Goal: Transaction & Acquisition: Purchase product/service

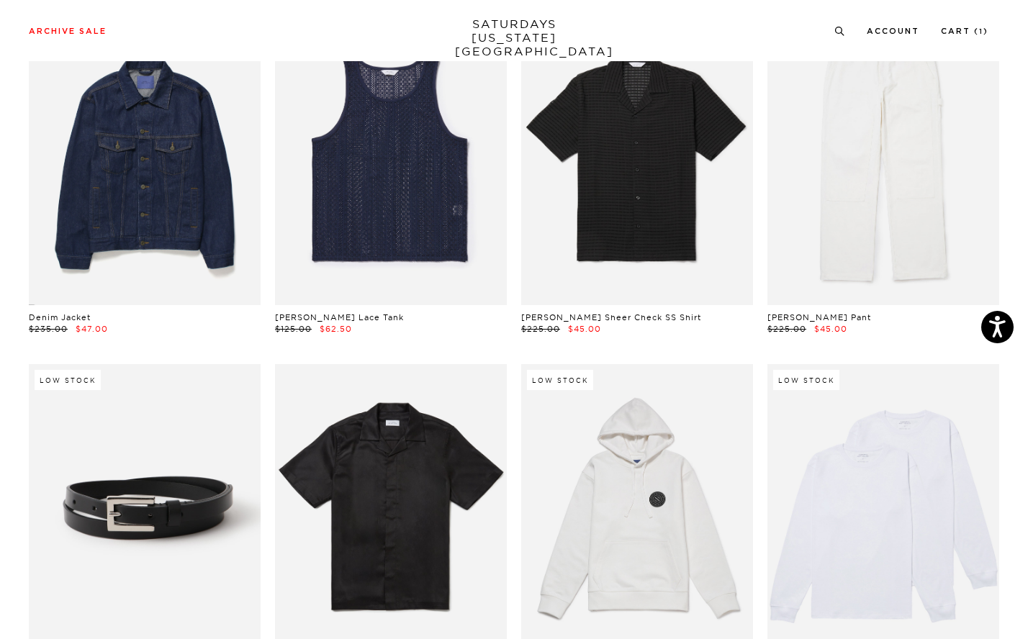
scroll to position [831, 9]
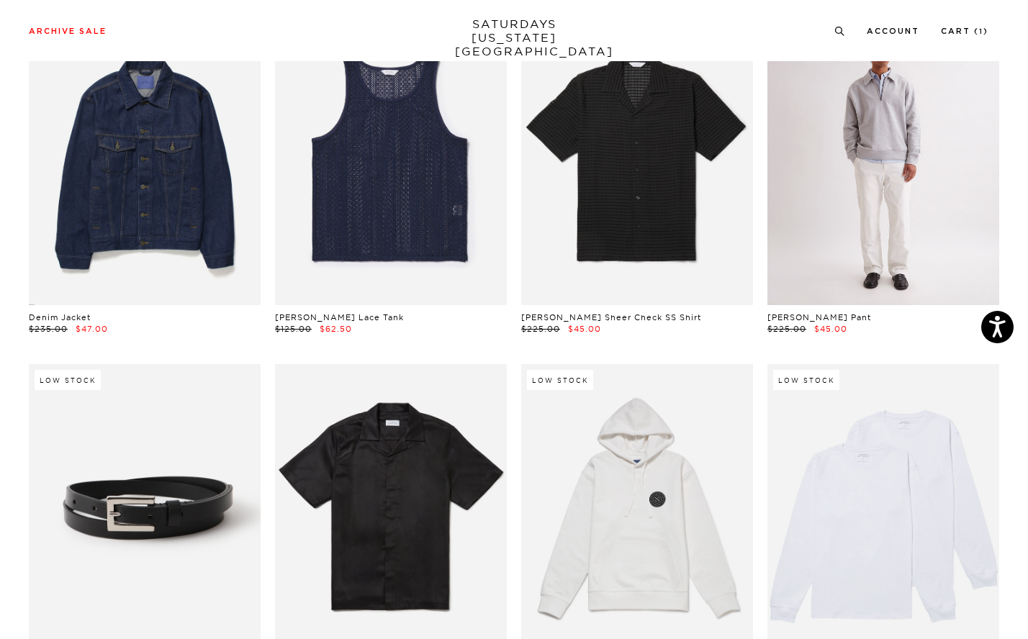
click at [906, 210] on link at bounding box center [883, 160] width 232 height 290
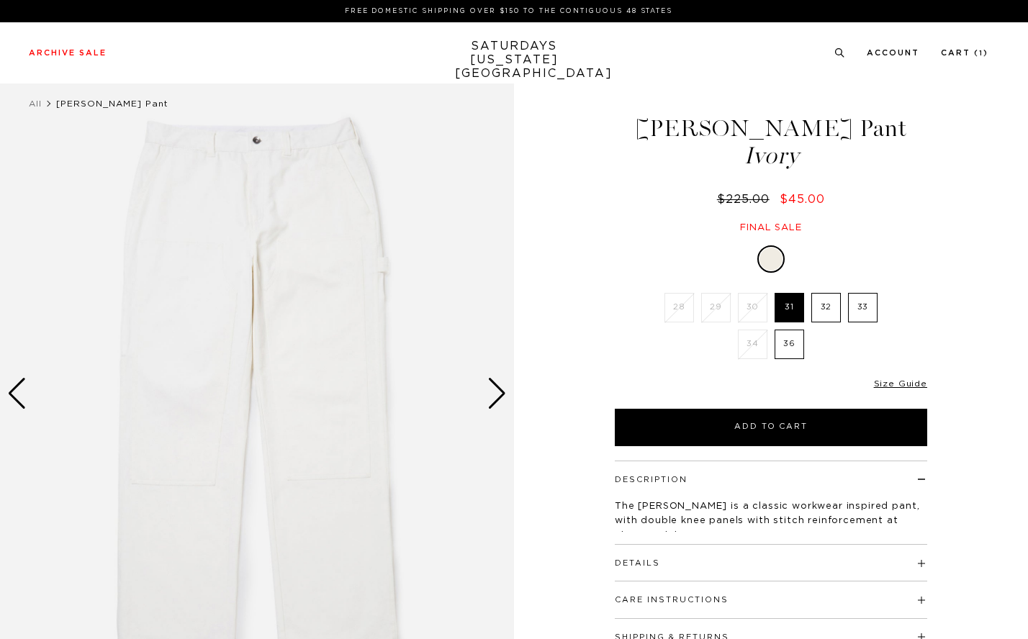
click at [488, 388] on div "Next slide" at bounding box center [496, 394] width 19 height 32
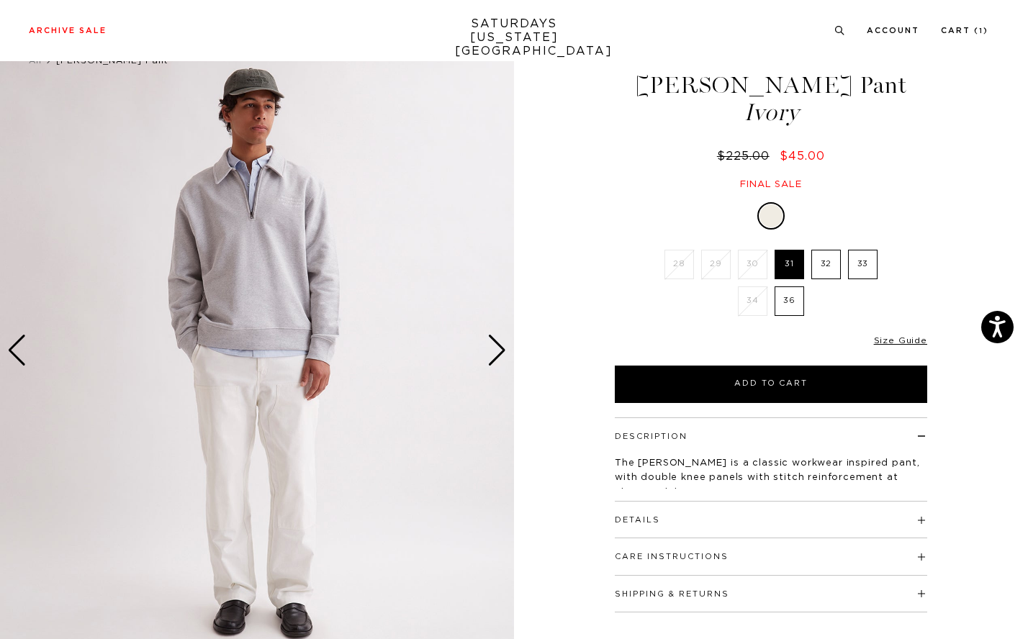
scroll to position [162, 0]
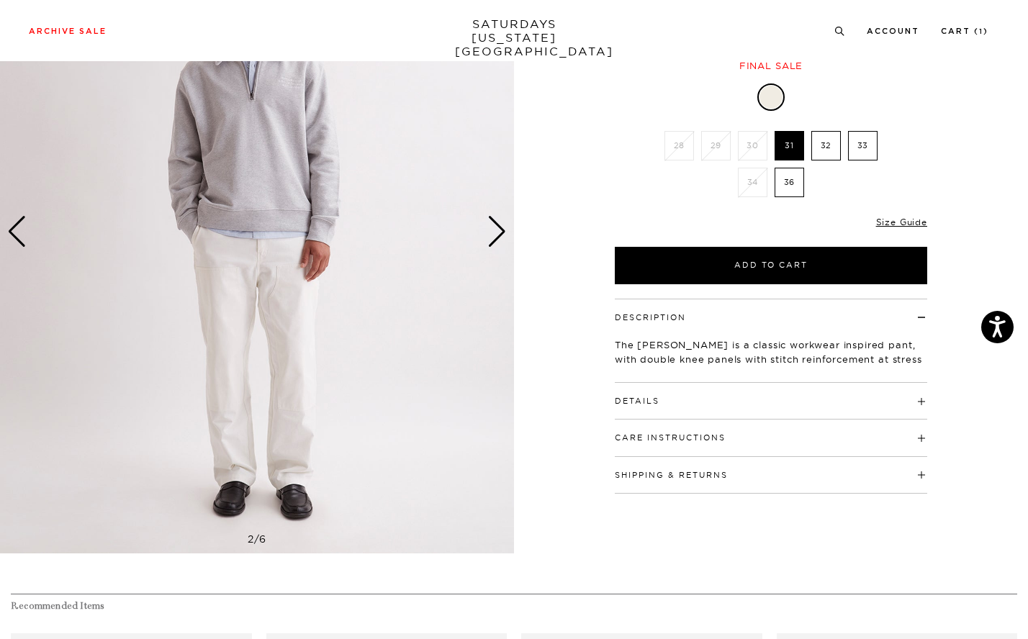
click at [496, 233] on div "Next slide" at bounding box center [496, 232] width 19 height 32
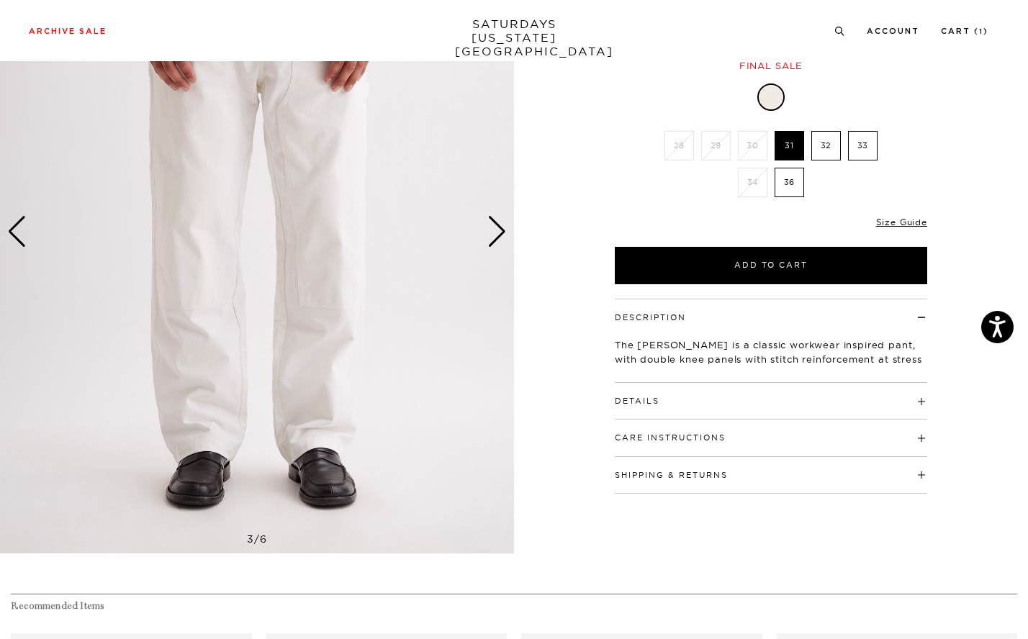
click at [496, 233] on div "Next slide" at bounding box center [496, 232] width 19 height 32
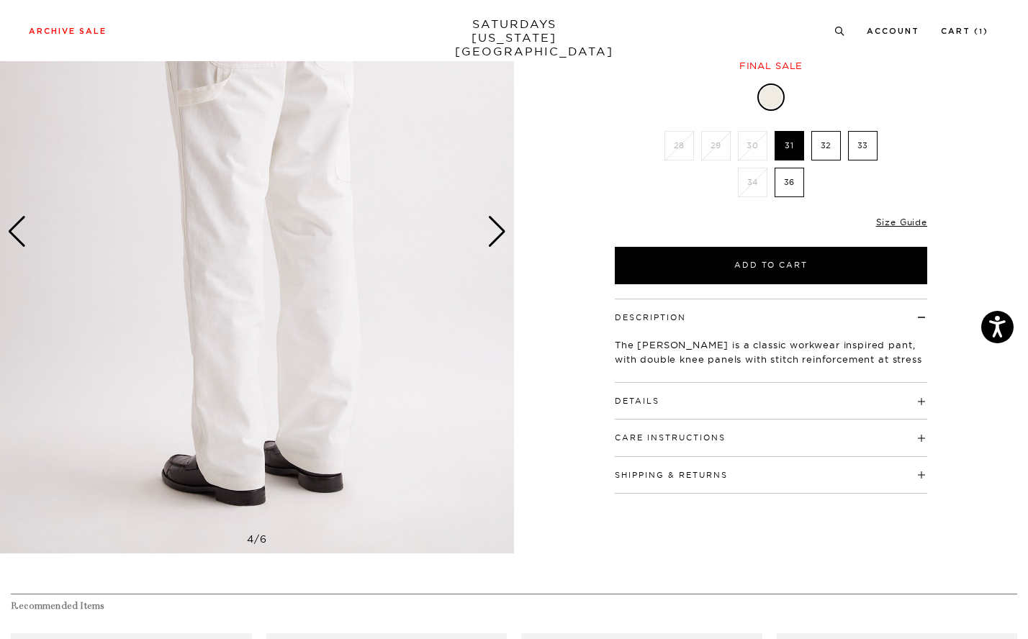
click at [545, 261] on div "4 / 6" at bounding box center [514, 232] width 1028 height 643
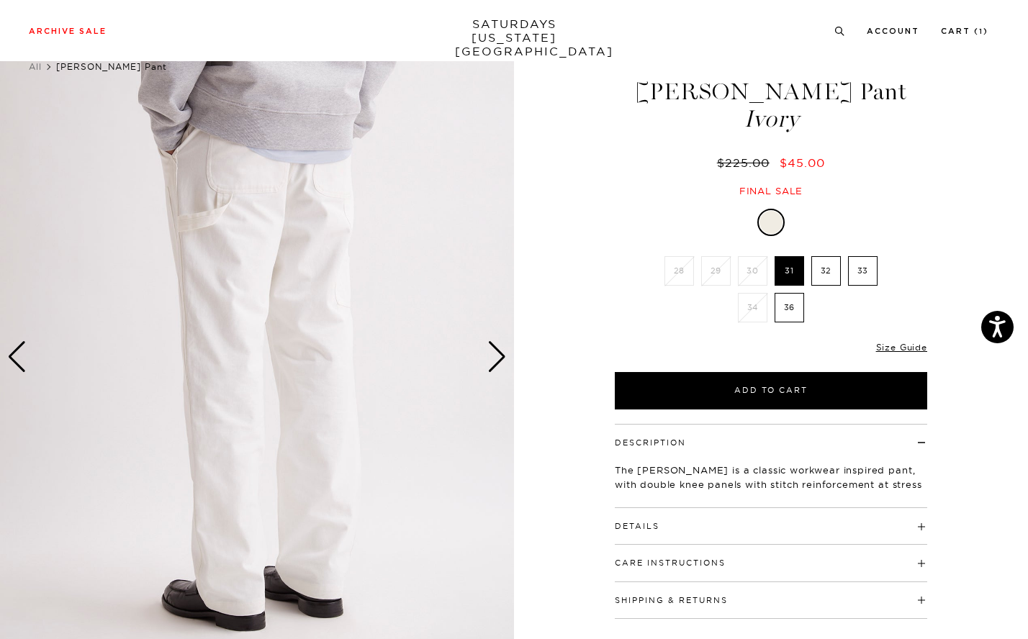
scroll to position [38, 0]
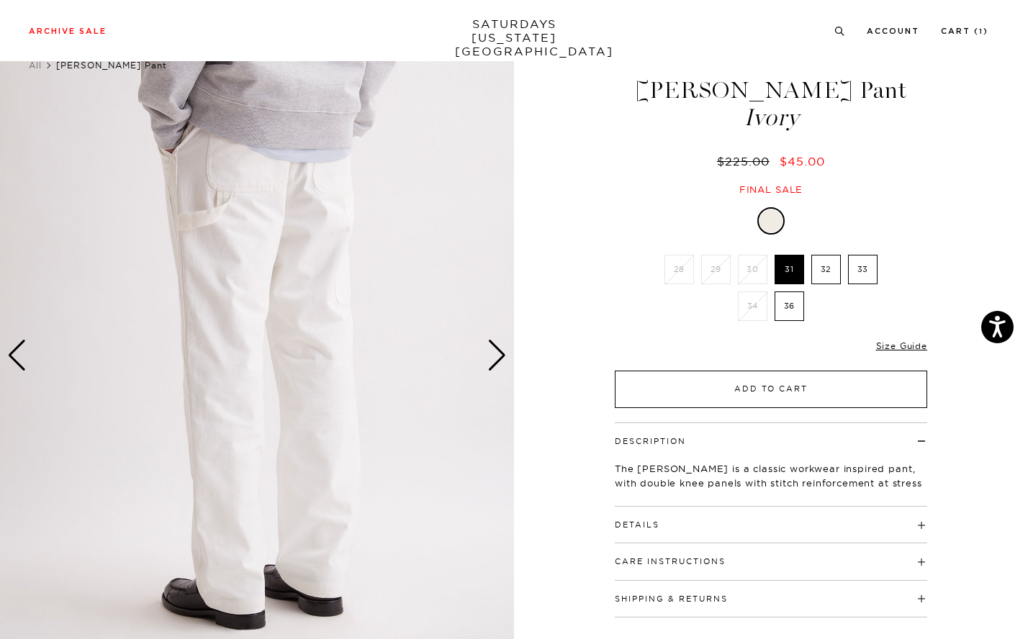
click at [777, 380] on button "Add to Cart" at bounding box center [771, 389] width 312 height 37
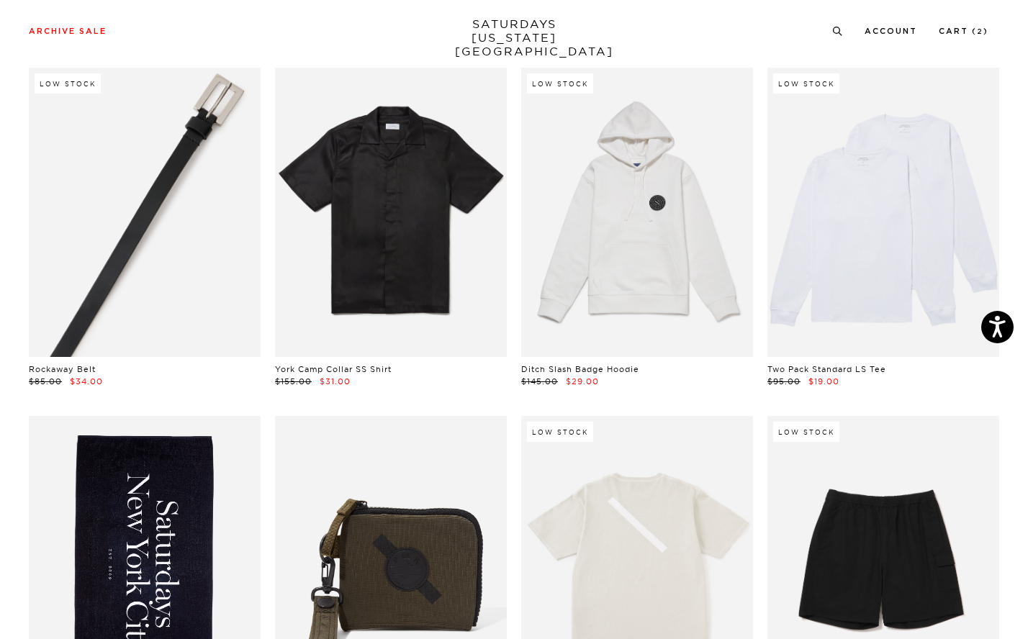
click at [189, 271] on link at bounding box center [145, 213] width 232 height 290
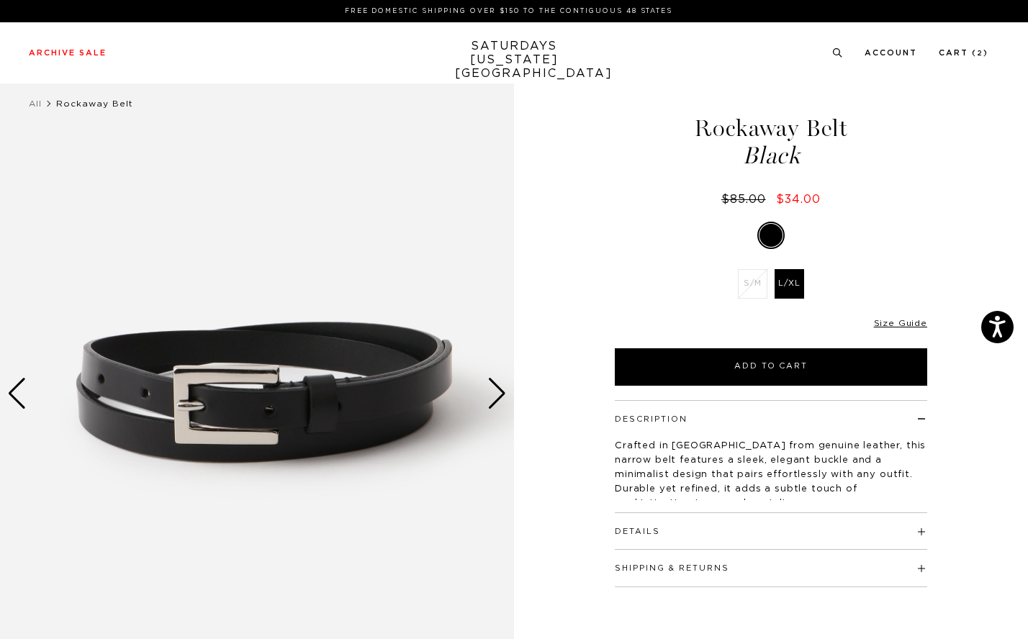
click at [488, 390] on div "Next slide" at bounding box center [496, 394] width 19 height 32
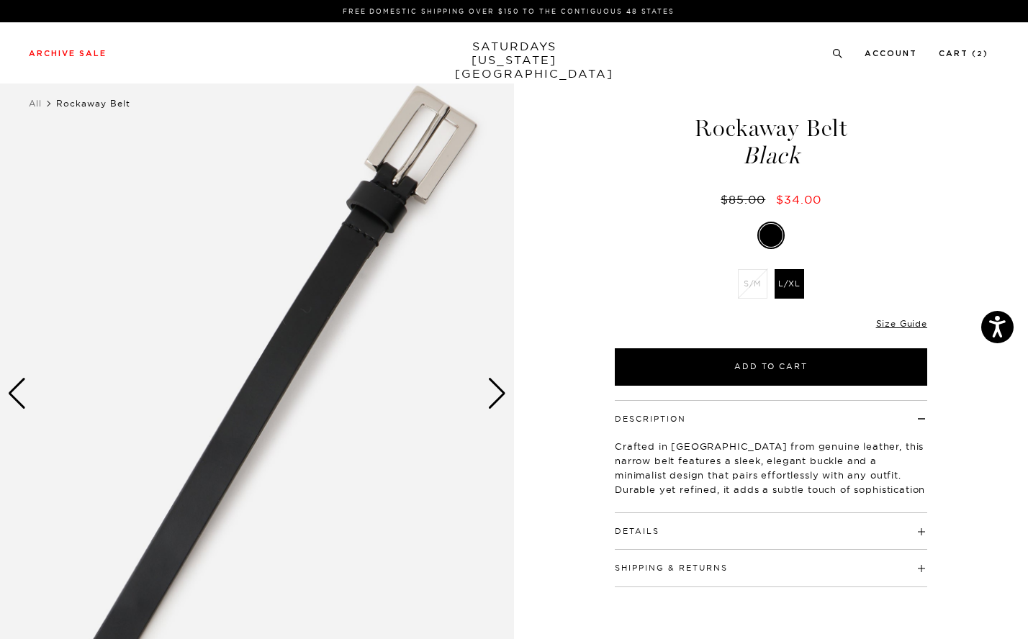
click at [488, 390] on div "Next slide" at bounding box center [496, 394] width 19 height 32
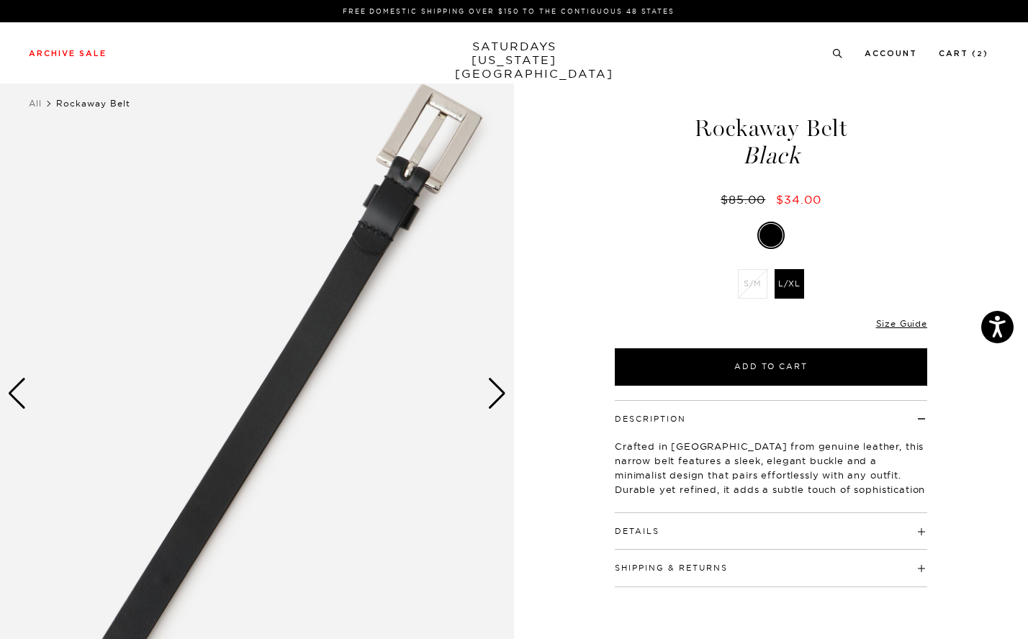
click at [488, 390] on div "Next slide" at bounding box center [496, 394] width 19 height 32
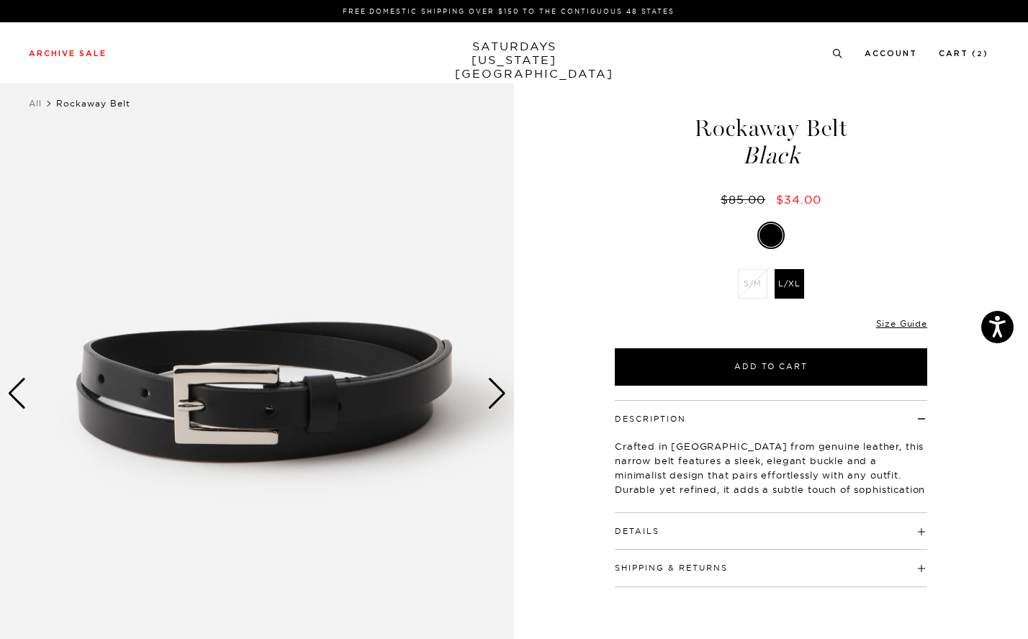
click at [488, 390] on div "Next slide" at bounding box center [496, 394] width 19 height 32
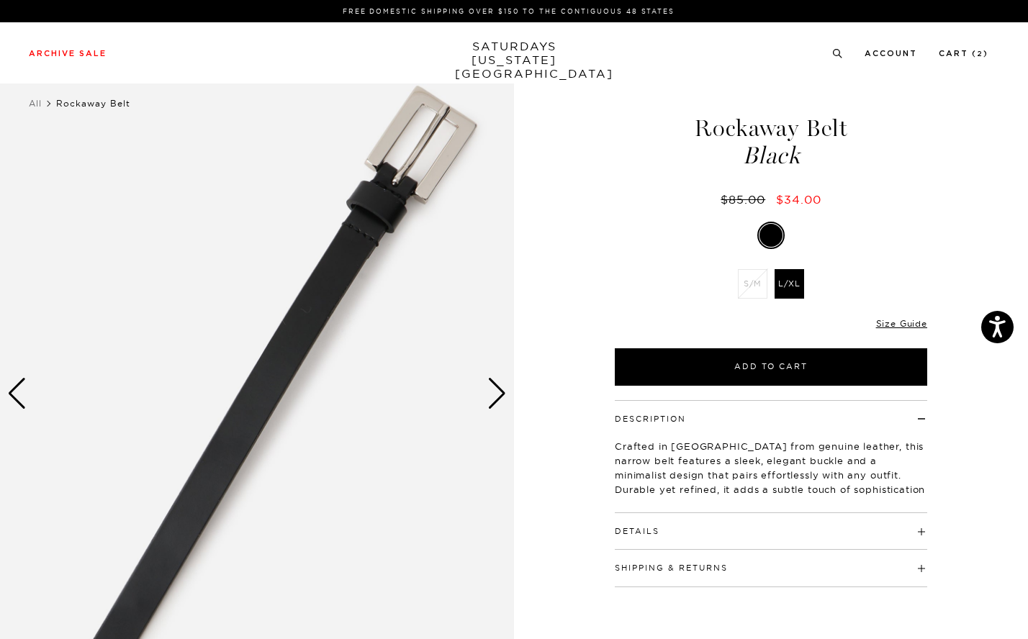
click at [488, 390] on div "Next slide" at bounding box center [496, 394] width 19 height 32
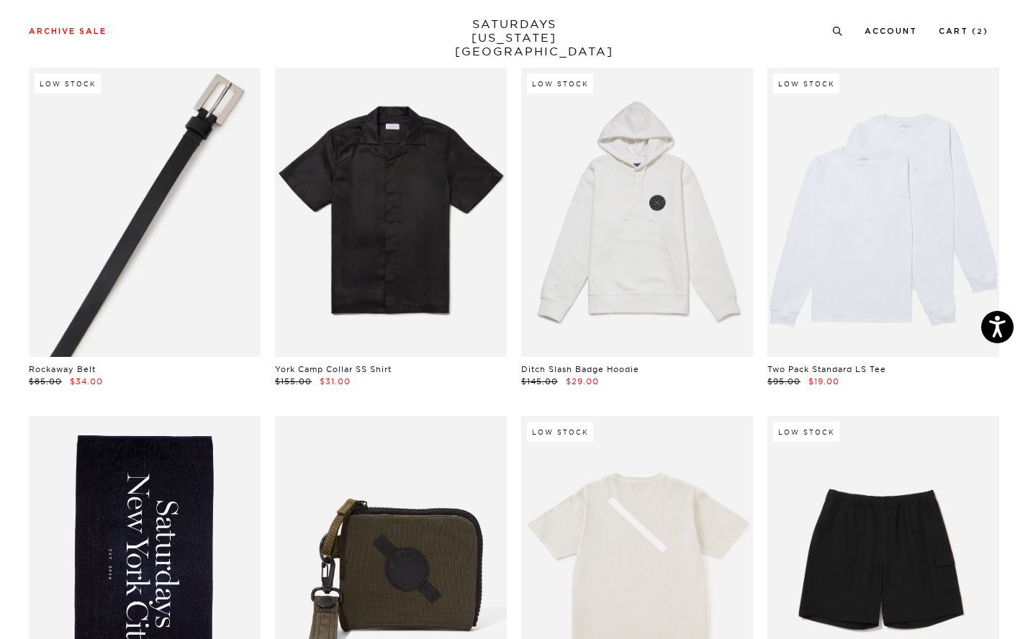
click at [217, 275] on link at bounding box center [145, 213] width 232 height 290
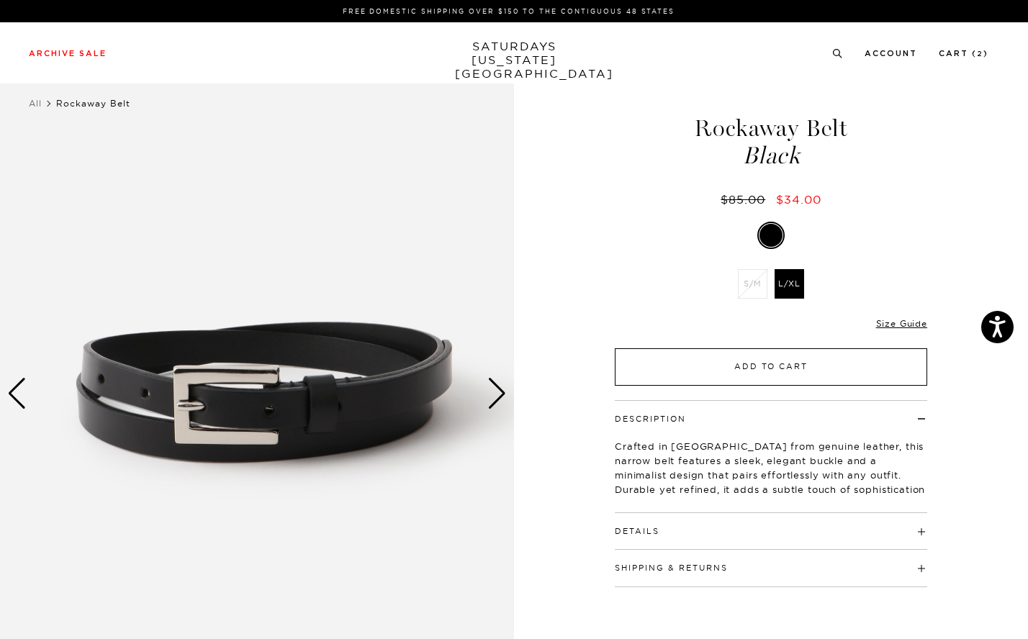
click at [788, 375] on button "Add to Cart" at bounding box center [771, 366] width 312 height 37
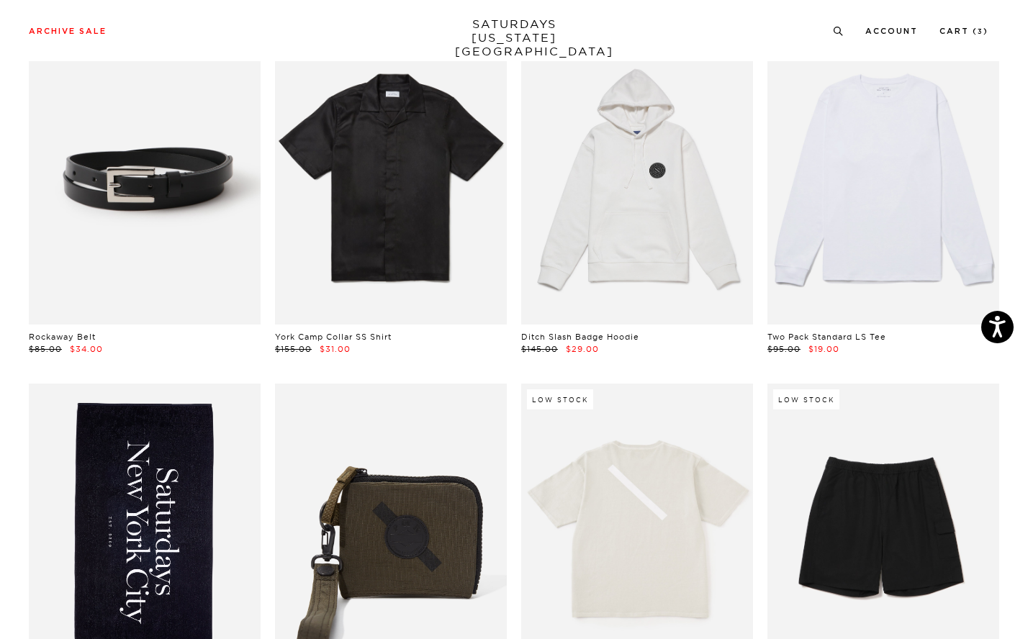
click at [889, 208] on link at bounding box center [883, 180] width 232 height 290
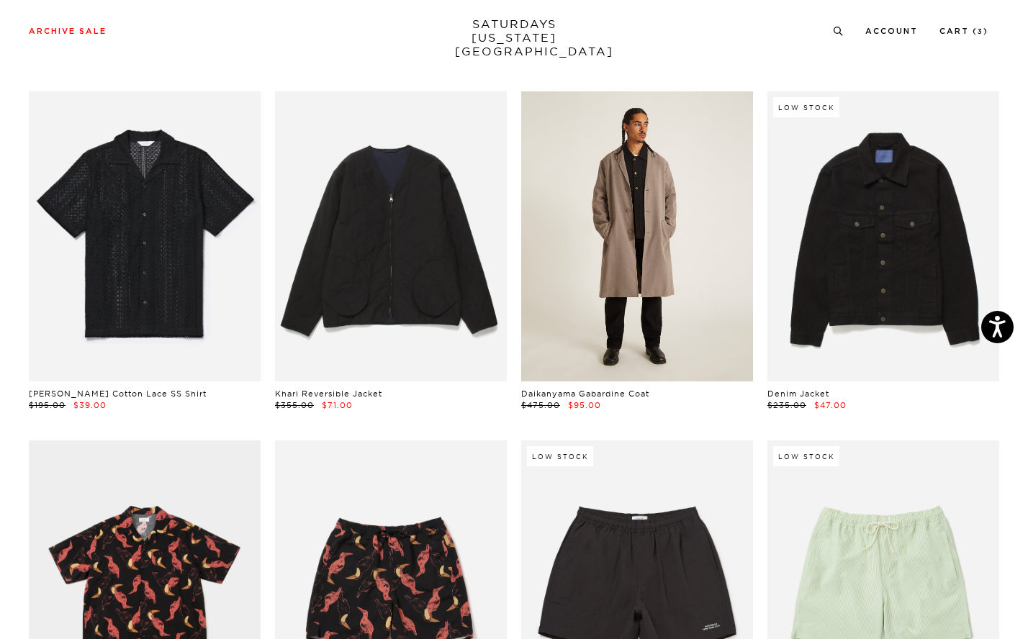
scroll to position [4603, 6]
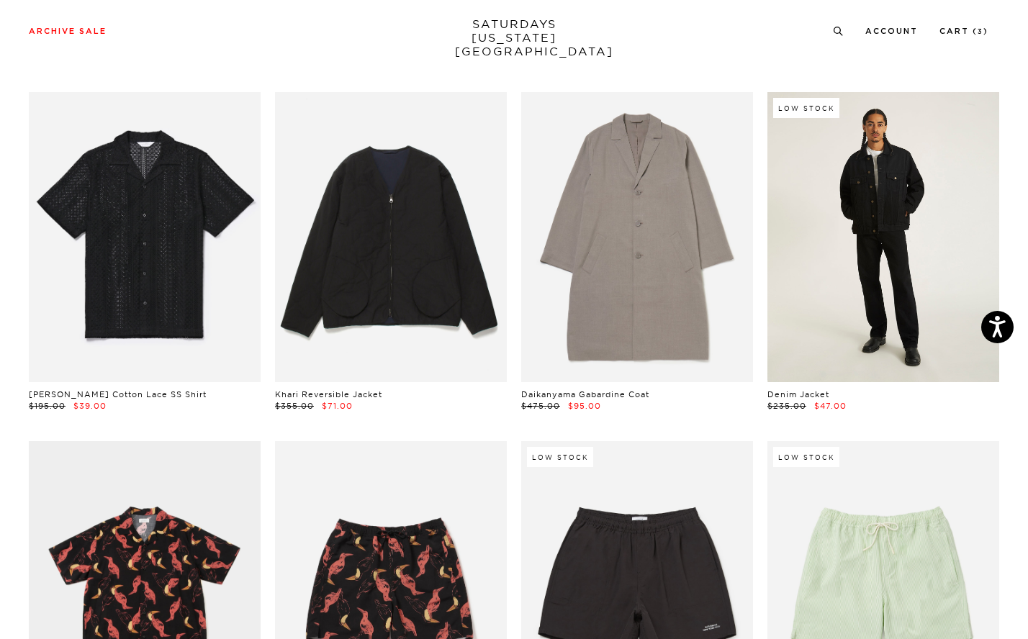
click at [832, 172] on link at bounding box center [883, 237] width 232 height 290
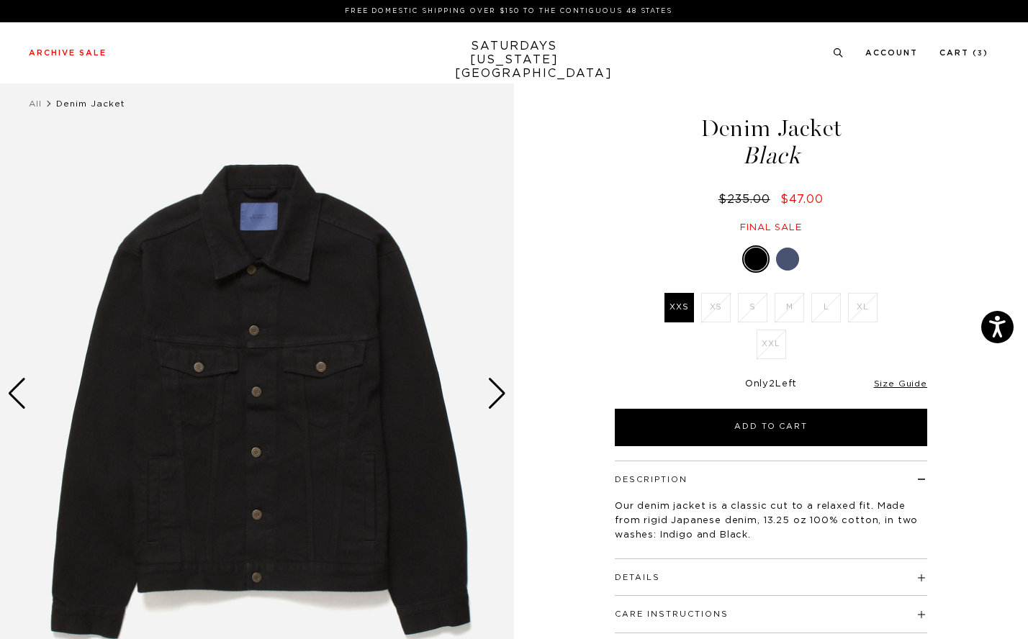
click at [795, 258] on div at bounding box center [787, 259] width 23 height 23
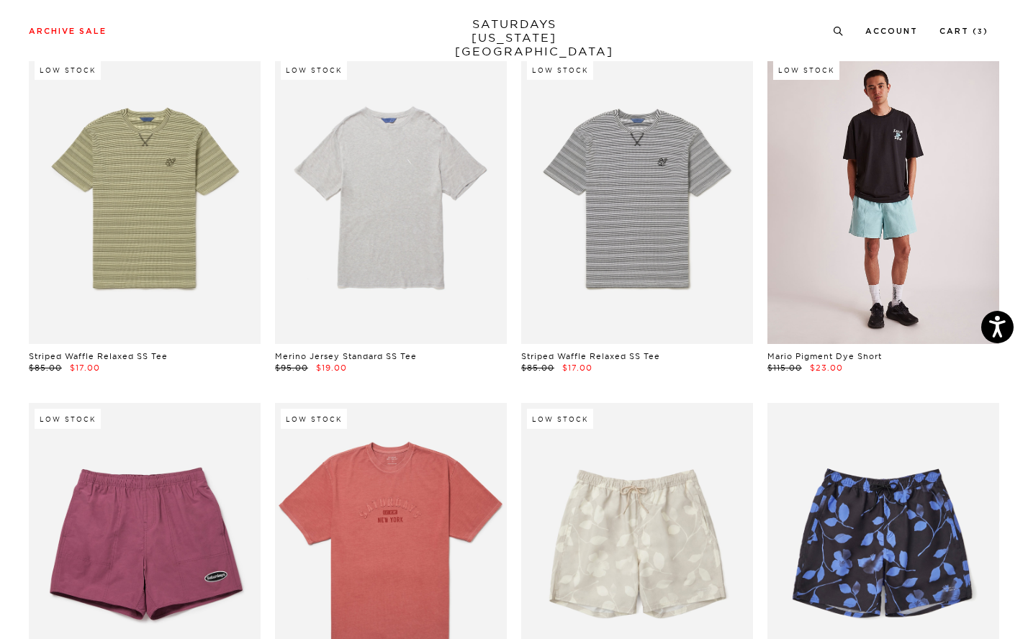
click at [902, 197] on link at bounding box center [883, 199] width 232 height 290
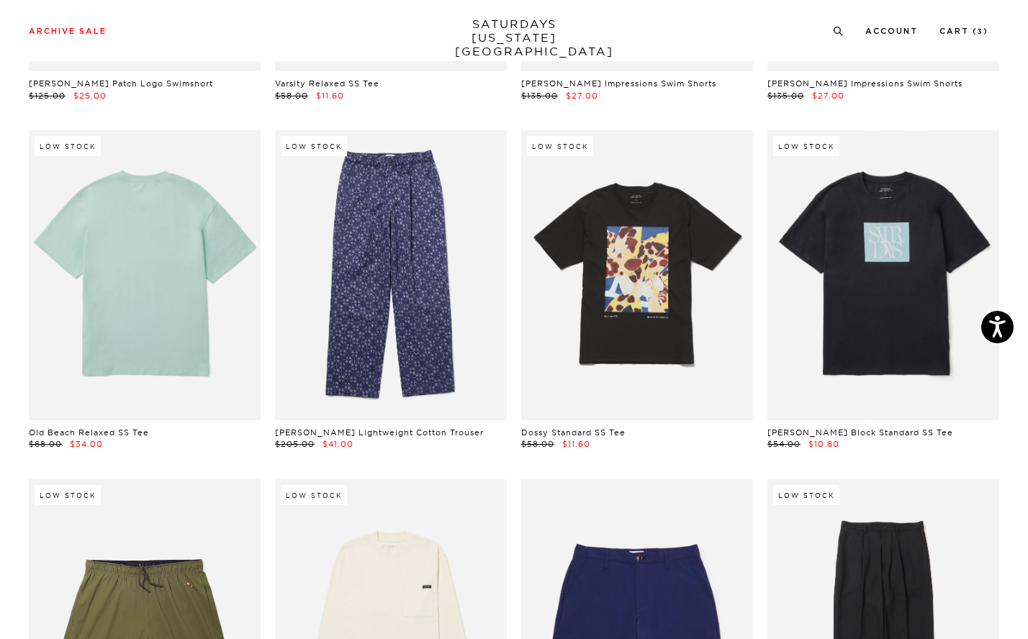
scroll to position [5970, 6]
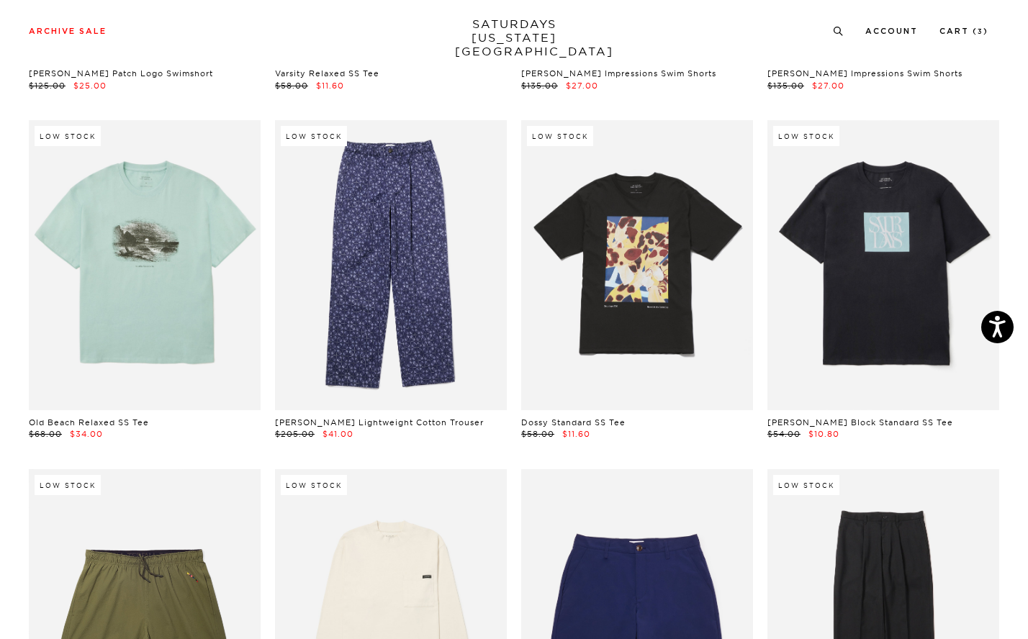
click at [837, 283] on link at bounding box center [883, 265] width 232 height 290
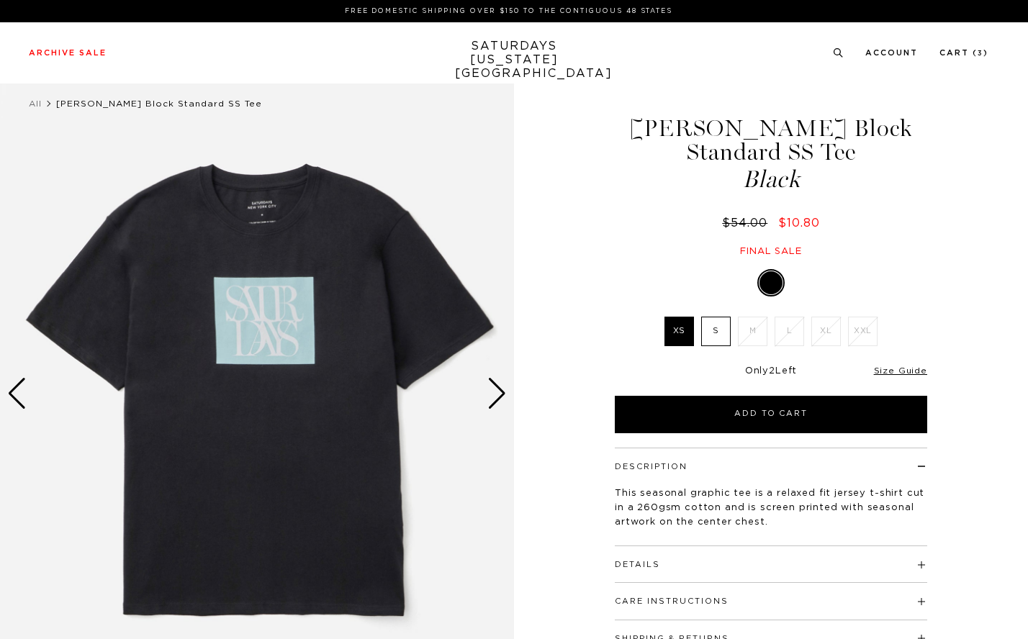
click at [492, 390] on div "Next slide" at bounding box center [496, 394] width 19 height 32
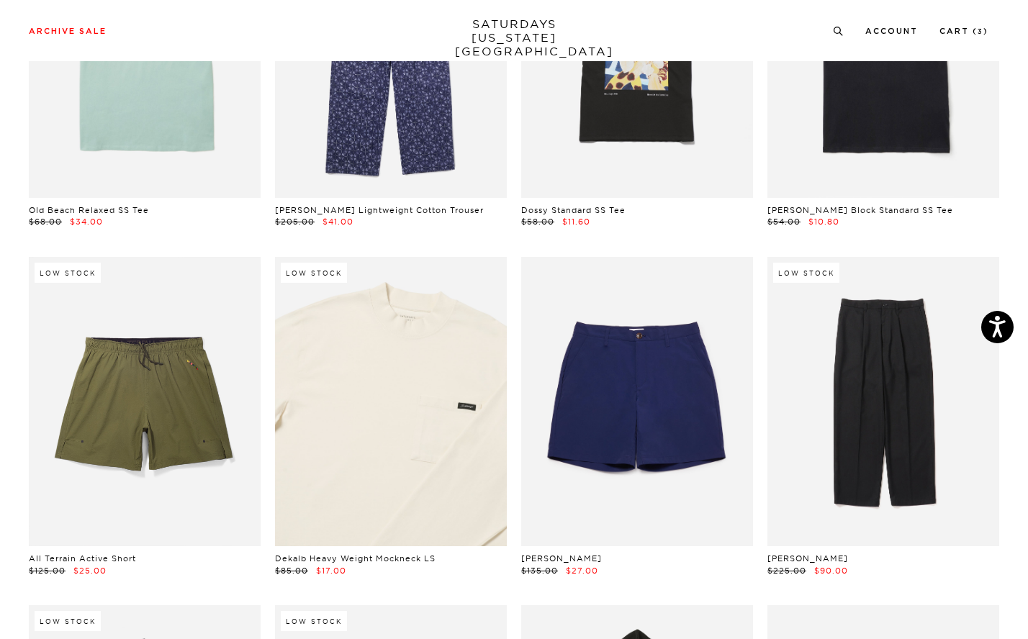
click at [418, 413] on link at bounding box center [391, 402] width 232 height 290
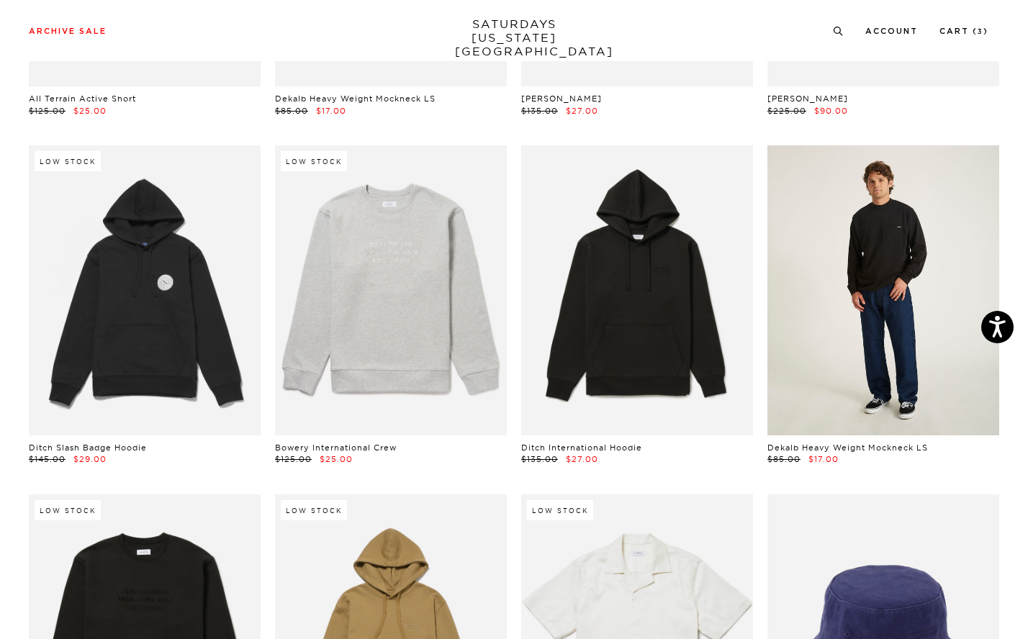
scroll to position [6644, 6]
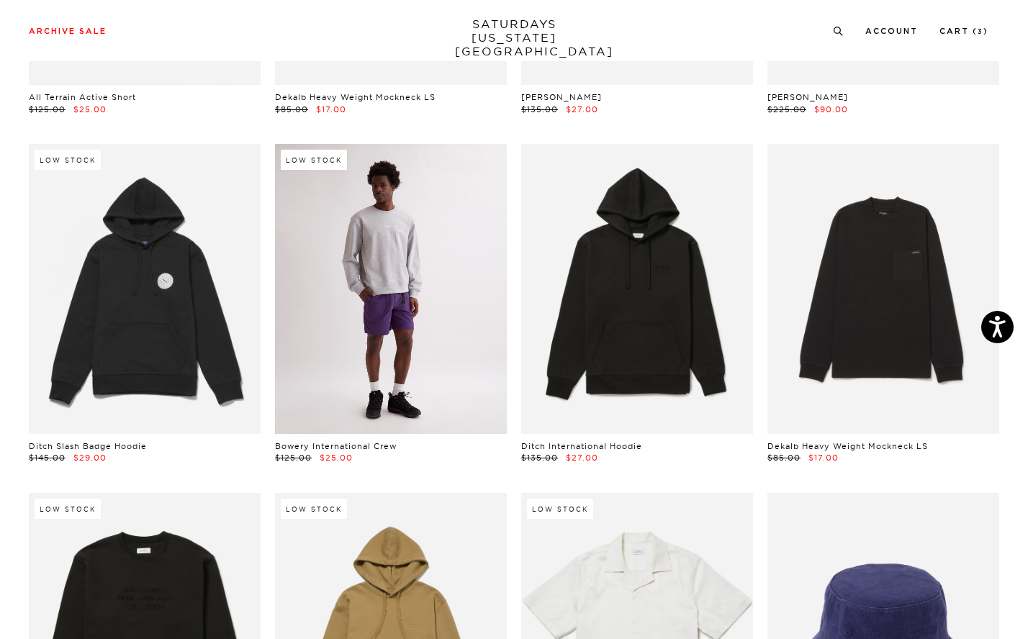
click at [361, 294] on link at bounding box center [391, 289] width 232 height 290
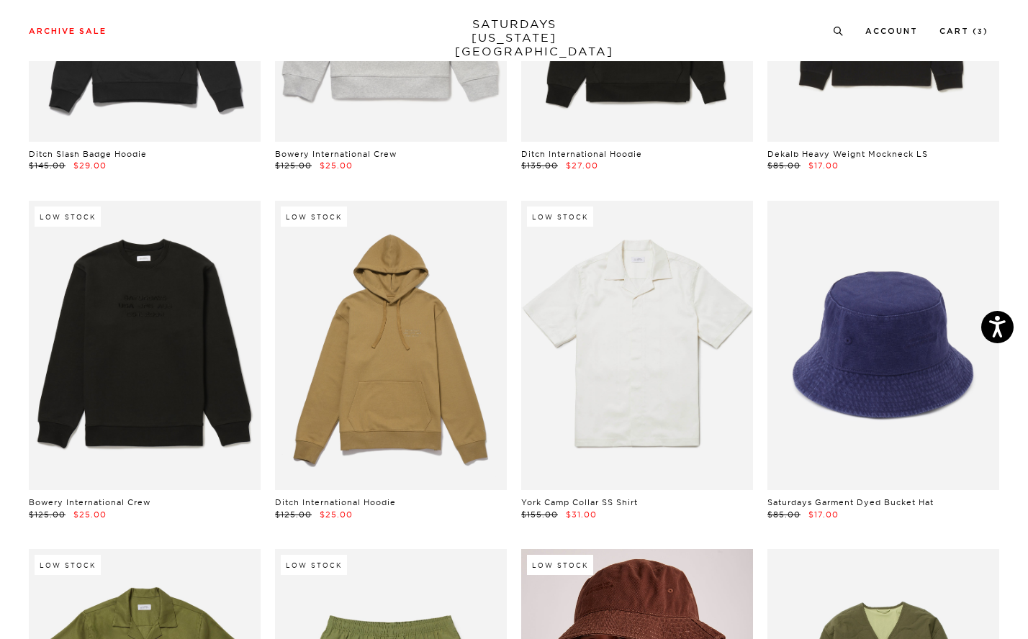
scroll to position [6899, 3]
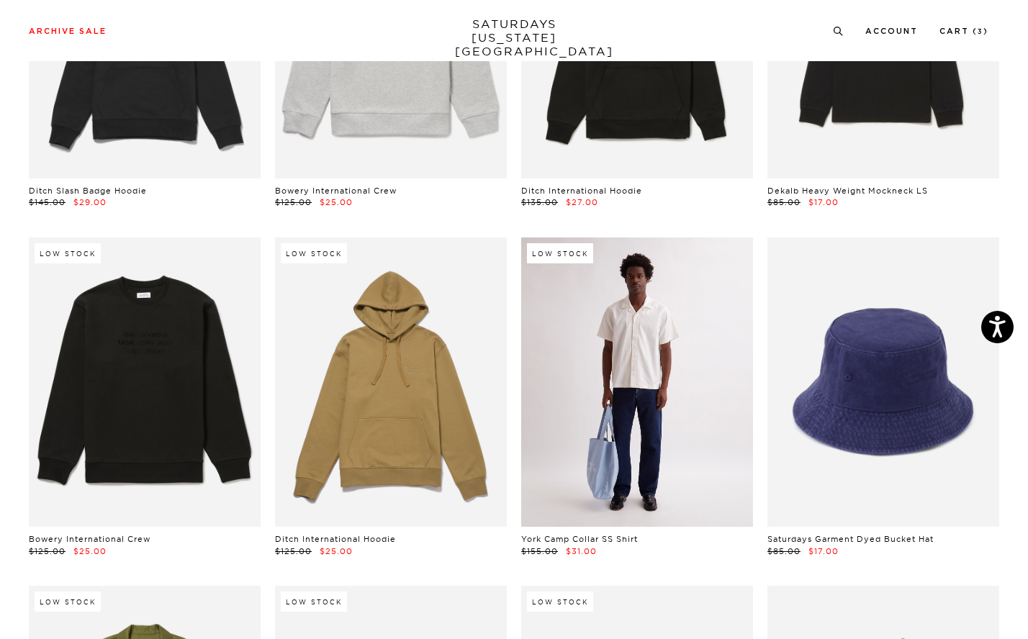
click at [646, 356] on link at bounding box center [637, 383] width 232 height 290
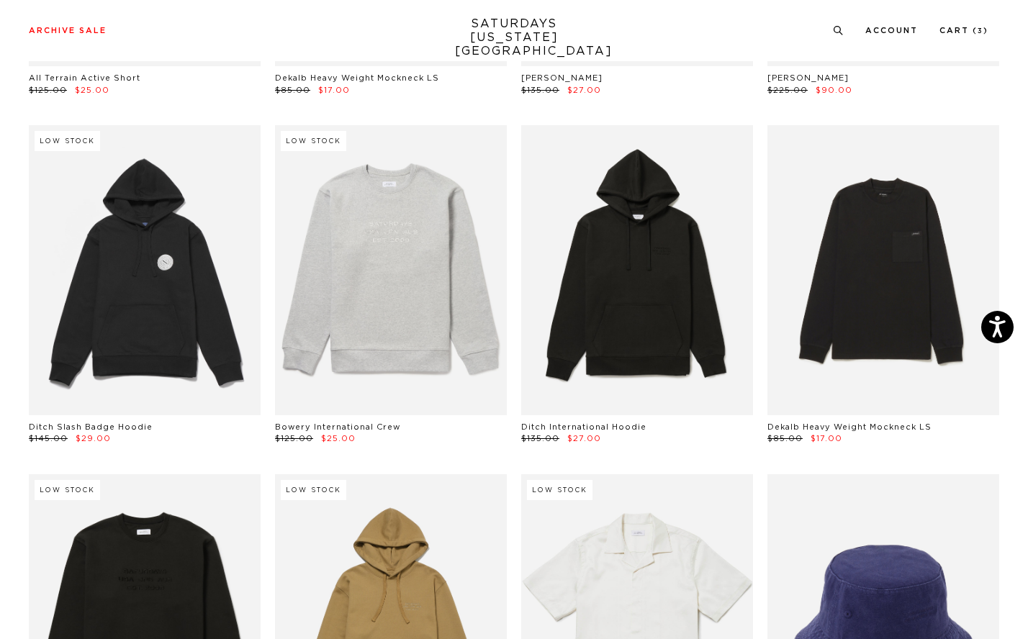
scroll to position [6651, 3]
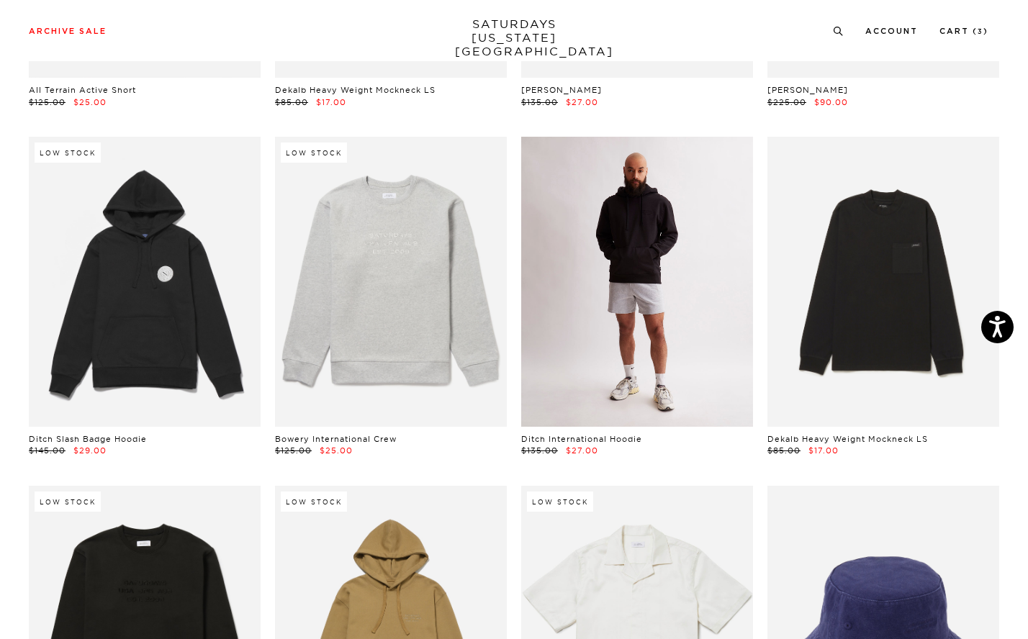
click at [679, 318] on link at bounding box center [637, 282] width 232 height 290
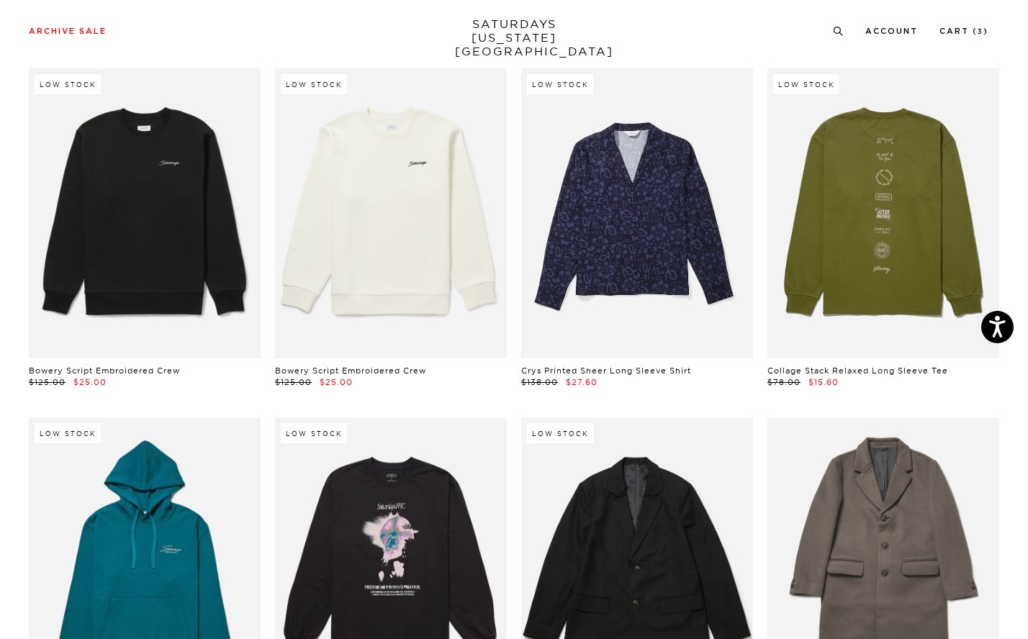
scroll to position [10930, 3]
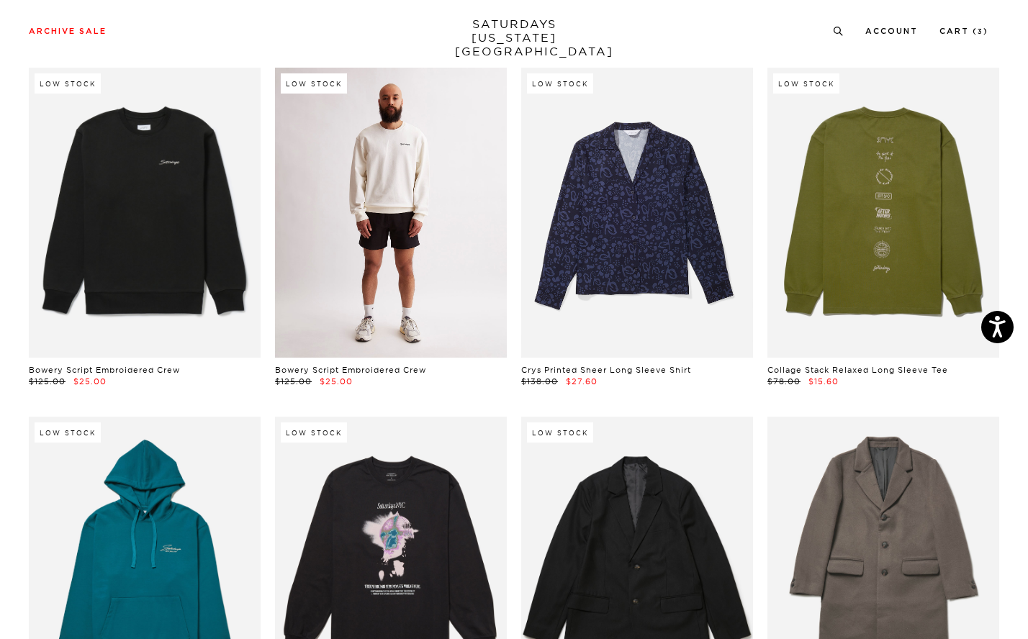
click at [376, 168] on link at bounding box center [391, 213] width 232 height 290
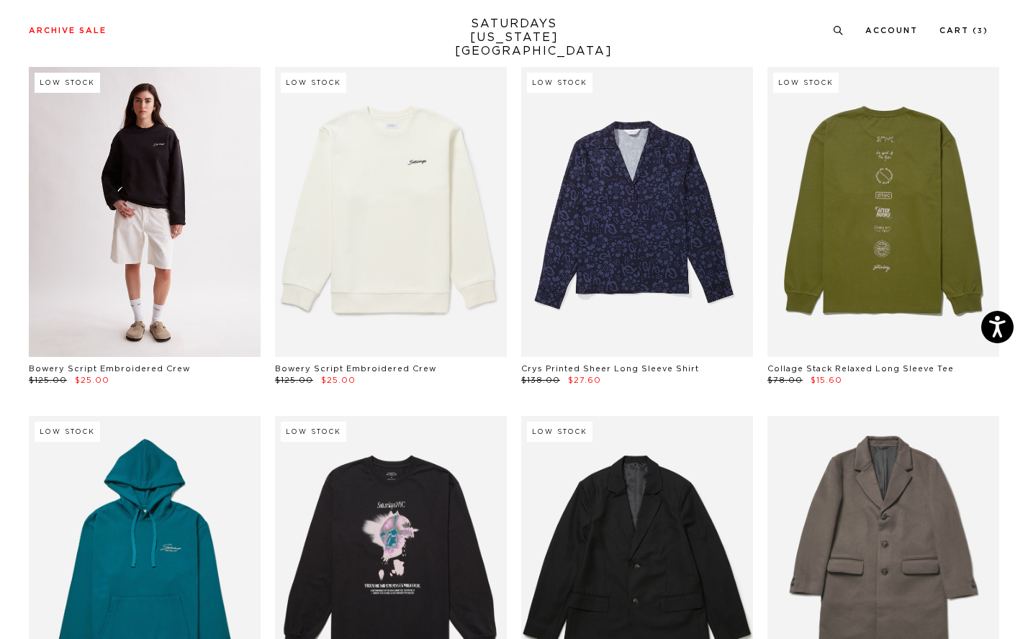
scroll to position [10930, 3]
click at [180, 217] on link at bounding box center [145, 213] width 232 height 290
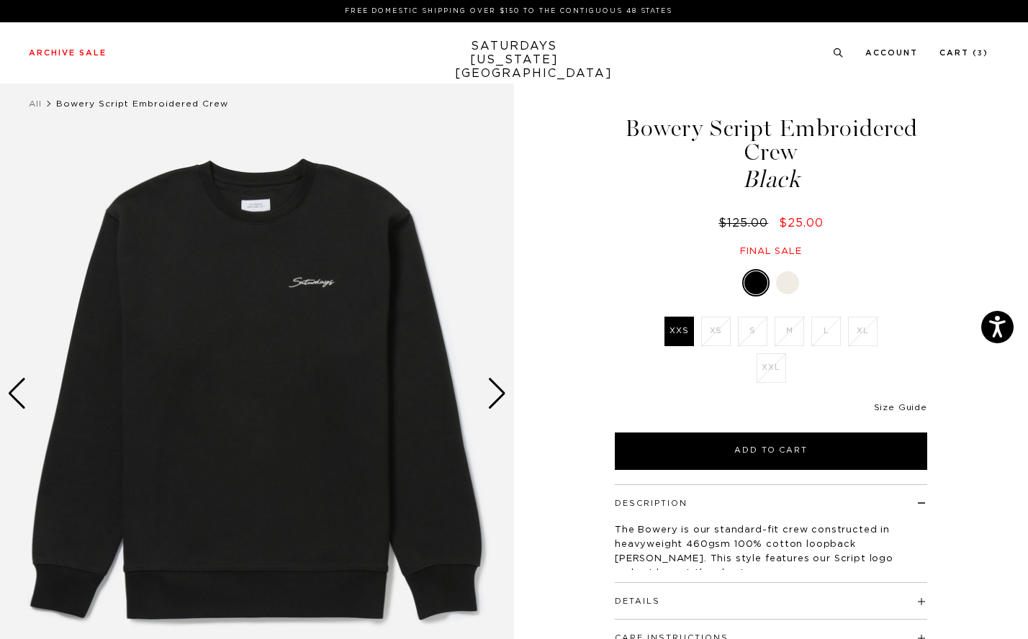
click at [901, 408] on link "Size Guide" at bounding box center [900, 407] width 53 height 9
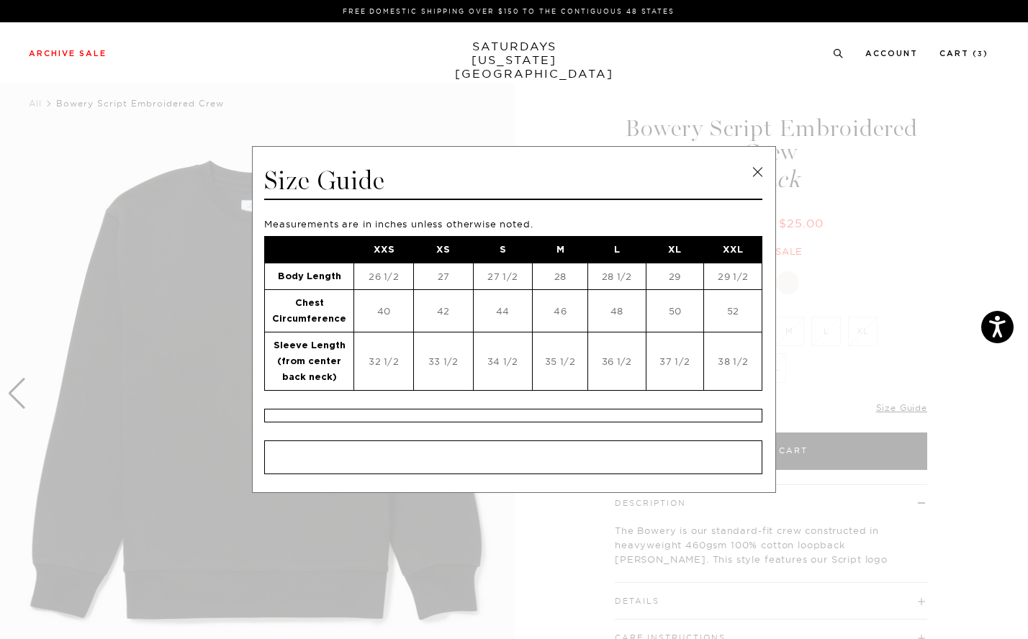
click at [757, 180] on link at bounding box center [758, 172] width 22 height 22
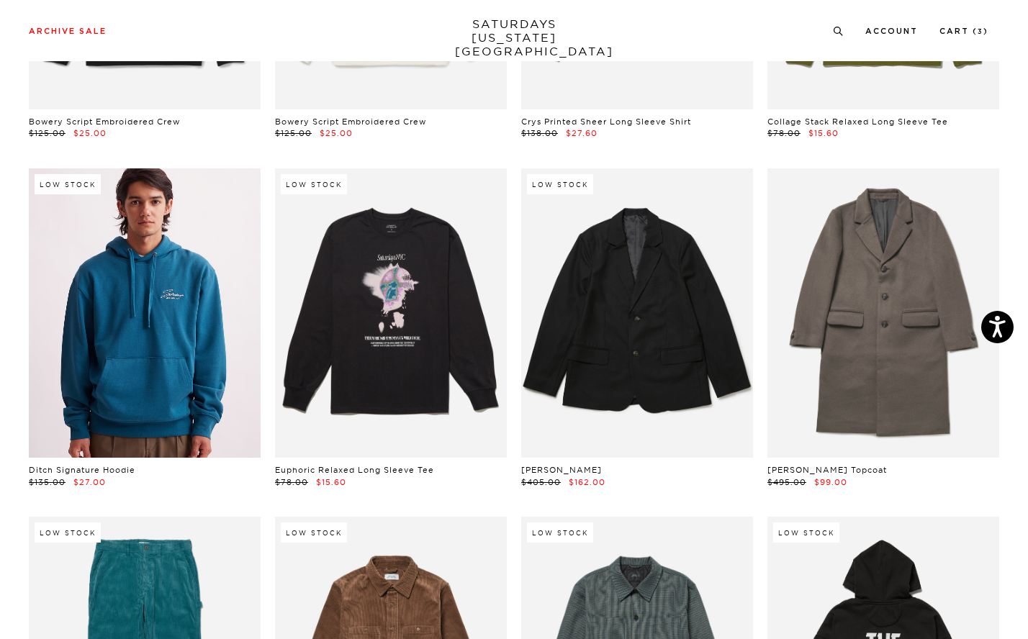
click at [198, 286] on link at bounding box center [145, 313] width 232 height 290
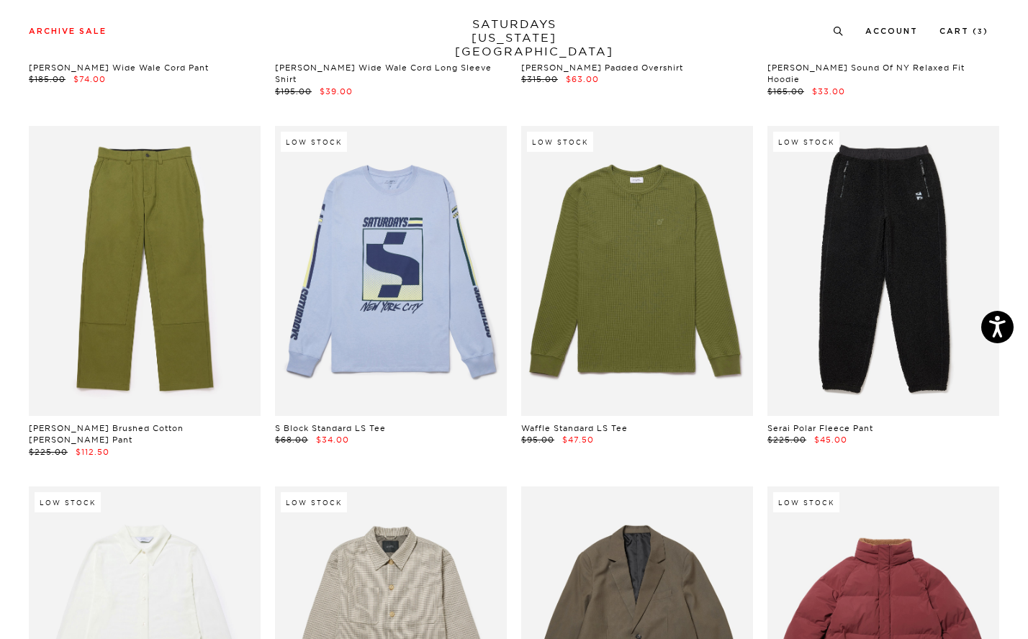
scroll to position [11915, 3]
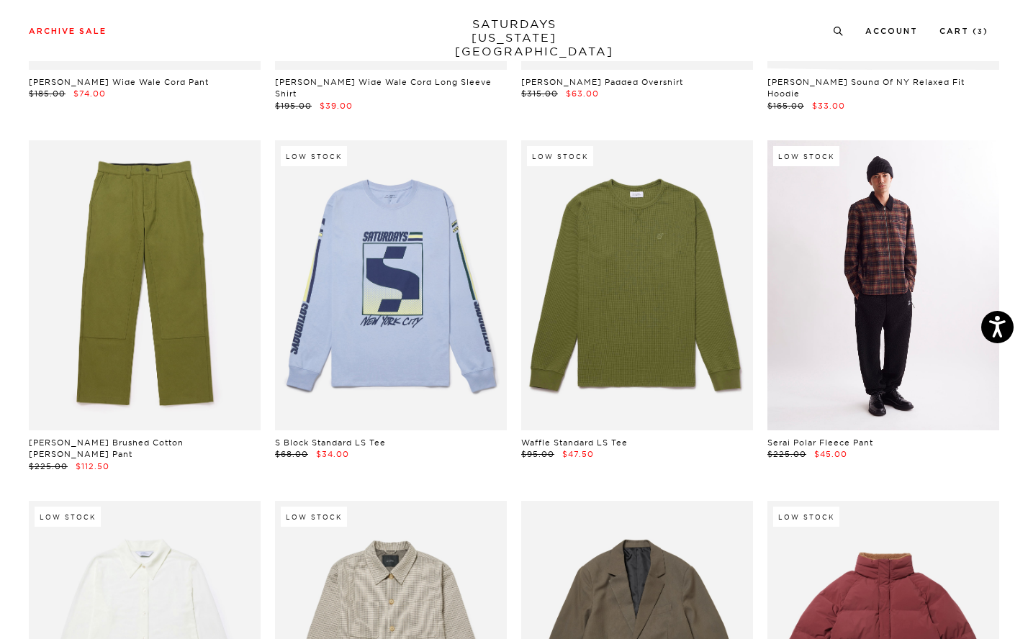
click at [896, 279] on link at bounding box center [883, 285] width 232 height 290
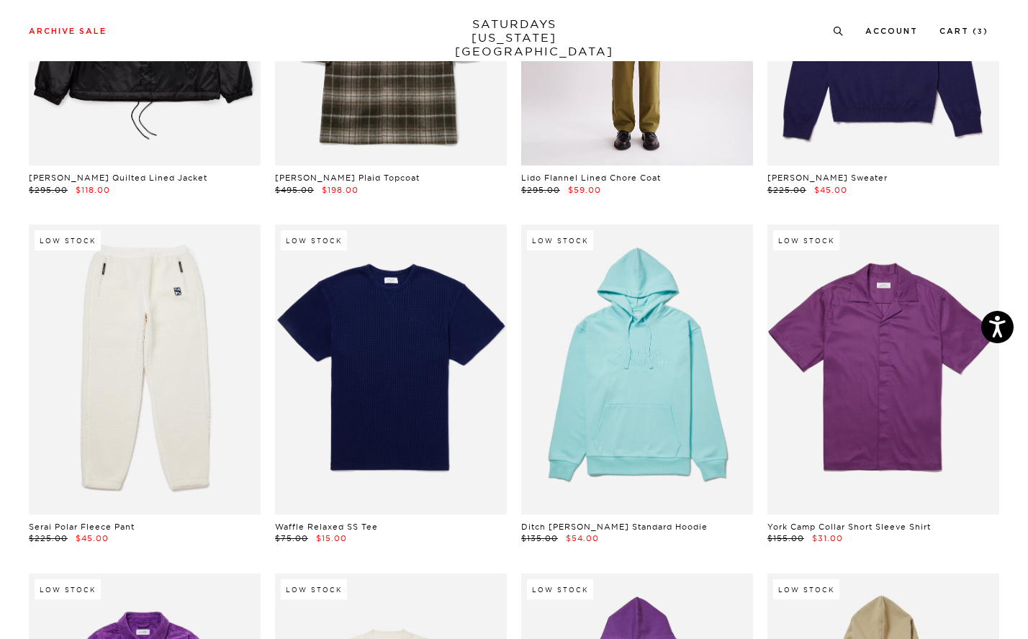
scroll to position [12896, 3]
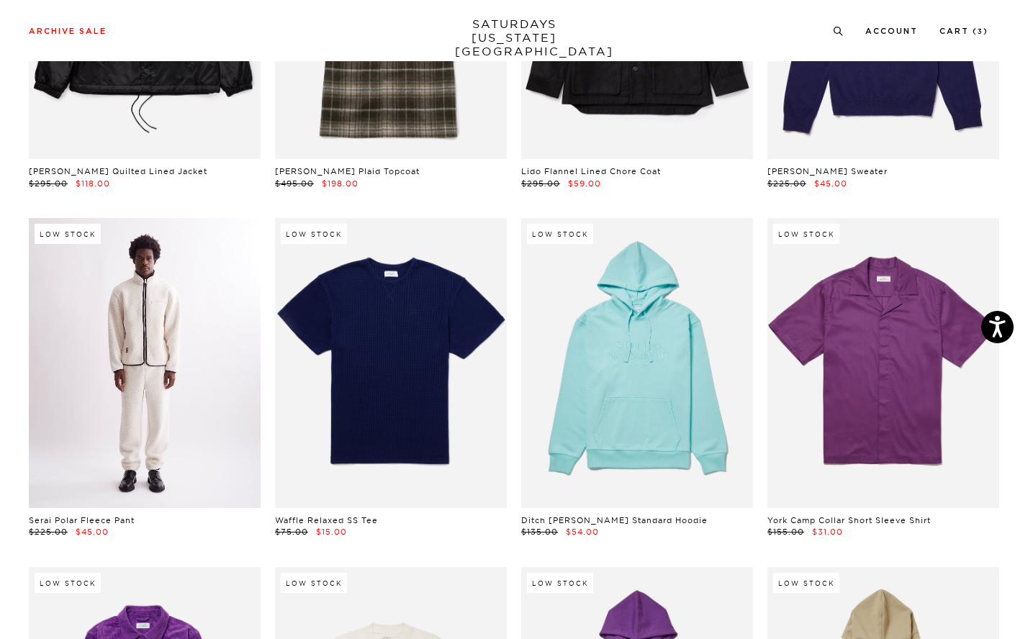
click at [102, 319] on link at bounding box center [145, 363] width 232 height 290
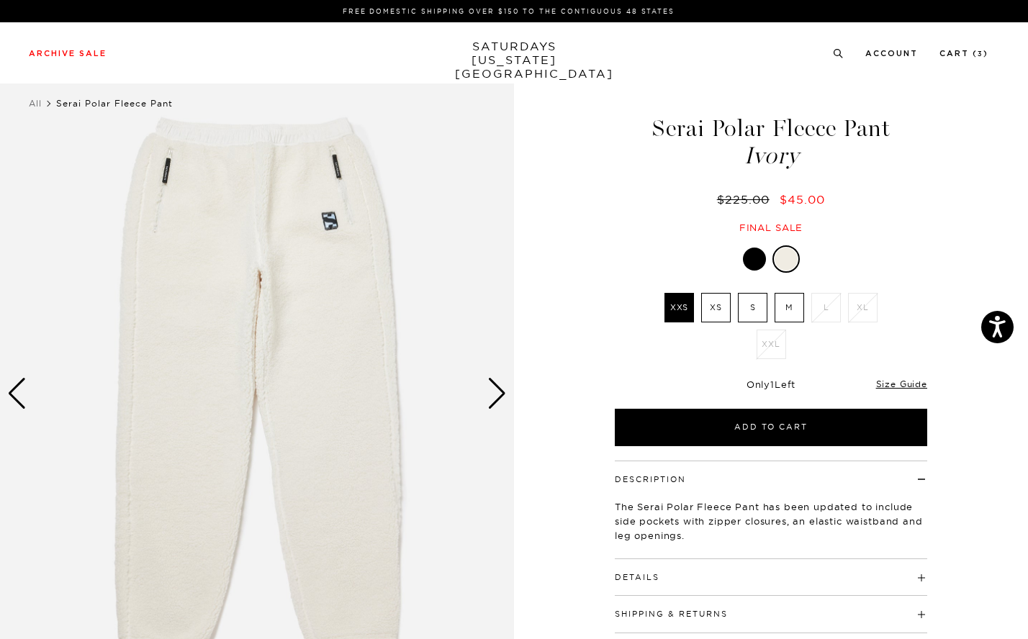
click at [492, 397] on div "Next slide" at bounding box center [496, 394] width 19 height 32
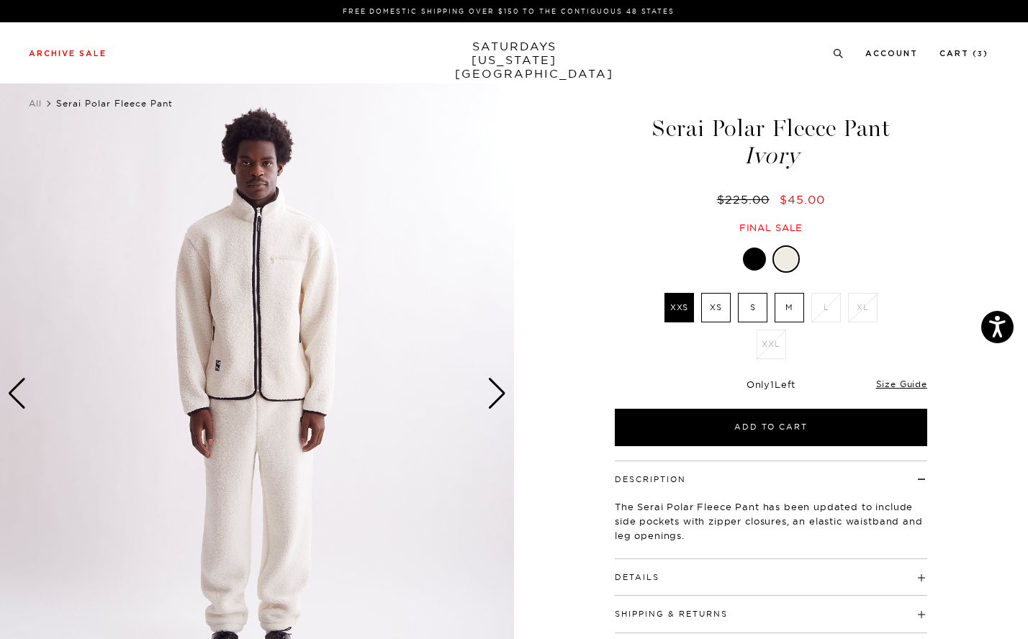
click at [492, 397] on div "Next slide" at bounding box center [496, 394] width 19 height 32
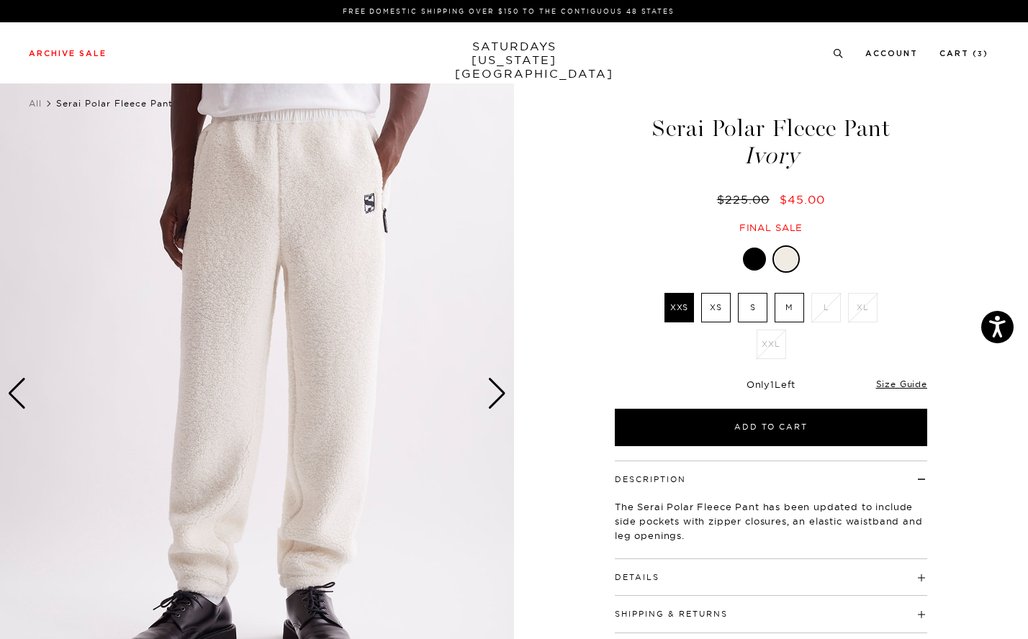
click at [492, 397] on div "Next slide" at bounding box center [496, 394] width 19 height 32
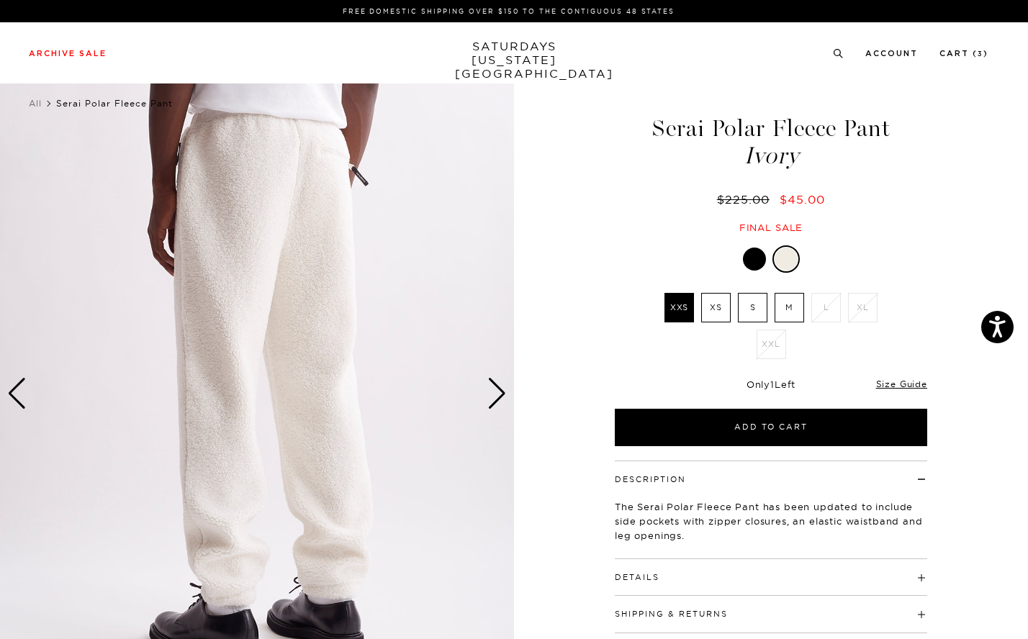
click at [492, 397] on div "Next slide" at bounding box center [496, 394] width 19 height 32
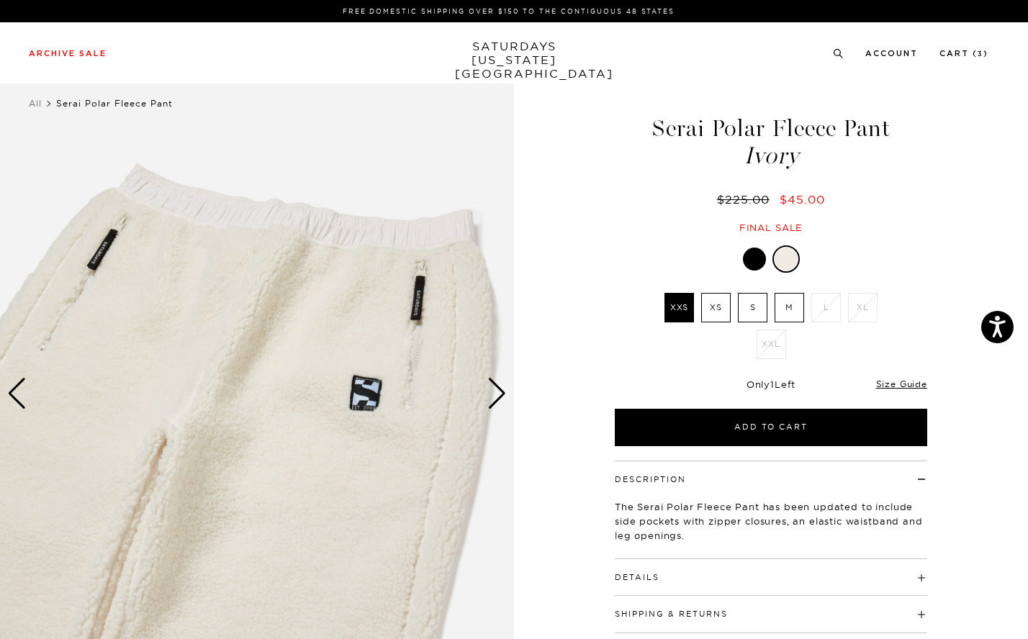
click at [492, 397] on div "Next slide" at bounding box center [496, 394] width 19 height 32
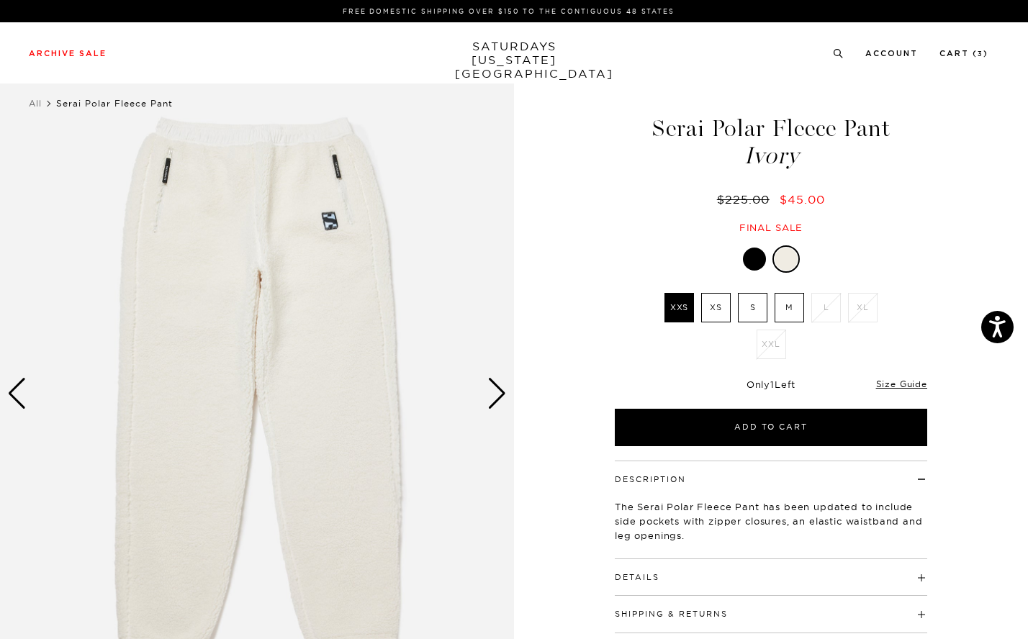
click at [492, 397] on div "Next slide" at bounding box center [496, 394] width 19 height 32
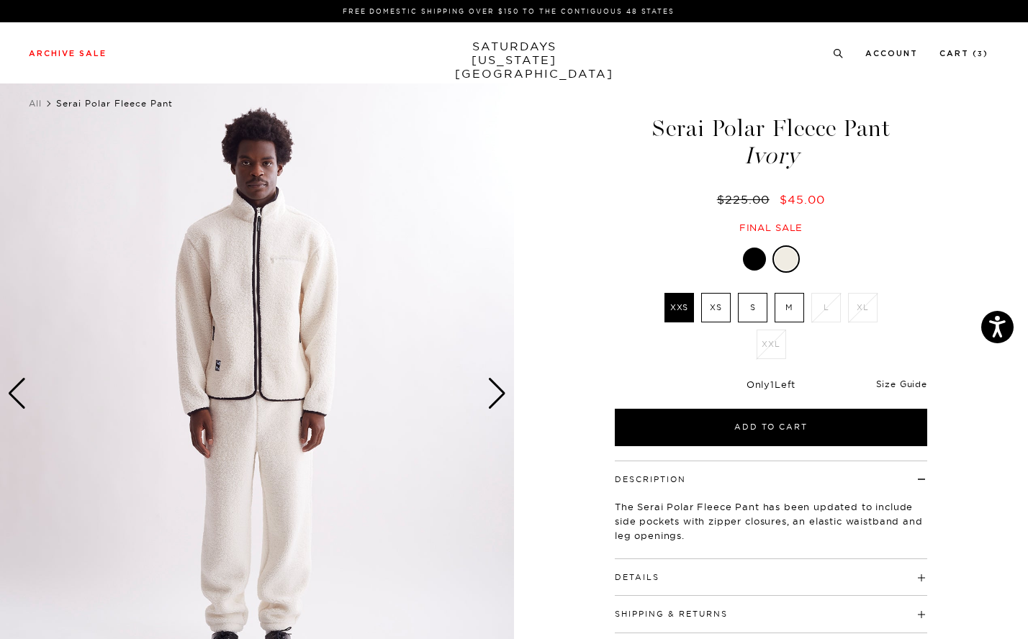
click at [901, 386] on link "Size Guide" at bounding box center [901, 384] width 51 height 11
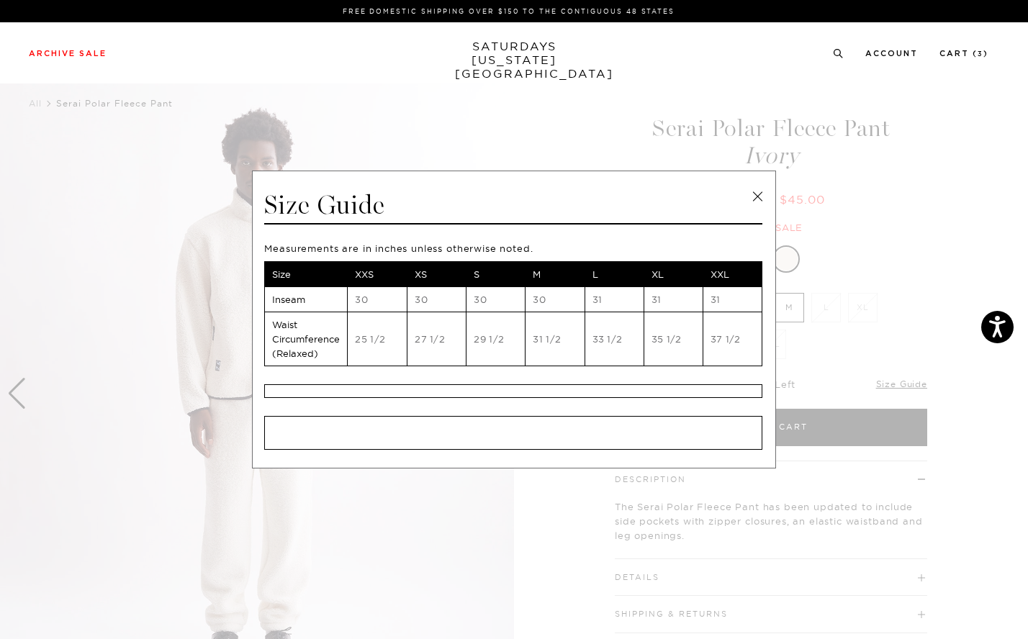
click at [756, 197] on link at bounding box center [758, 197] width 22 height 22
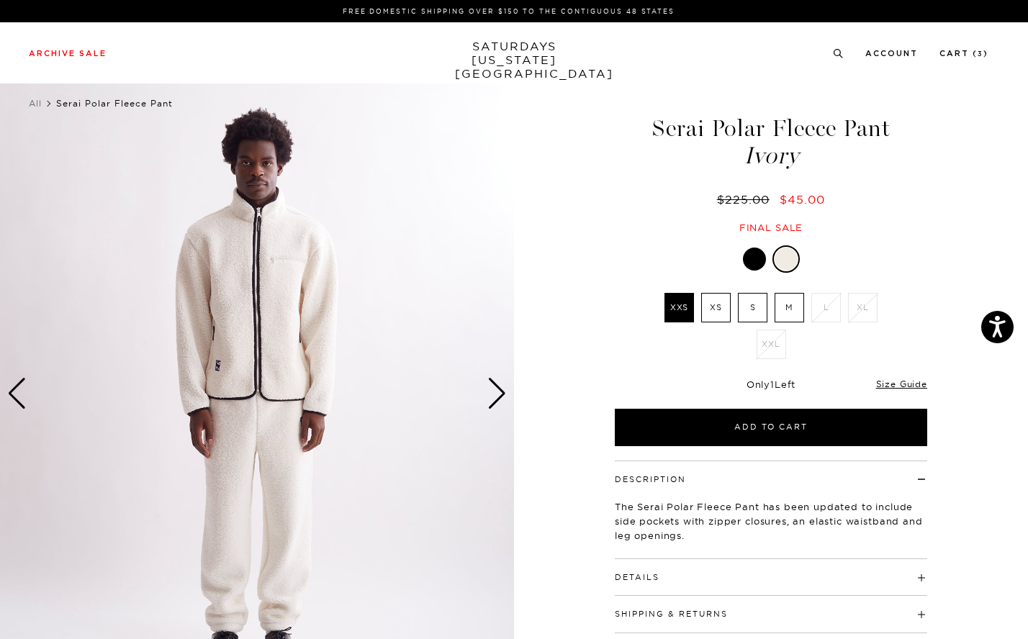
click at [757, 313] on label "S" at bounding box center [753, 308] width 30 height 30
click at [0, 0] on input "S" at bounding box center [0, 0] width 0 height 0
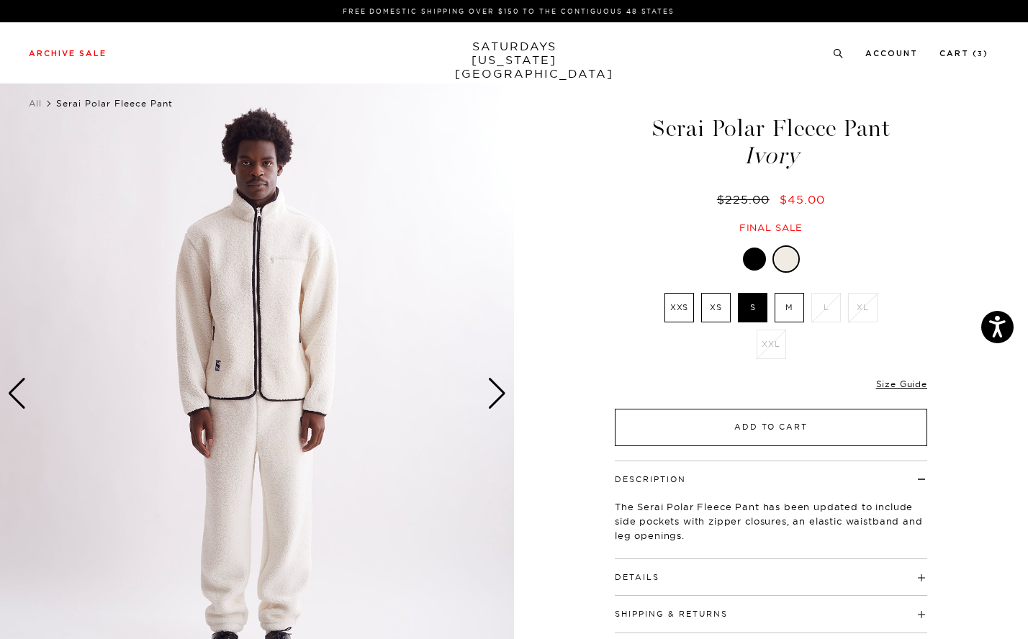
click at [762, 428] on button "Add to Cart" at bounding box center [771, 427] width 312 height 37
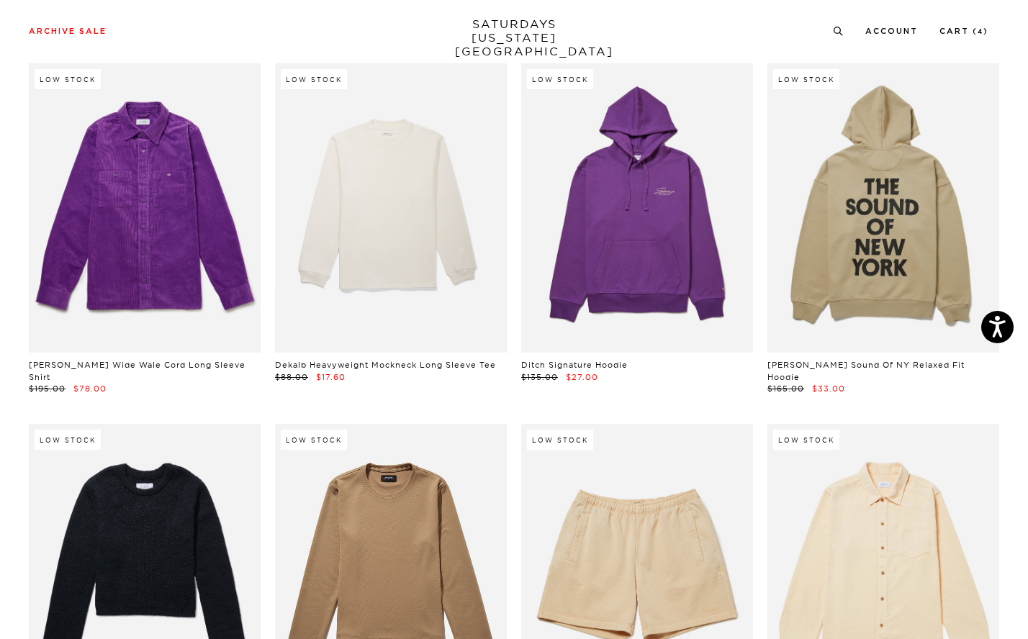
scroll to position [13302, 3]
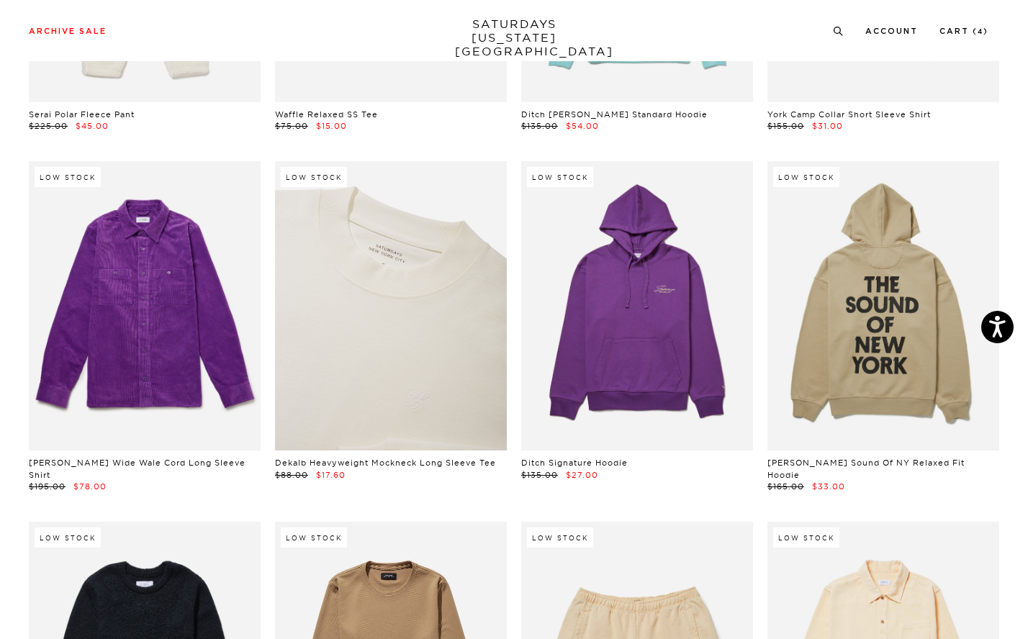
click at [456, 260] on link at bounding box center [391, 306] width 232 height 290
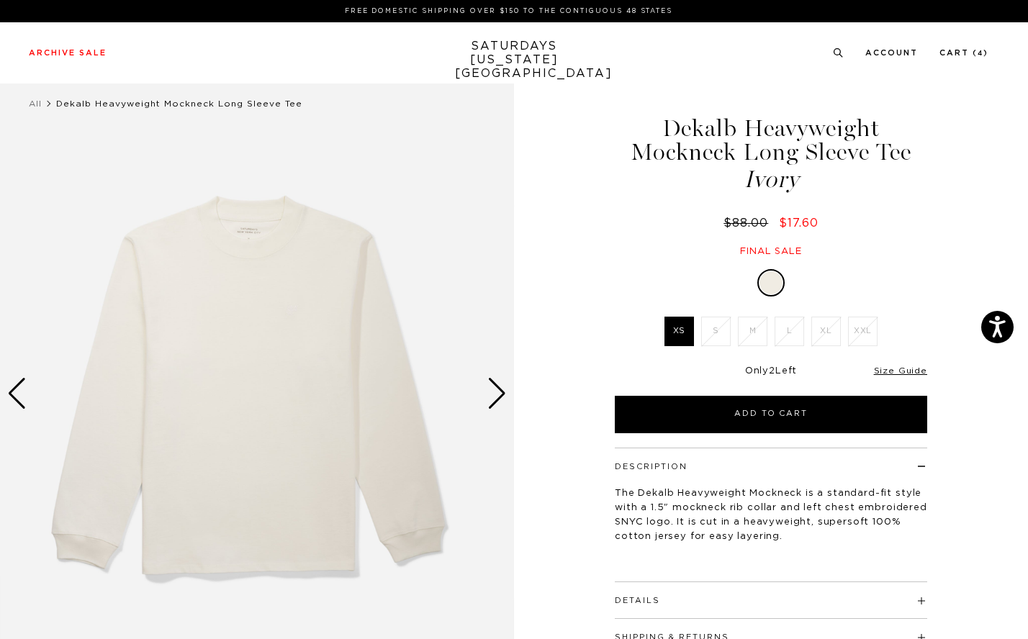
click at [493, 397] on div "Next slide" at bounding box center [496, 394] width 19 height 32
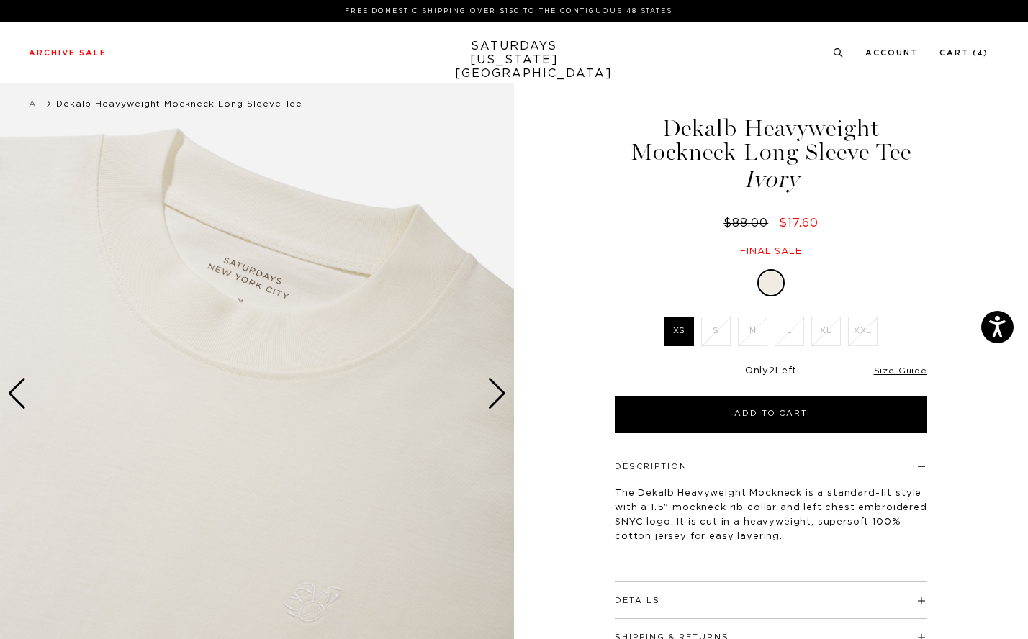
click at [493, 397] on div "Next slide" at bounding box center [496, 394] width 19 height 32
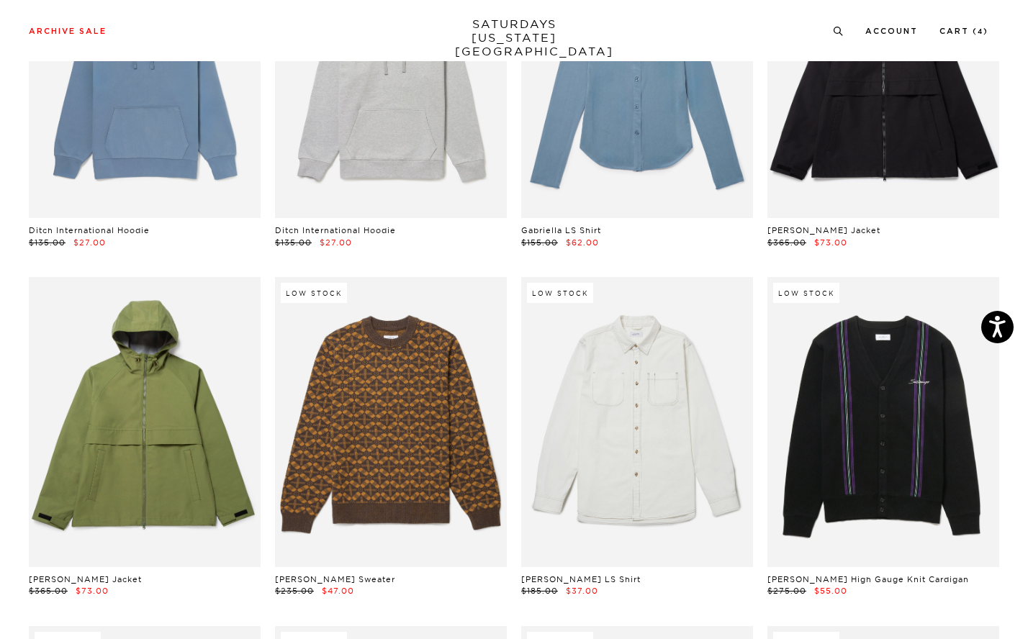
scroll to position [14595, 1]
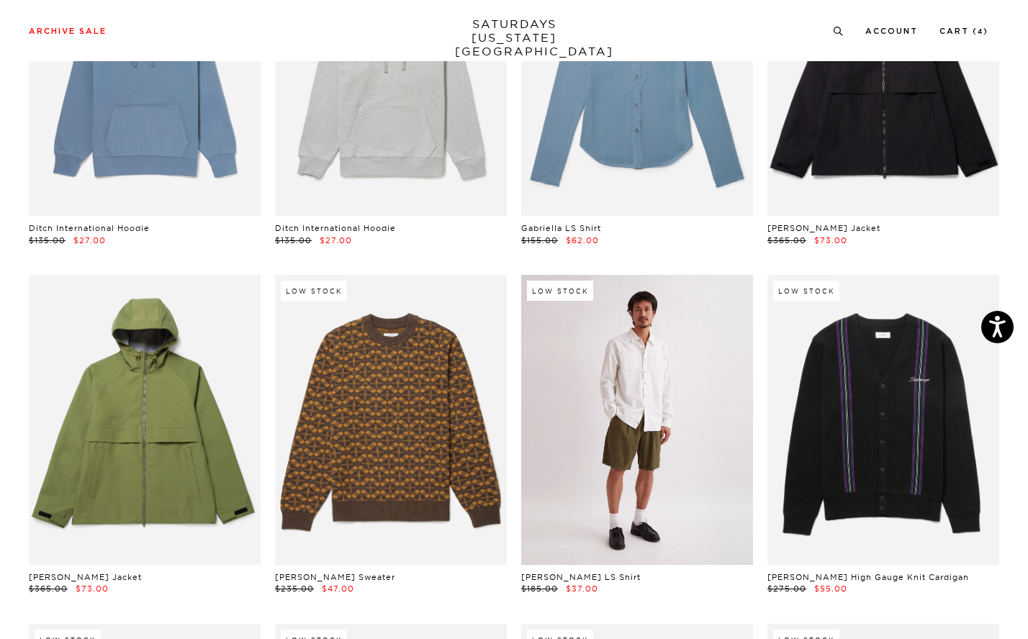
click at [629, 366] on link at bounding box center [637, 420] width 232 height 290
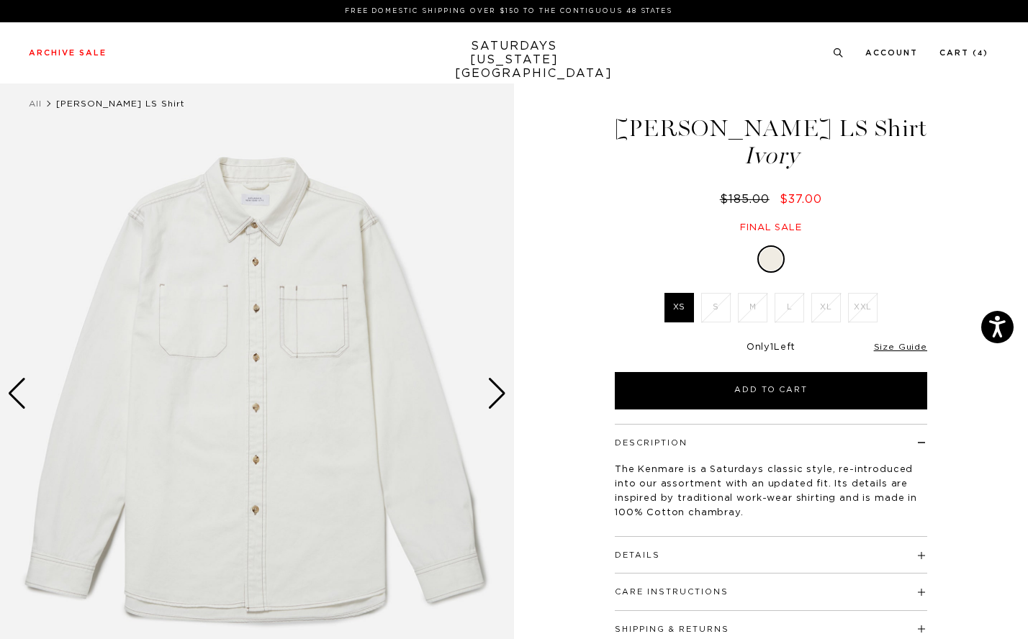
click at [499, 393] on div "Next slide" at bounding box center [496, 394] width 19 height 32
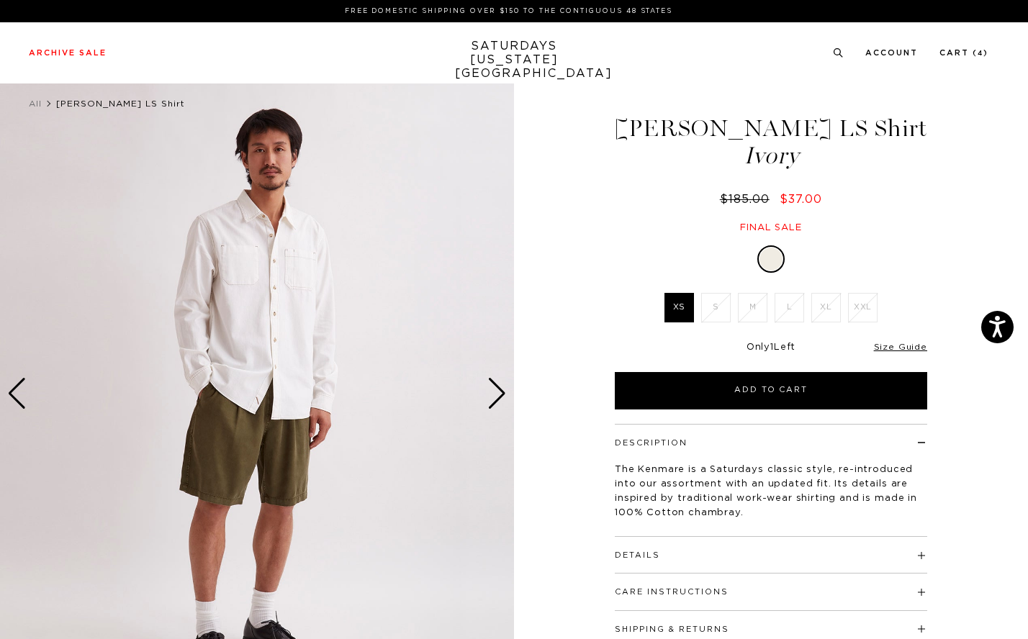
click at [499, 393] on div "Next slide" at bounding box center [496, 394] width 19 height 32
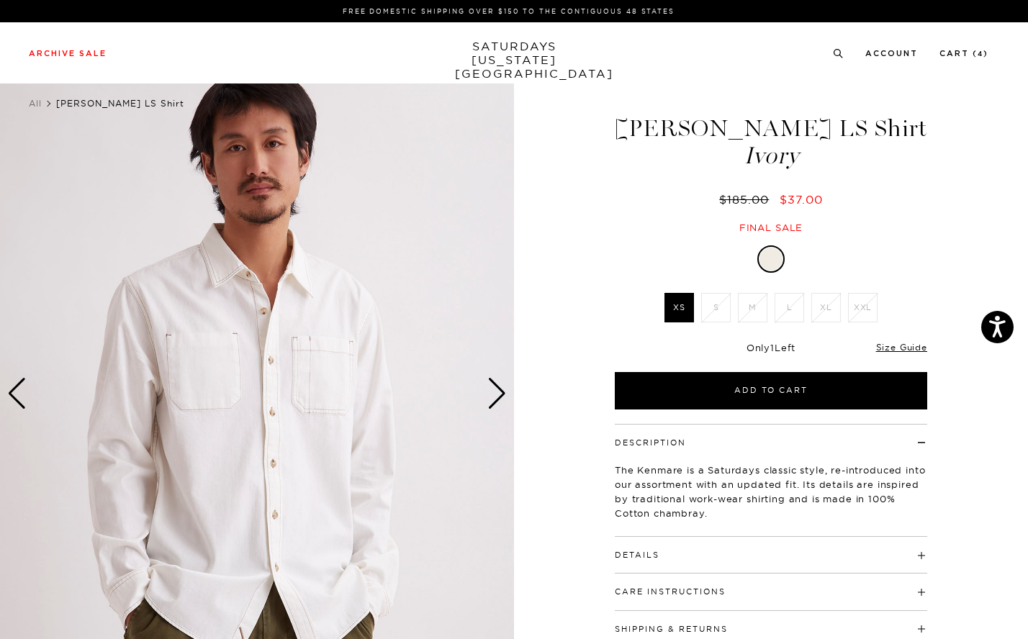
click at [503, 393] on div "Next slide" at bounding box center [496, 394] width 19 height 32
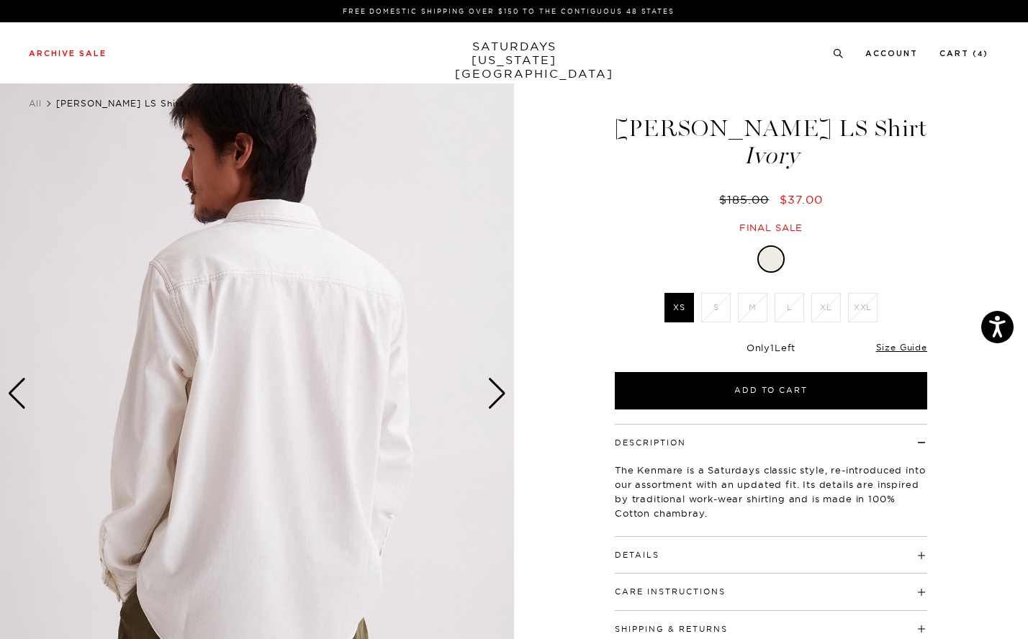
click at [503, 393] on div "Next slide" at bounding box center [496, 394] width 19 height 32
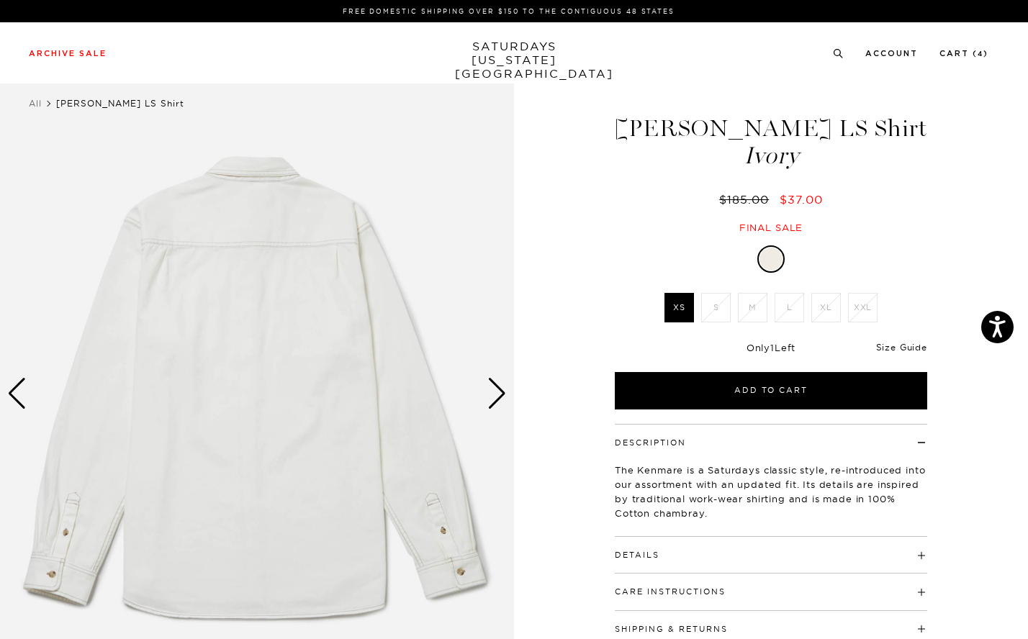
click at [903, 342] on link "Size Guide" at bounding box center [901, 347] width 51 height 11
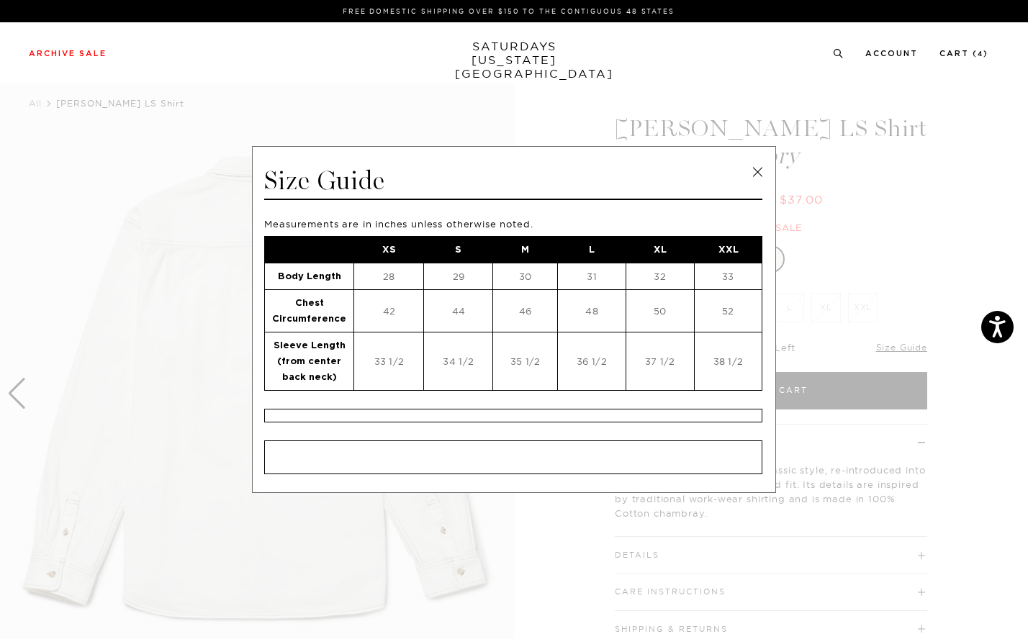
click at [753, 167] on link at bounding box center [758, 172] width 22 height 22
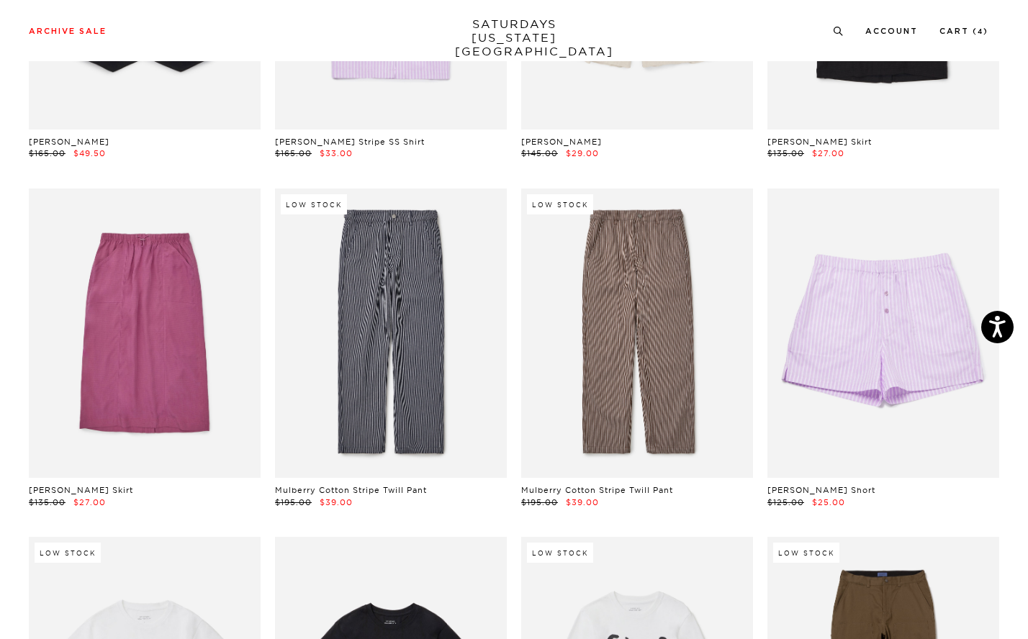
scroll to position [17823, 4]
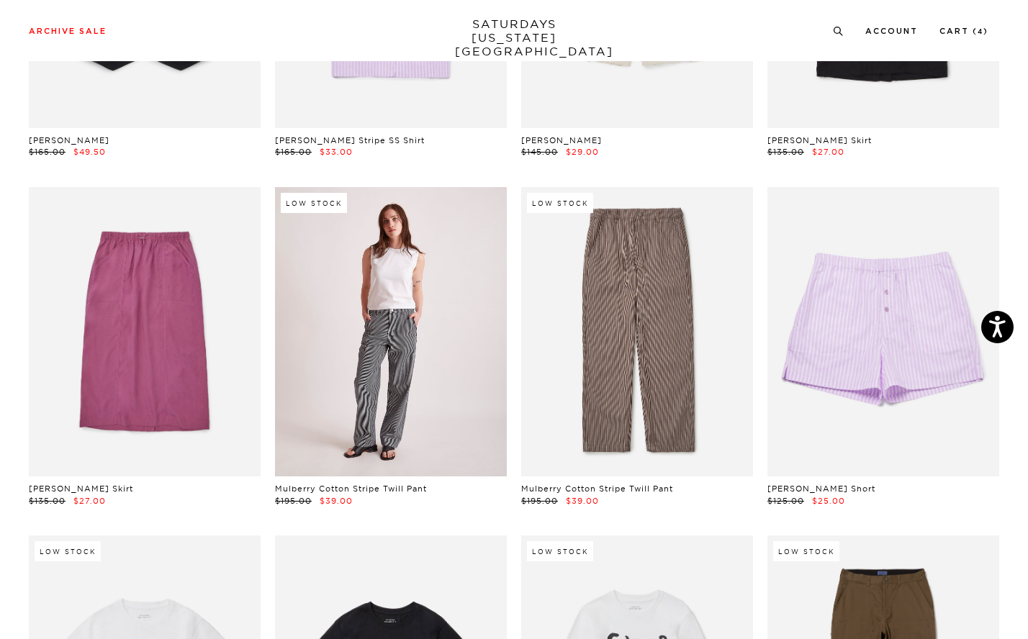
click at [390, 341] on link at bounding box center [391, 332] width 232 height 290
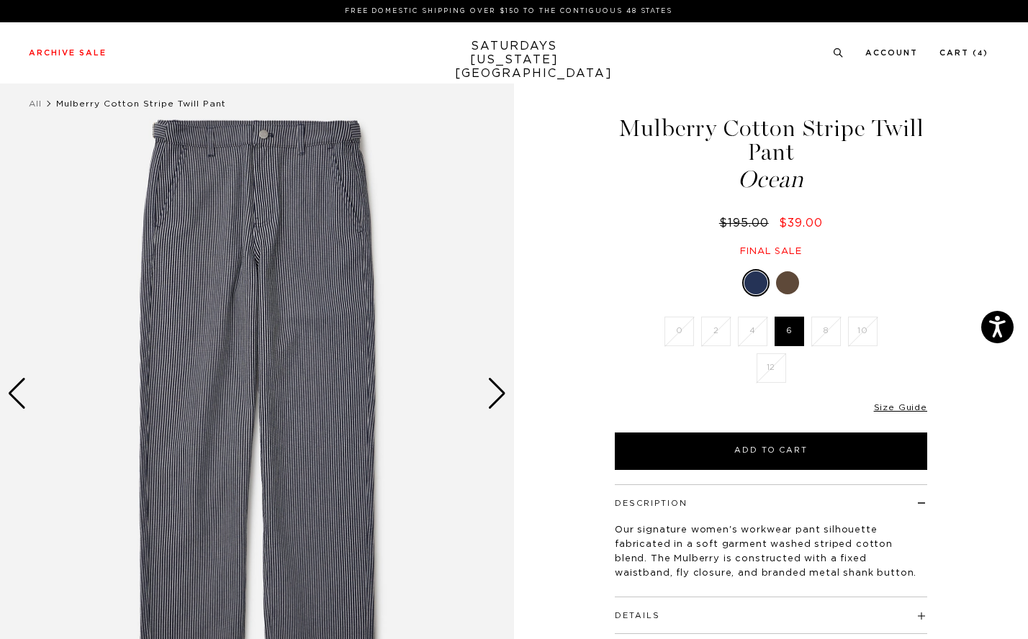
click at [503, 390] on div "Next slide" at bounding box center [496, 394] width 19 height 32
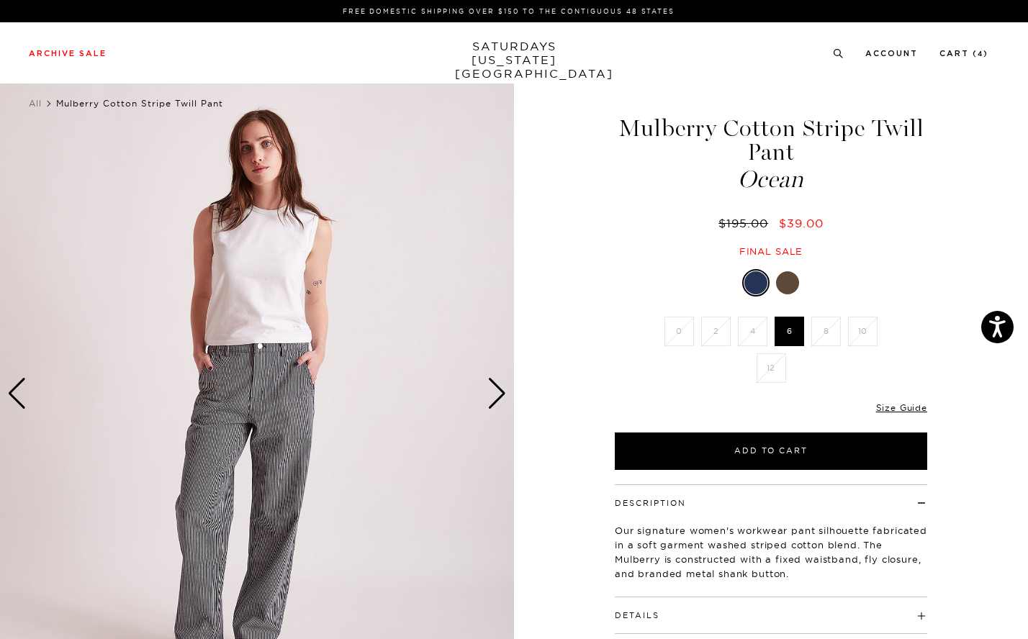
click at [503, 390] on div "Next slide" at bounding box center [496, 394] width 19 height 32
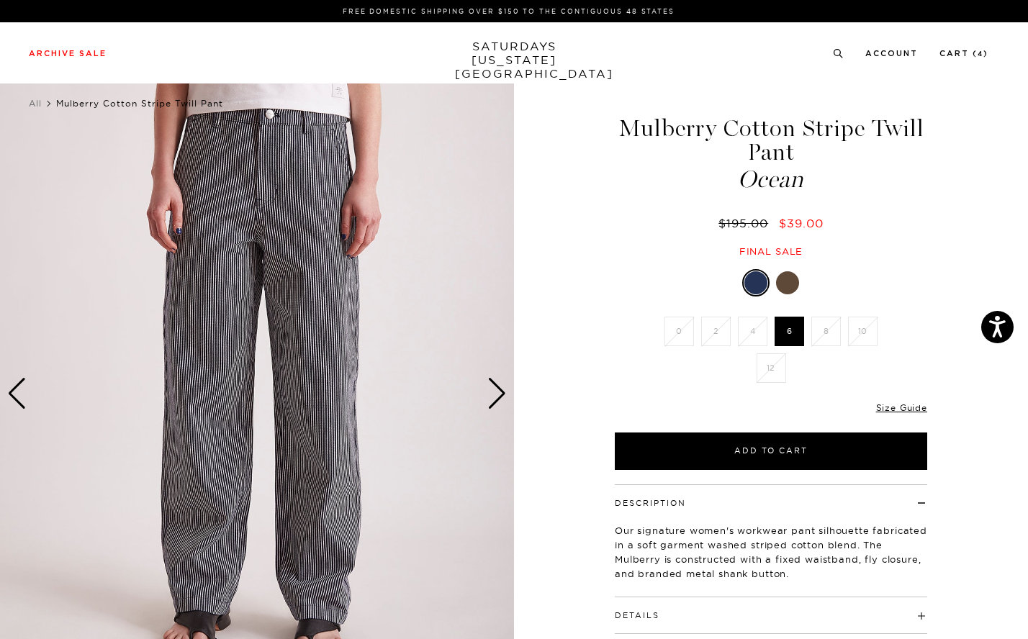
click at [503, 390] on div "Next slide" at bounding box center [496, 394] width 19 height 32
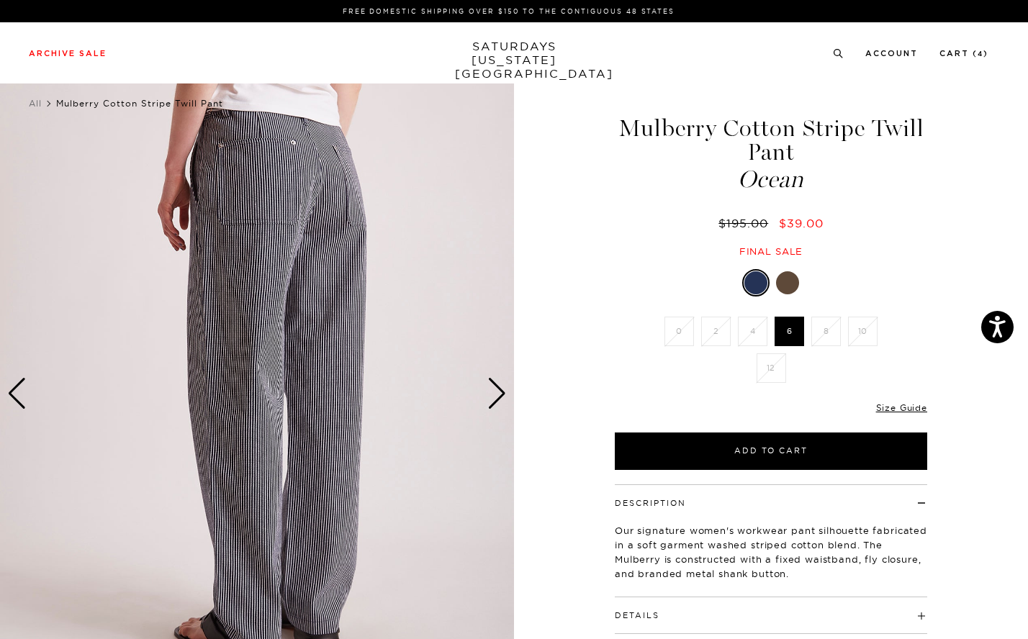
click at [503, 390] on div "Next slide" at bounding box center [496, 394] width 19 height 32
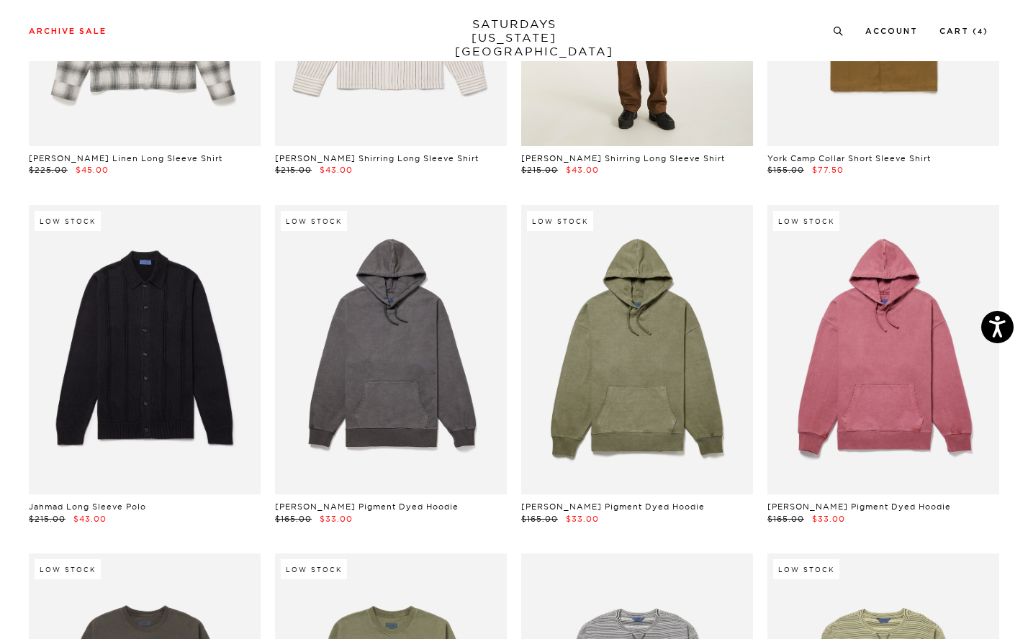
scroll to position [19201, 4]
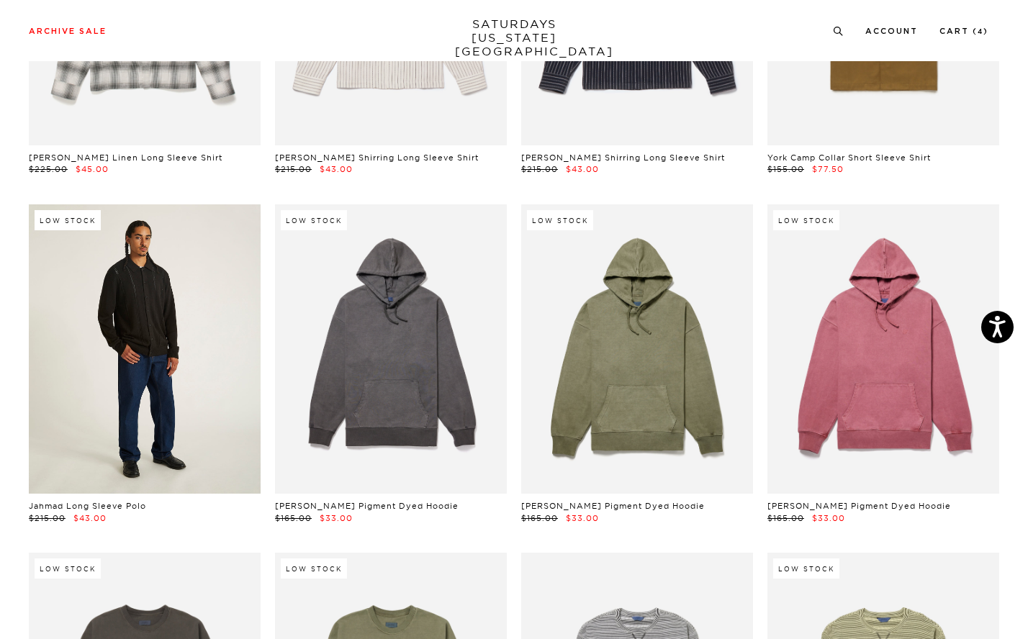
click at [145, 245] on link at bounding box center [145, 349] width 232 height 290
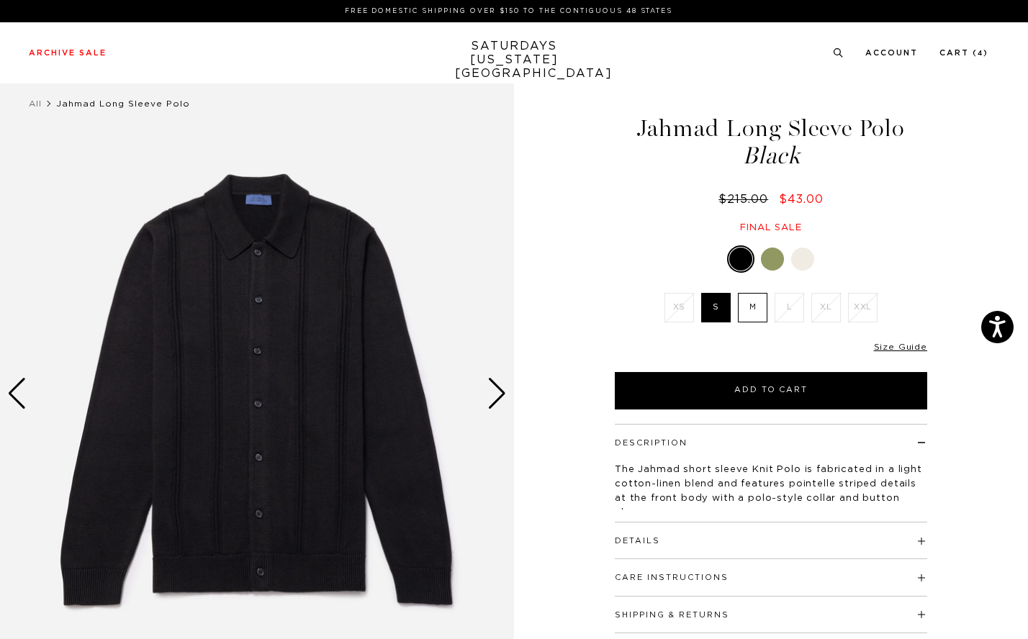
click at [503, 392] on div "Next slide" at bounding box center [496, 394] width 19 height 32
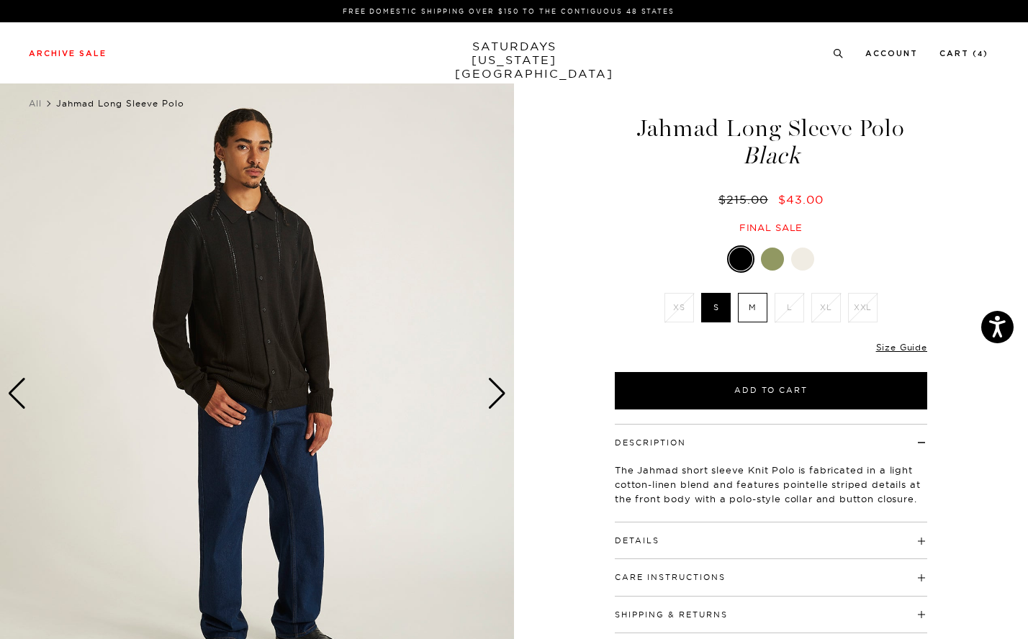
click at [503, 392] on div "Next slide" at bounding box center [496, 394] width 19 height 32
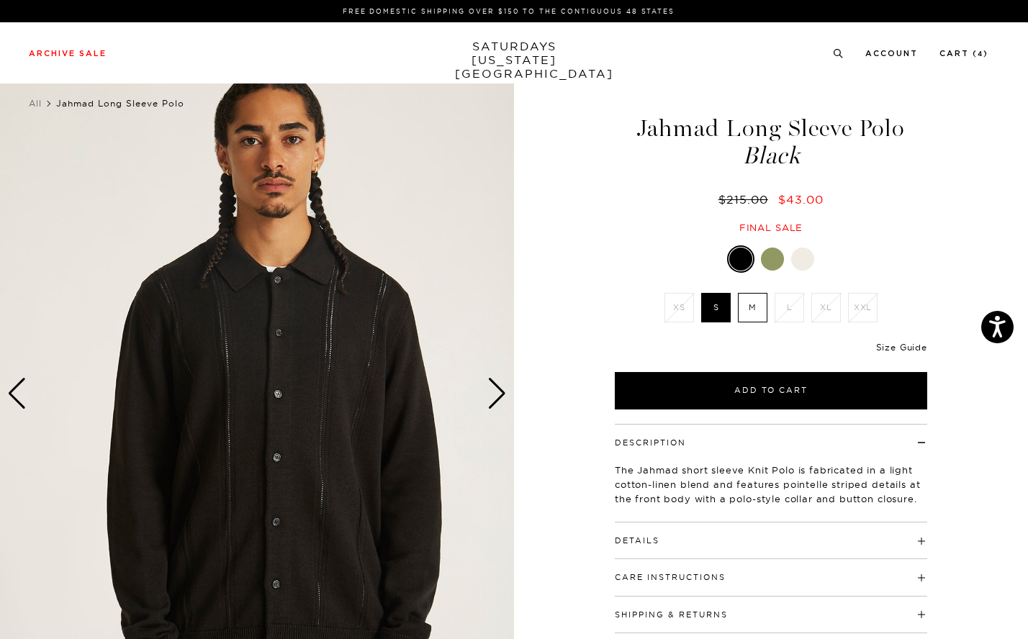
click at [901, 348] on link "Size Guide" at bounding box center [901, 347] width 51 height 11
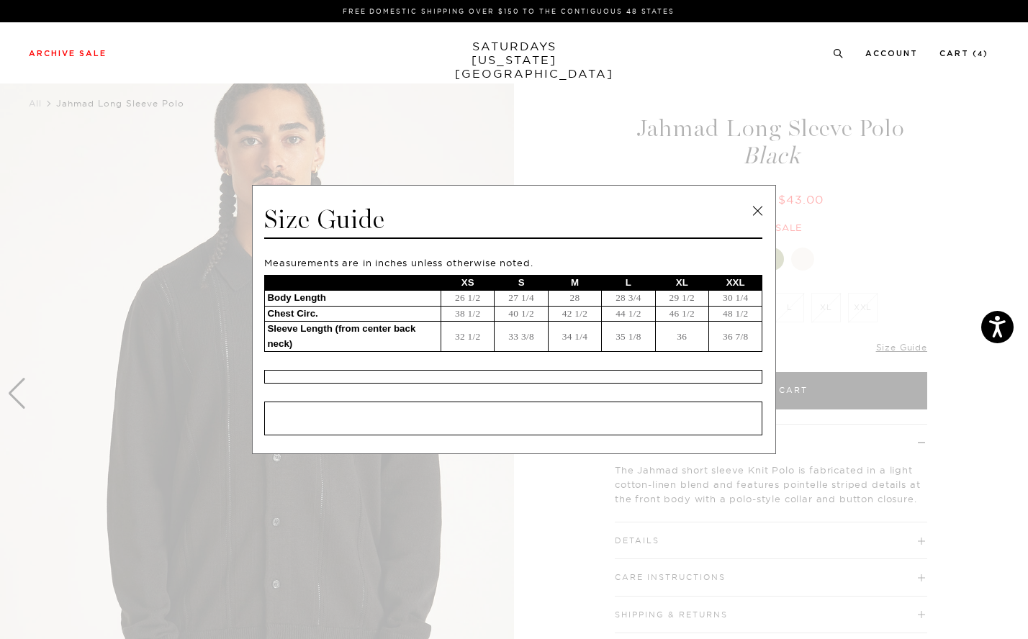
click at [753, 209] on link at bounding box center [758, 211] width 22 height 22
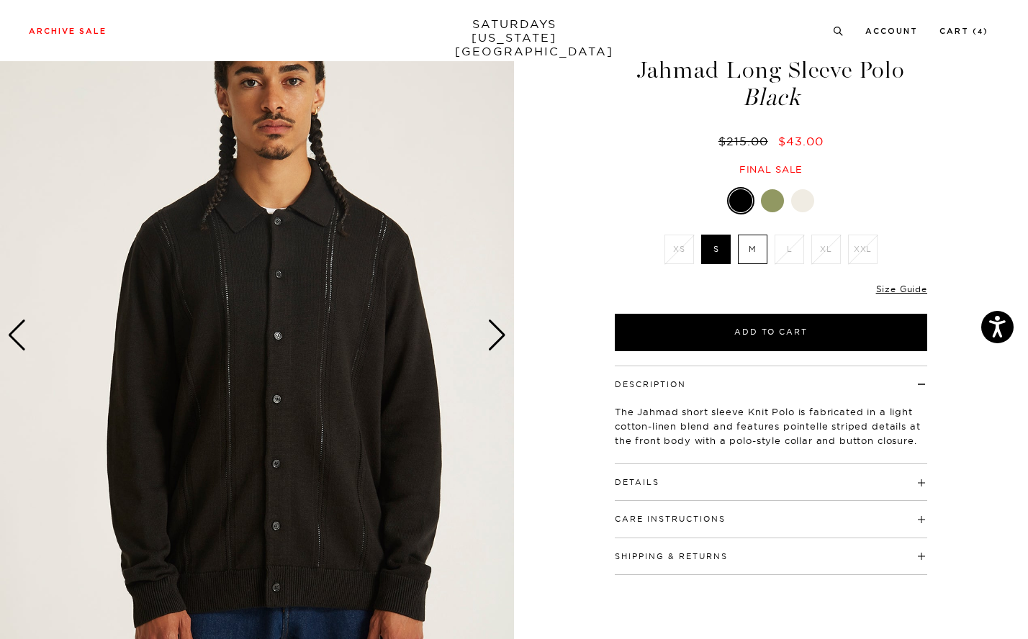
scroll to position [85, 0]
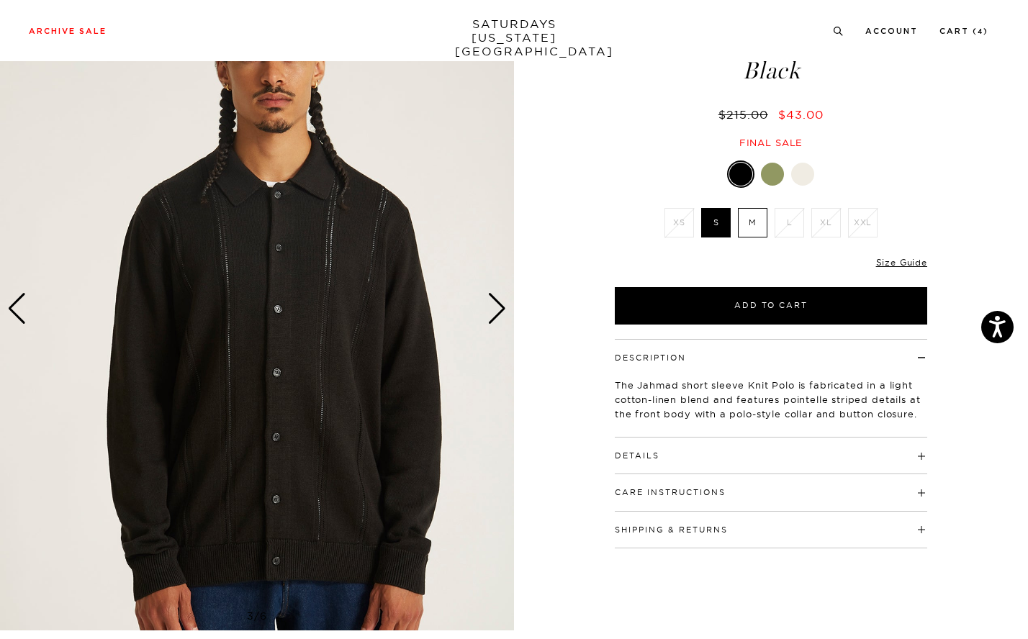
click at [644, 440] on h4 "Details" at bounding box center [771, 450] width 312 height 24
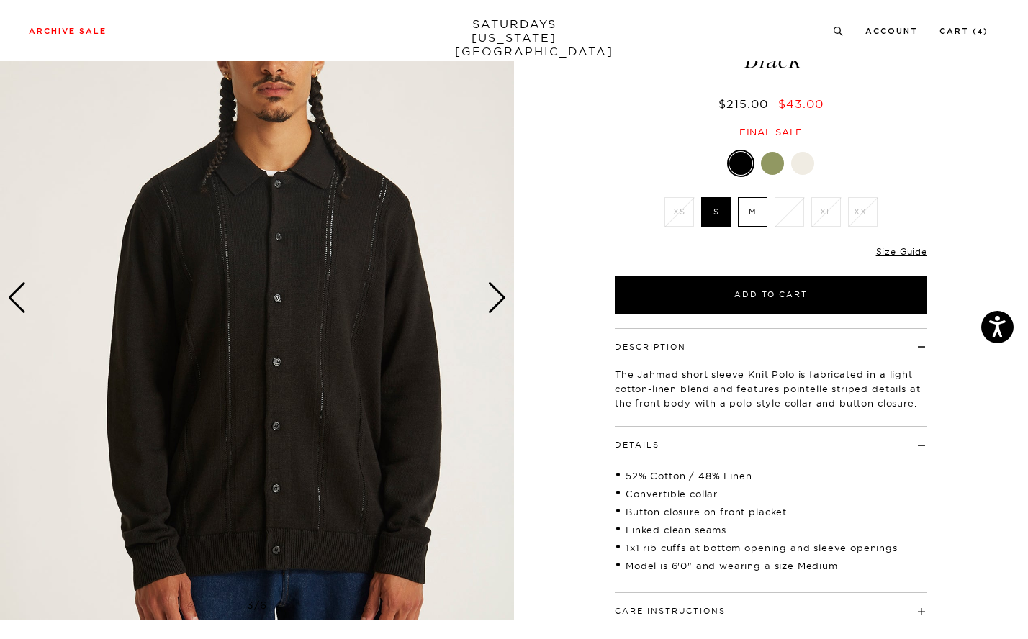
scroll to position [96, 0]
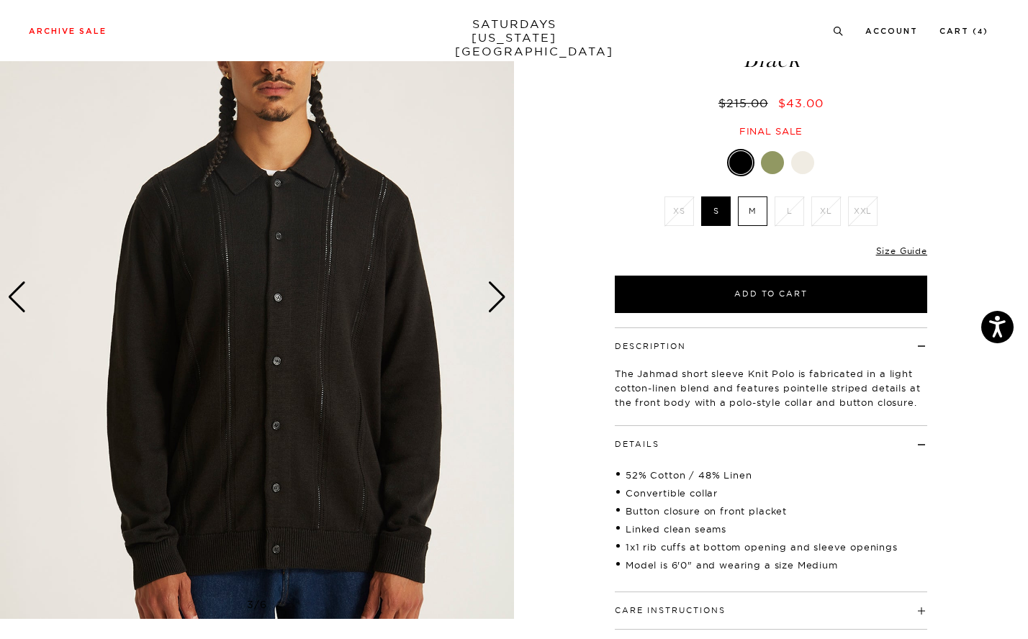
click at [762, 206] on label "M" at bounding box center [753, 212] width 30 height 30
click at [0, 0] on input "M" at bounding box center [0, 0] width 0 height 0
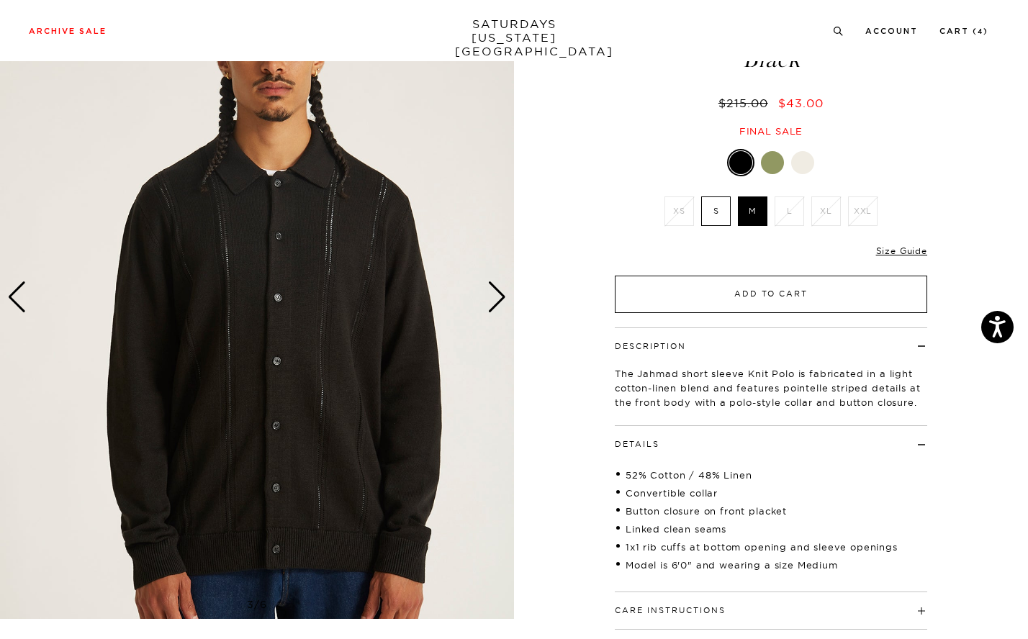
click at [762, 284] on button "Add to Cart" at bounding box center [771, 294] width 312 height 37
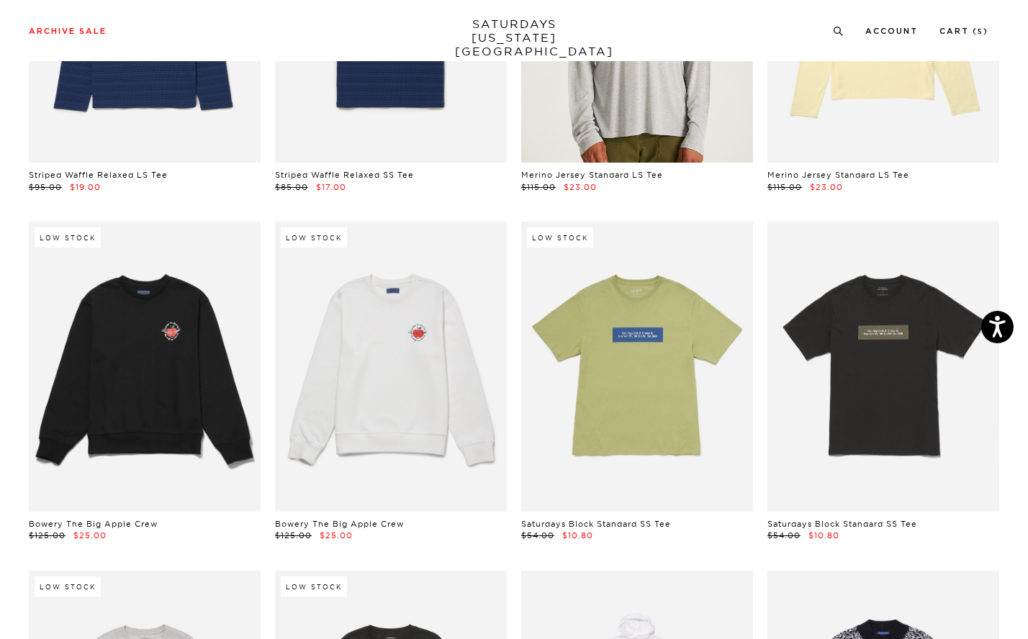
scroll to position [20233, 7]
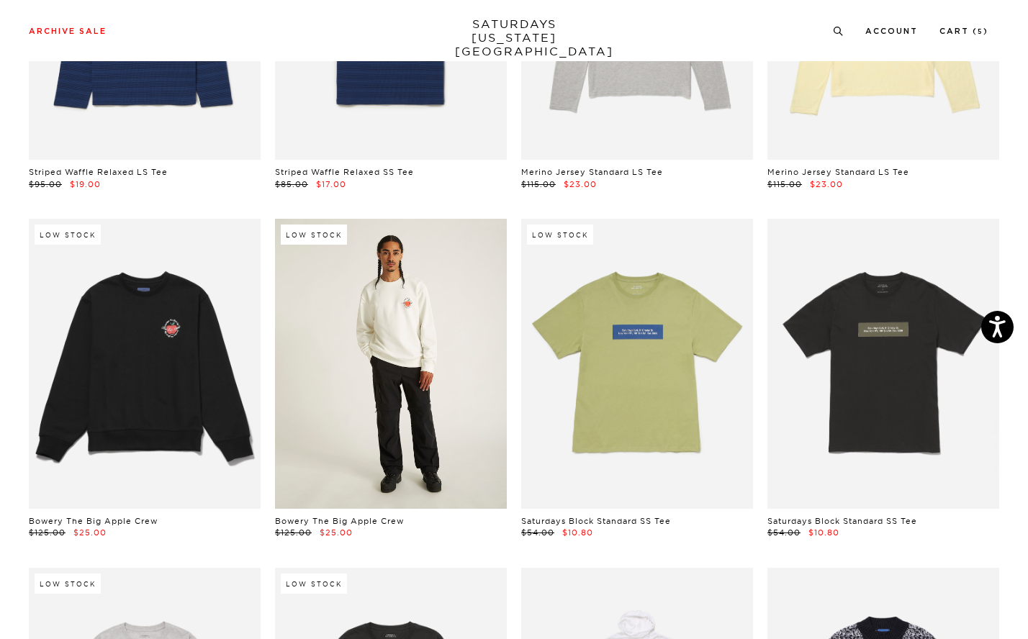
click at [410, 431] on link at bounding box center [391, 364] width 232 height 290
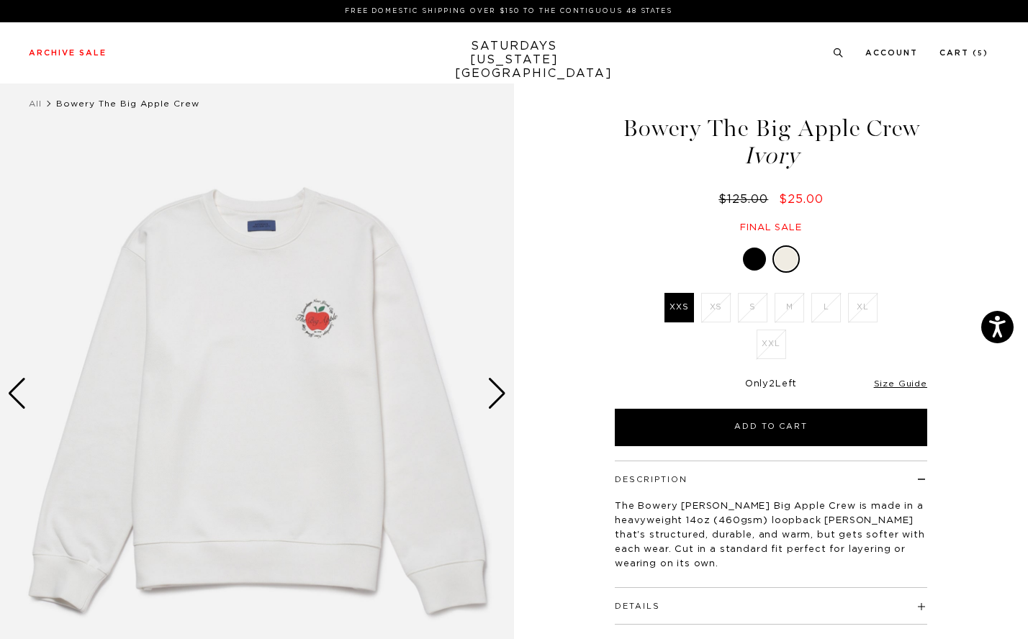
click at [489, 402] on div "Next slide" at bounding box center [496, 394] width 19 height 32
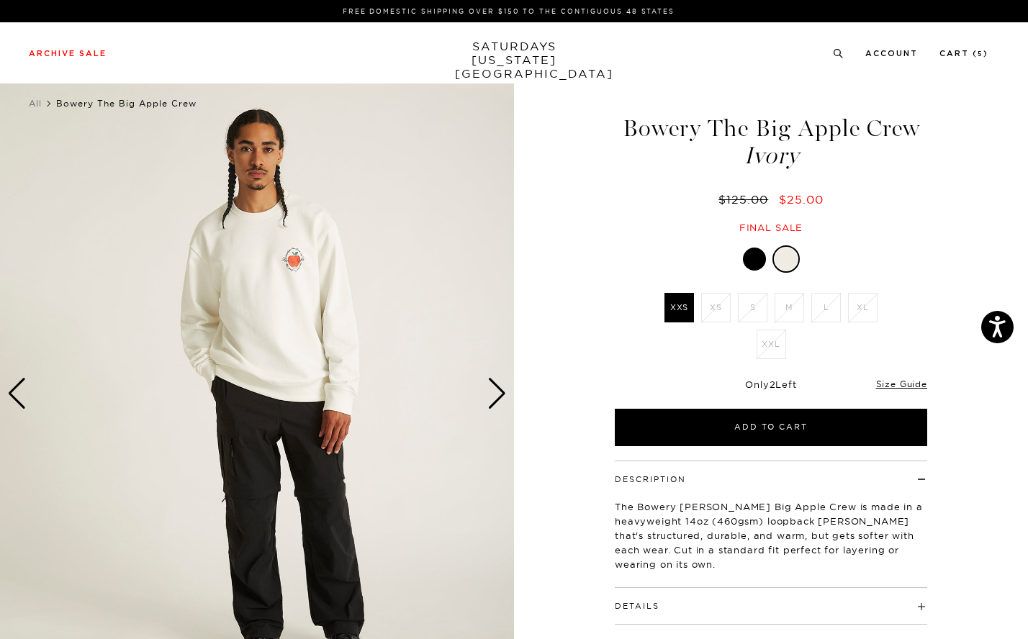
click at [489, 402] on div "Next slide" at bounding box center [496, 394] width 19 height 32
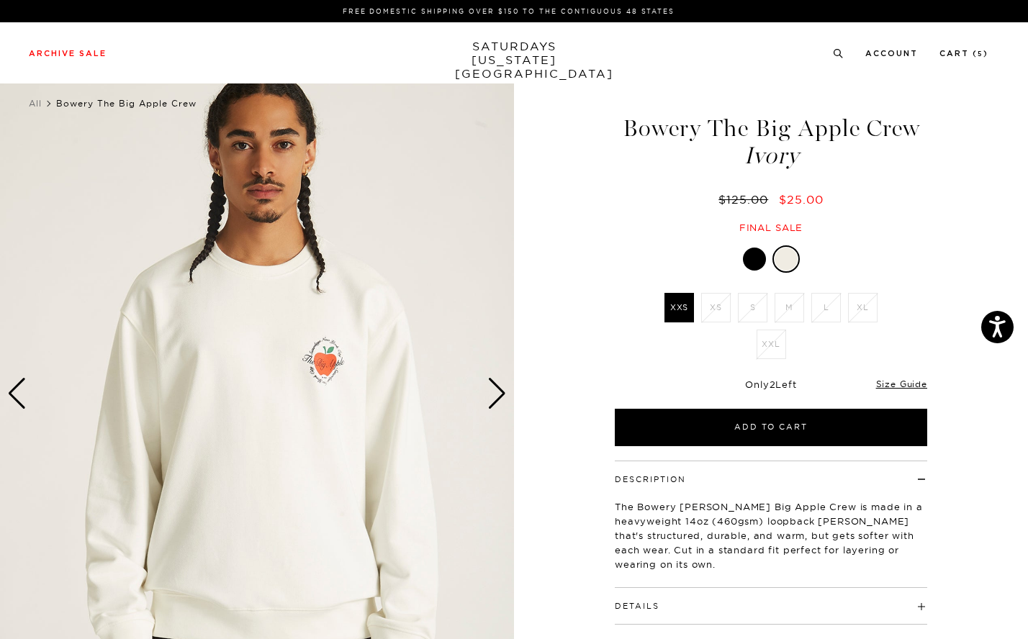
click at [489, 402] on div "Next slide" at bounding box center [496, 394] width 19 height 32
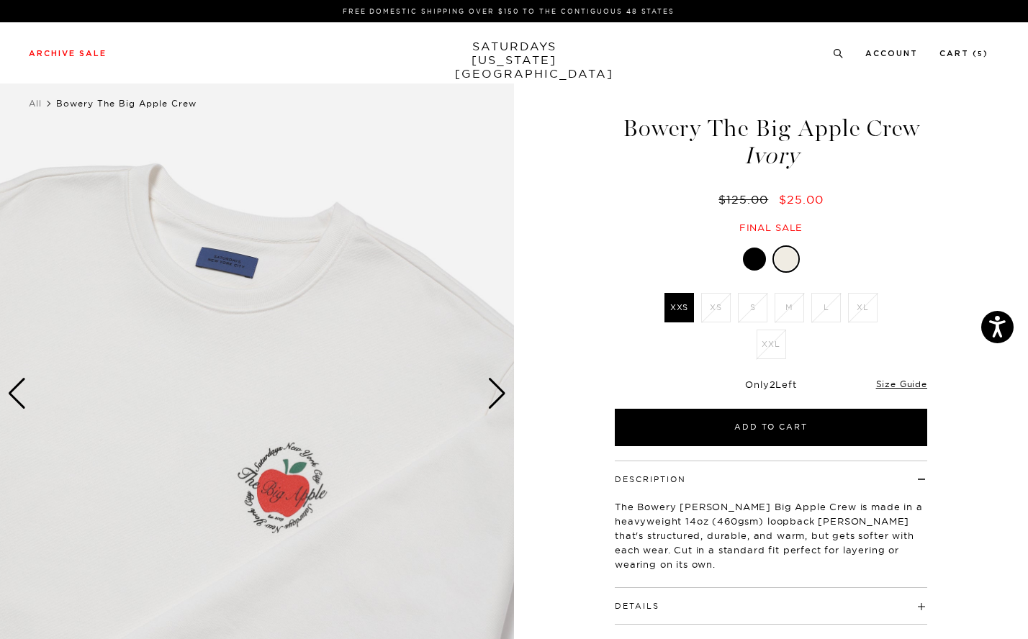
click at [489, 401] on div "Next slide" at bounding box center [496, 394] width 19 height 32
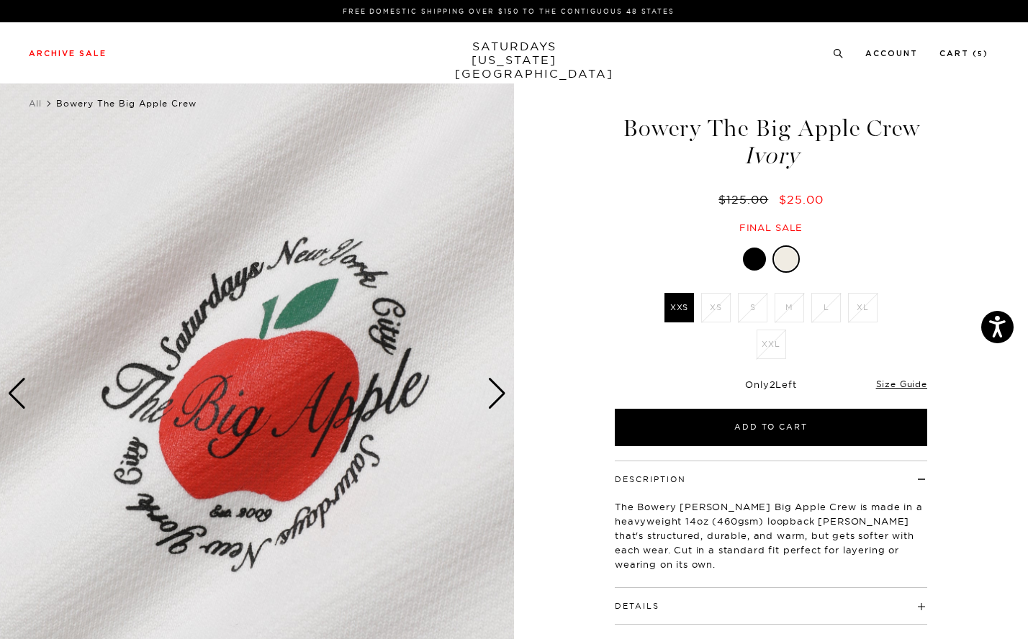
click at [489, 401] on div "Next slide" at bounding box center [496, 394] width 19 height 32
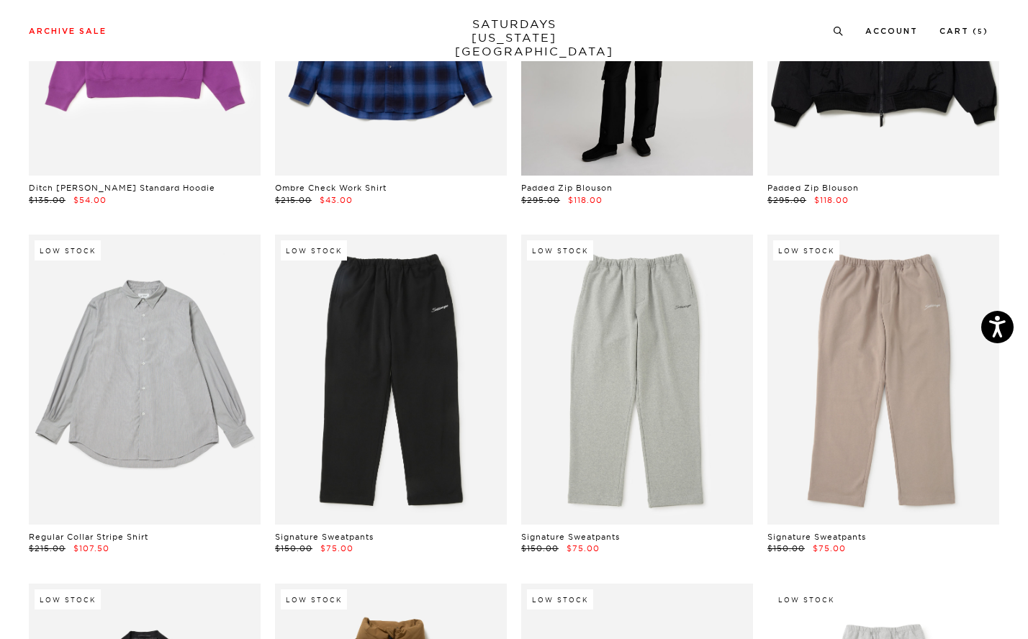
scroll to position [22671, 1]
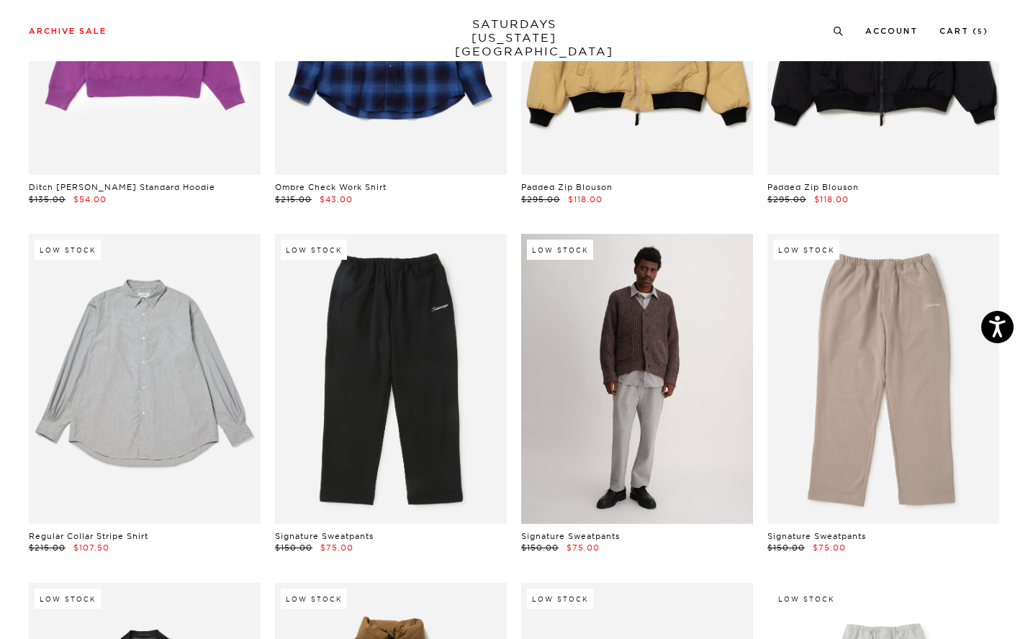
click at [647, 348] on link at bounding box center [637, 379] width 232 height 290
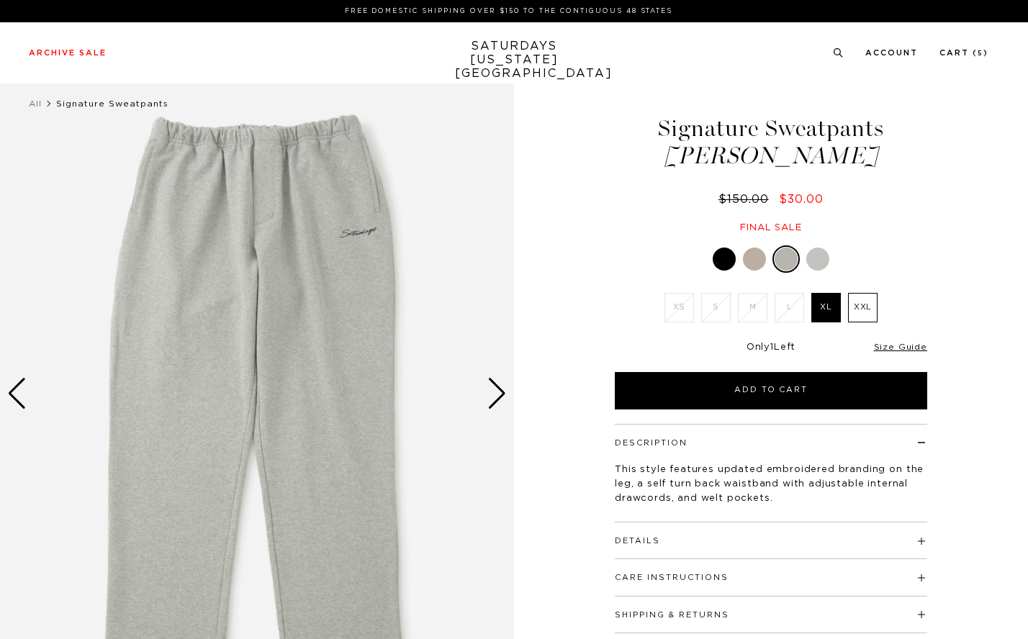
click at [815, 258] on div at bounding box center [817, 259] width 23 height 23
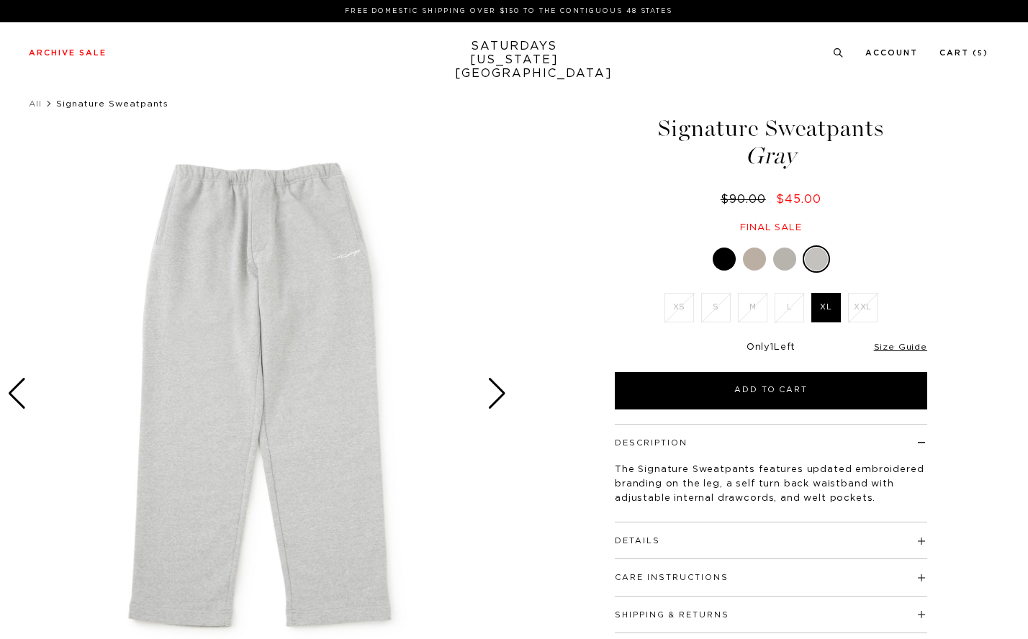
click at [762, 264] on div at bounding box center [754, 259] width 23 height 23
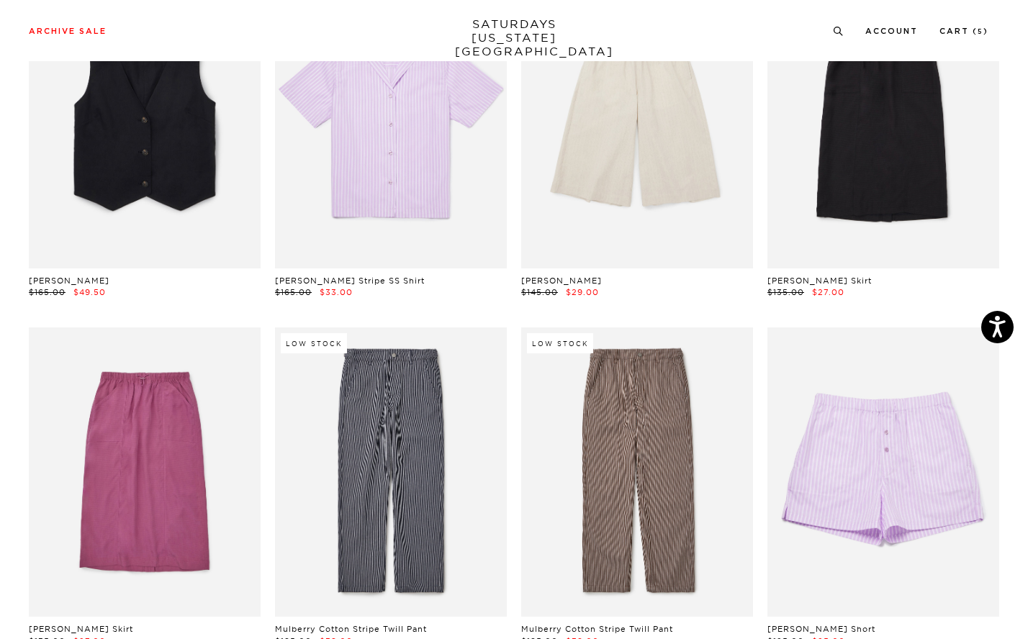
scroll to position [7693, 1]
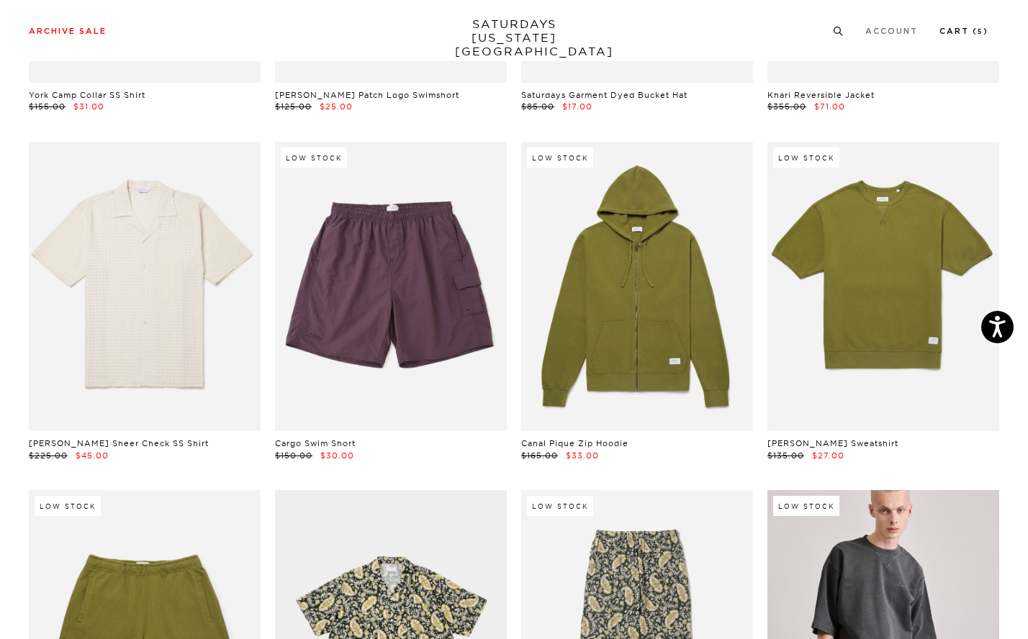
click at [989, 35] on link "Cart ( 5 )" at bounding box center [964, 31] width 49 height 8
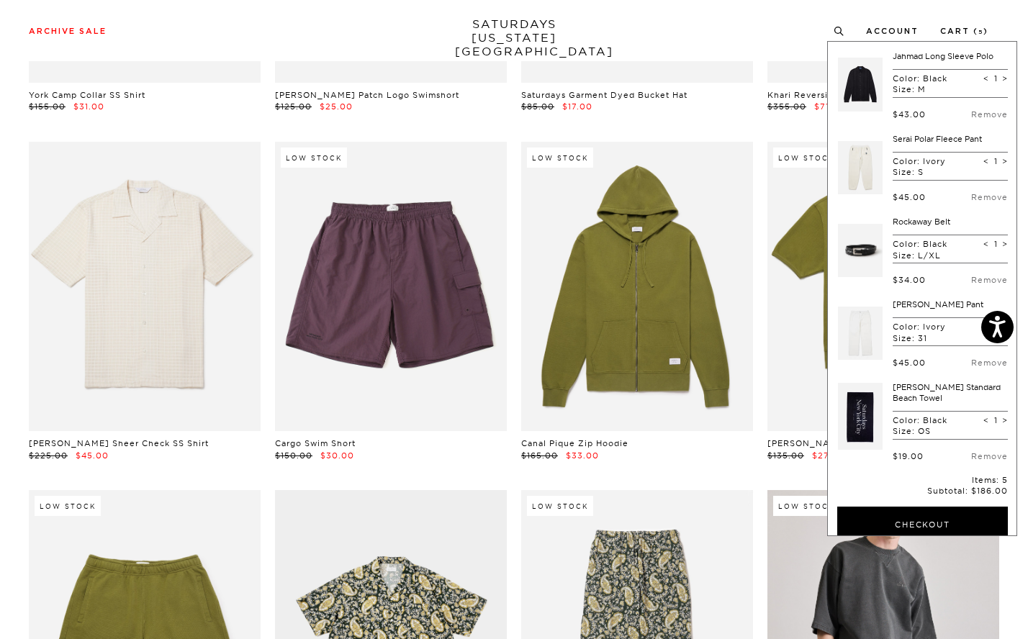
click at [893, 393] on link "Miller Standard Beach Towel" at bounding box center [947, 392] width 108 height 20
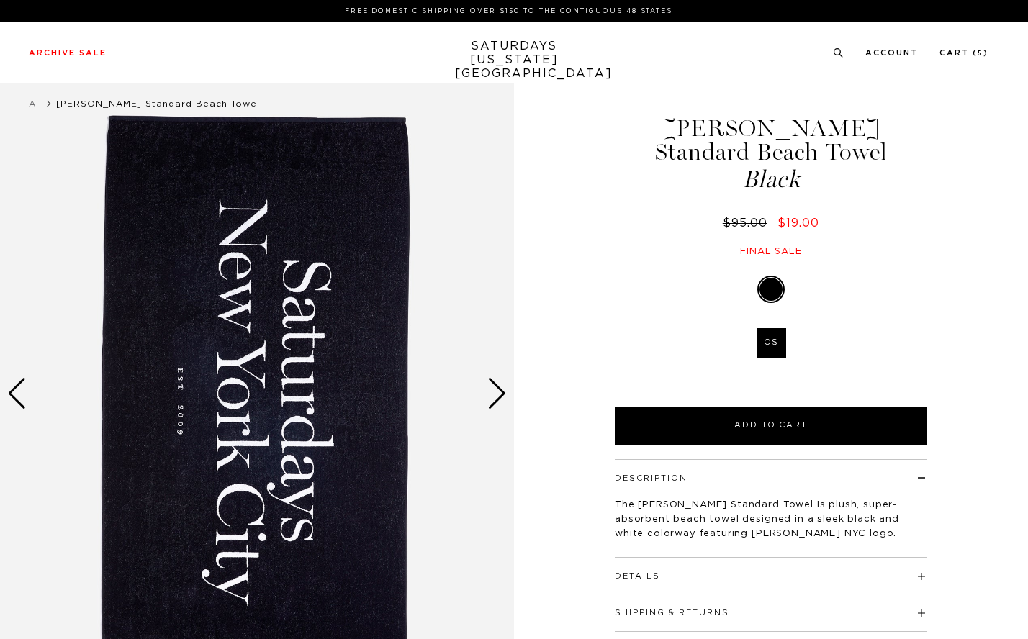
click at [496, 380] on div "Next slide" at bounding box center [496, 394] width 19 height 32
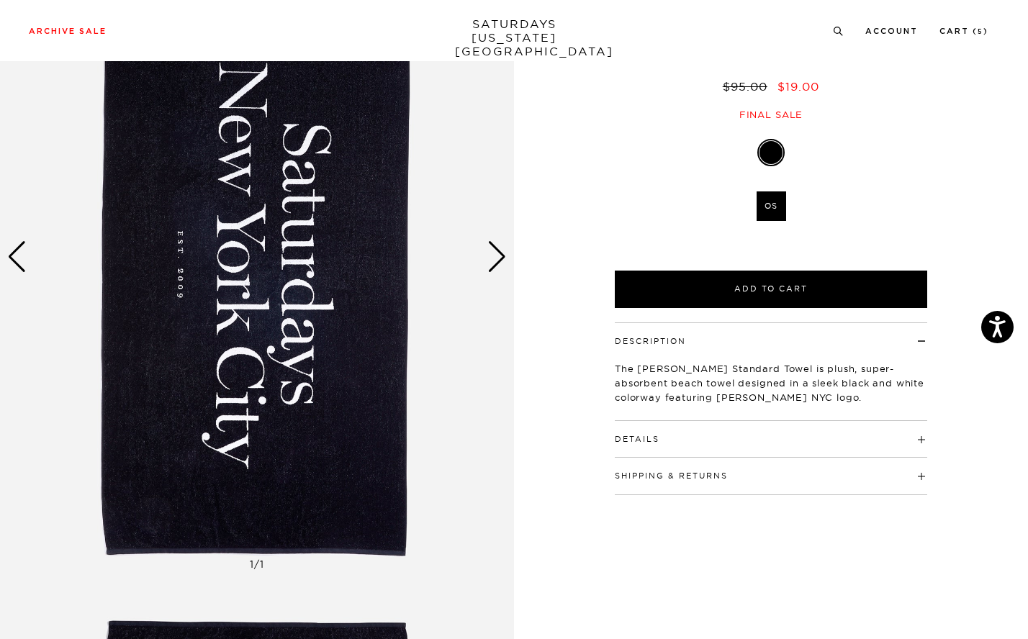
scroll to position [184, 0]
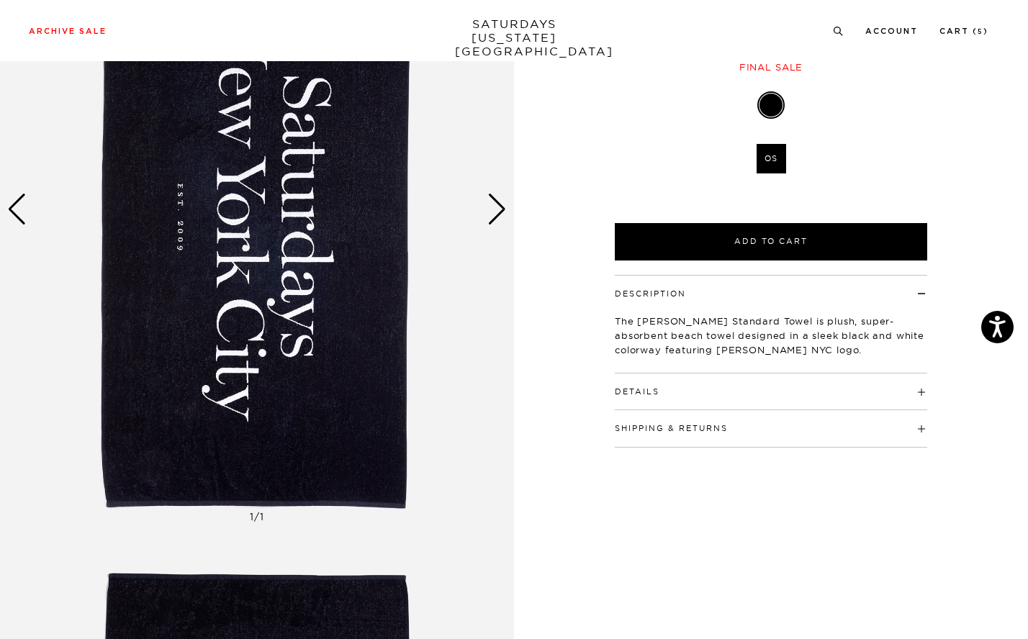
click at [765, 374] on h4 "Details" at bounding box center [771, 386] width 312 height 24
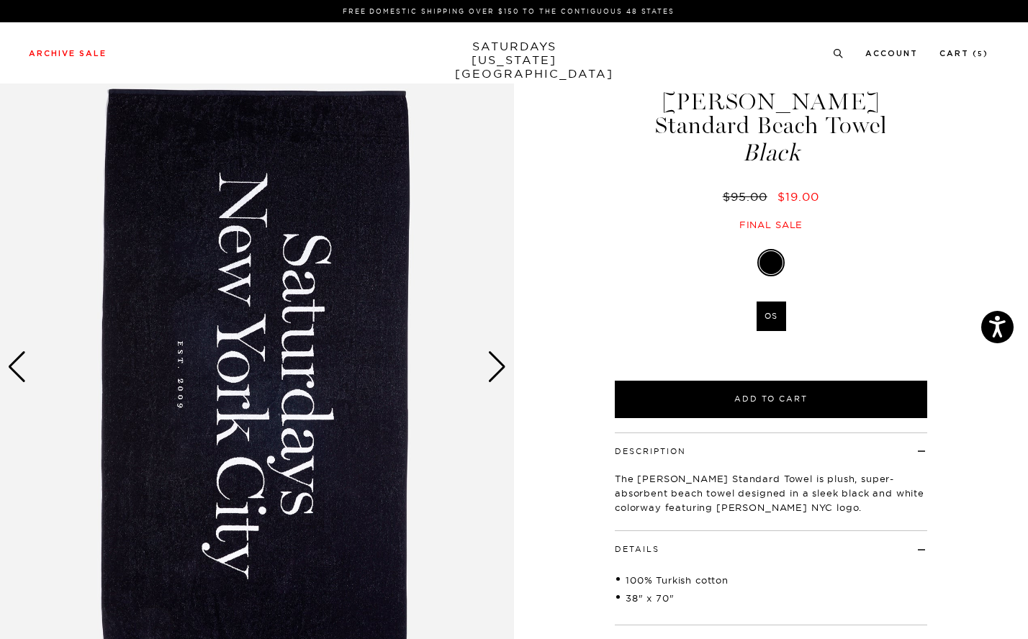
scroll to position [0, 0]
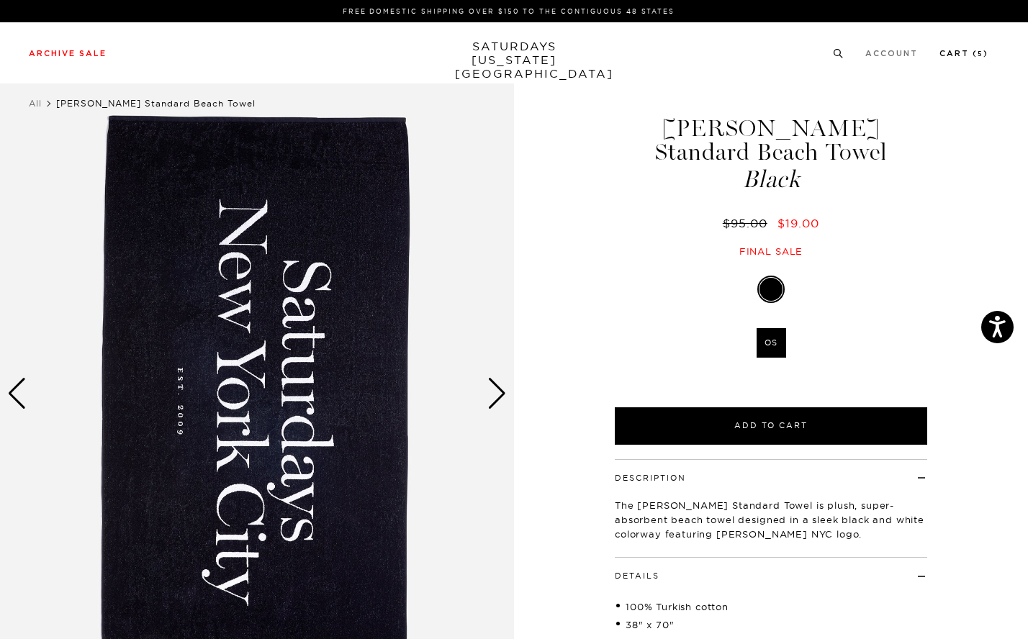
click at [960, 58] on link "Cart ( 5 )" at bounding box center [964, 54] width 49 height 8
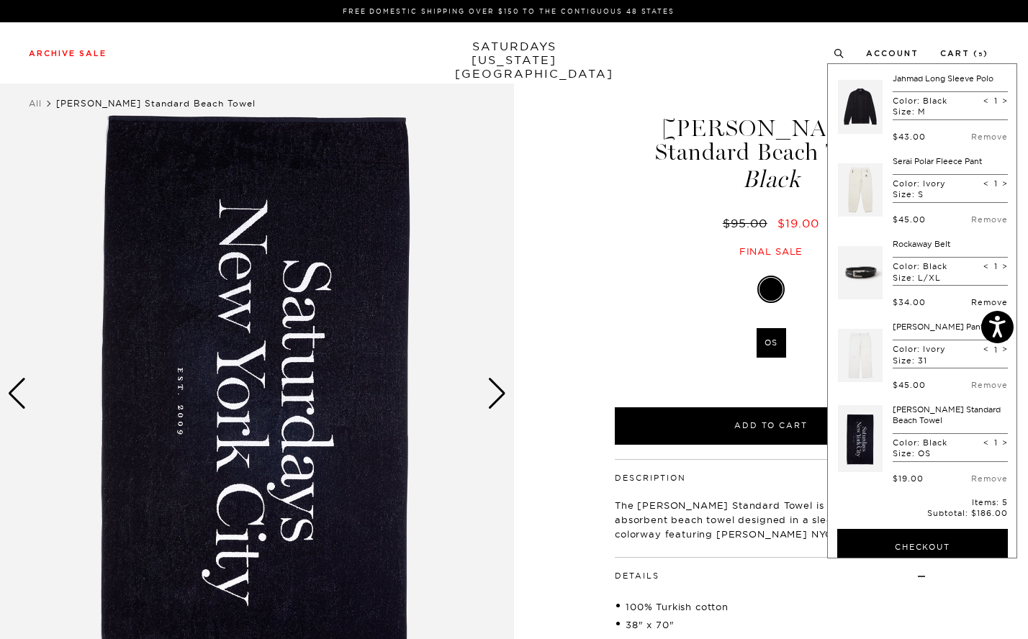
click at [971, 306] on link "Remove" at bounding box center [989, 302] width 37 height 10
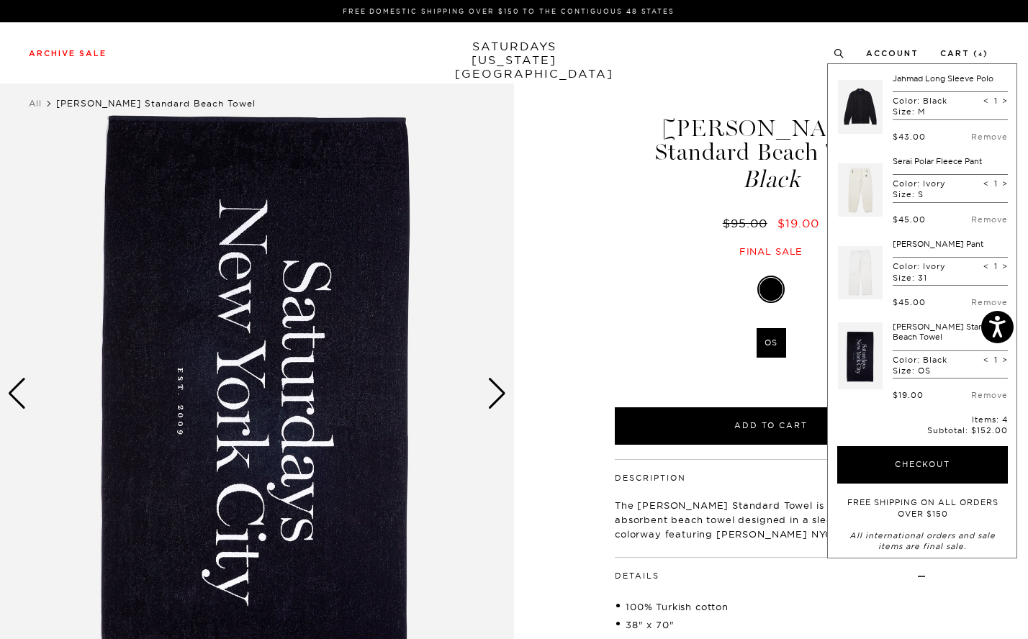
click at [894, 78] on link "Jahmad Long Sleeve Polo" at bounding box center [943, 78] width 101 height 10
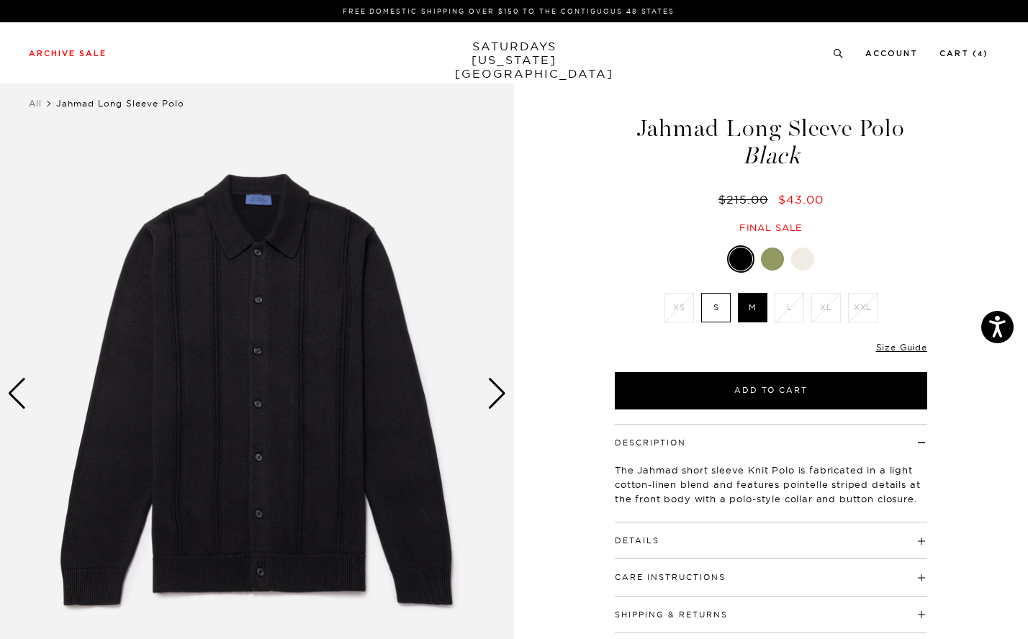
click at [765, 257] on div at bounding box center [772, 259] width 23 height 23
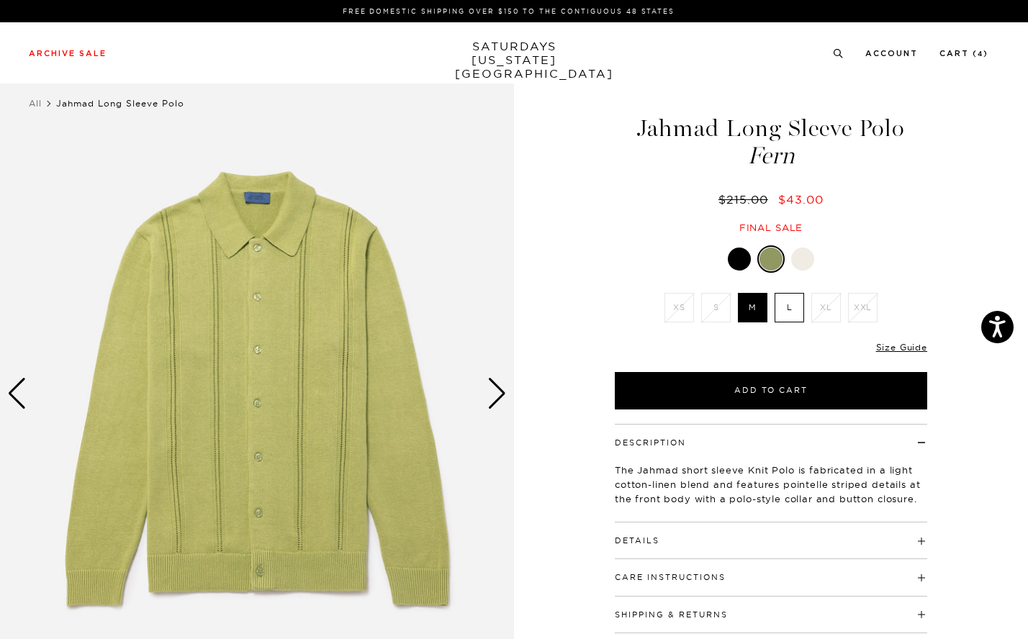
click at [799, 259] on div at bounding box center [802, 259] width 23 height 23
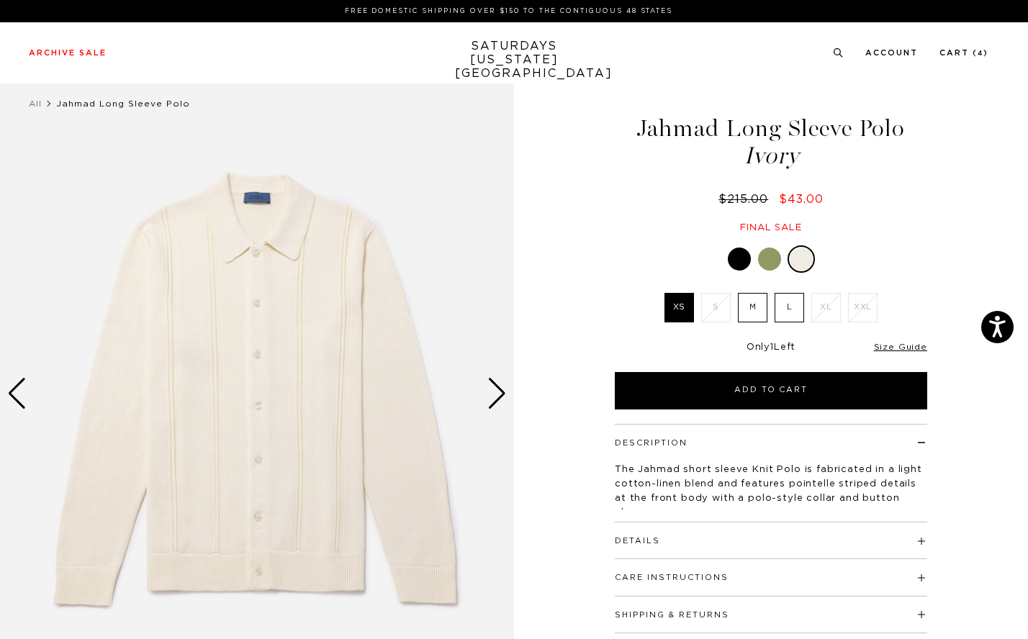
click at [490, 397] on div "Next slide" at bounding box center [496, 394] width 19 height 32
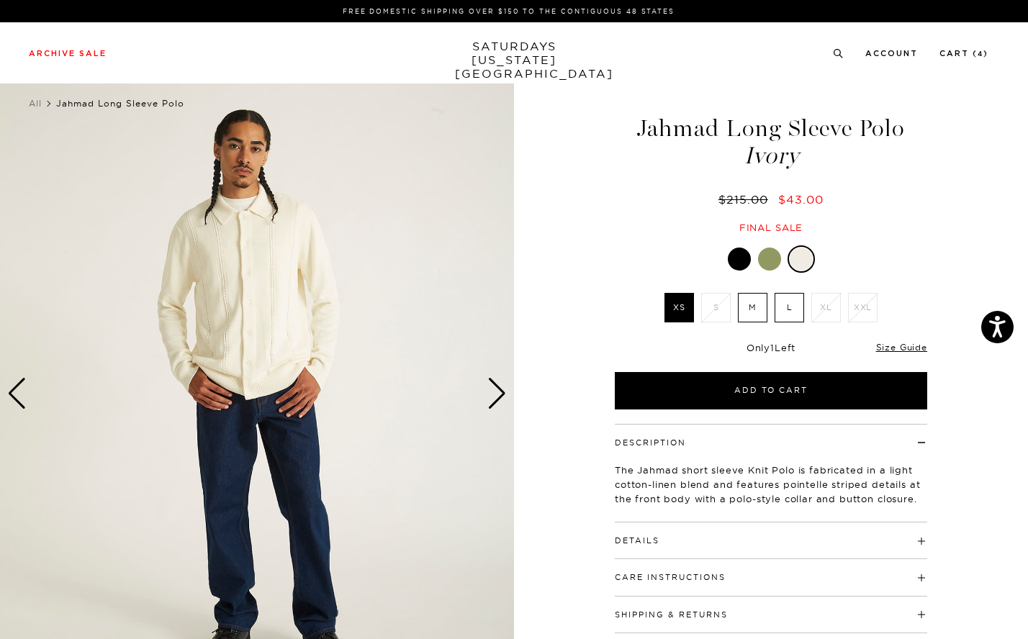
click at [490, 397] on div "Next slide" at bounding box center [496, 394] width 19 height 32
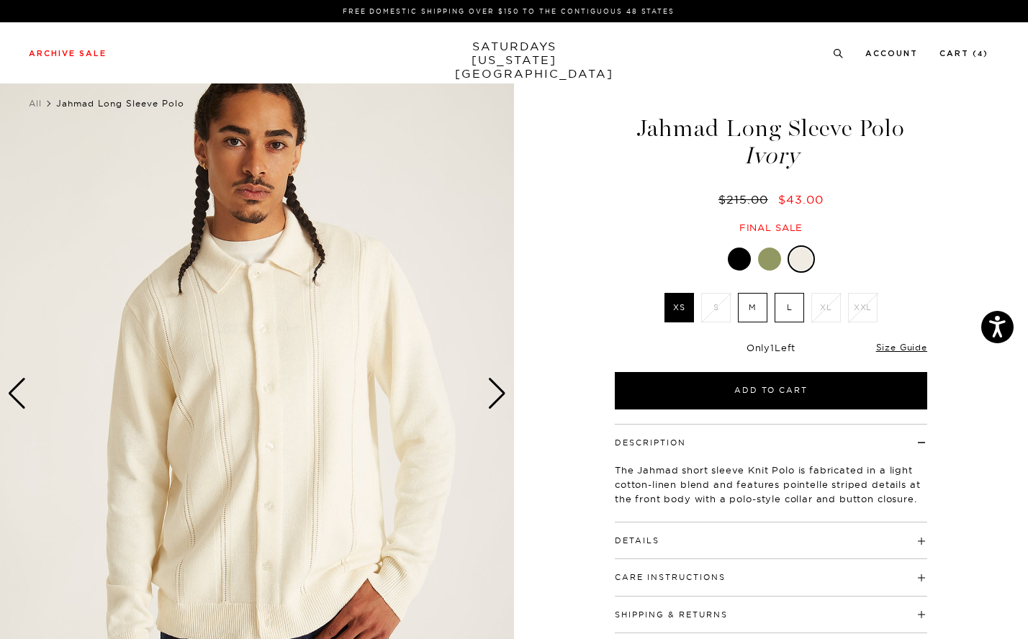
click at [490, 397] on div "Next slide" at bounding box center [496, 394] width 19 height 32
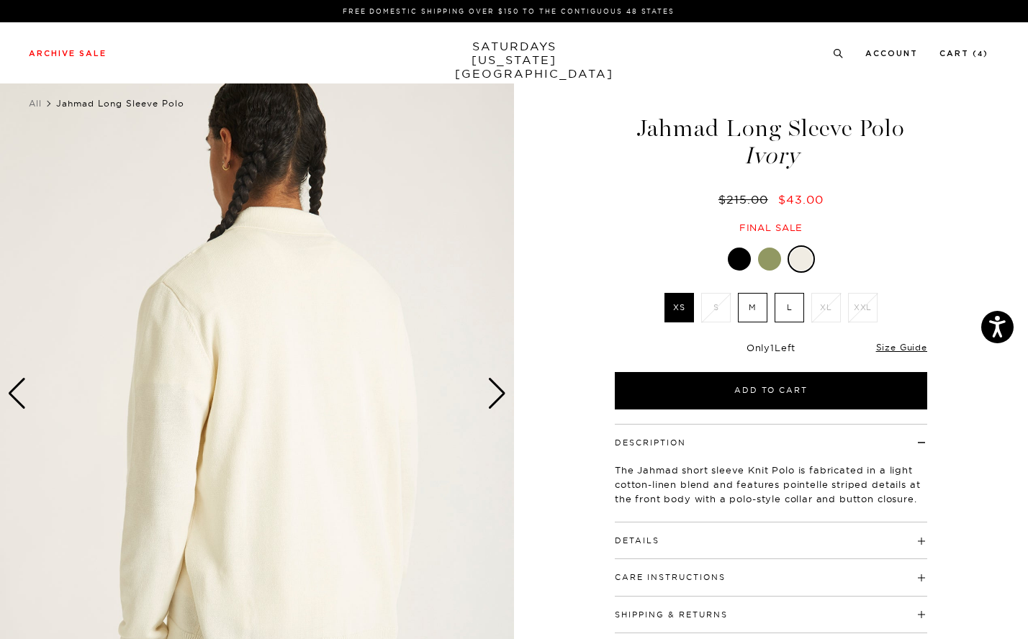
click at [491, 397] on div "Next slide" at bounding box center [496, 394] width 19 height 32
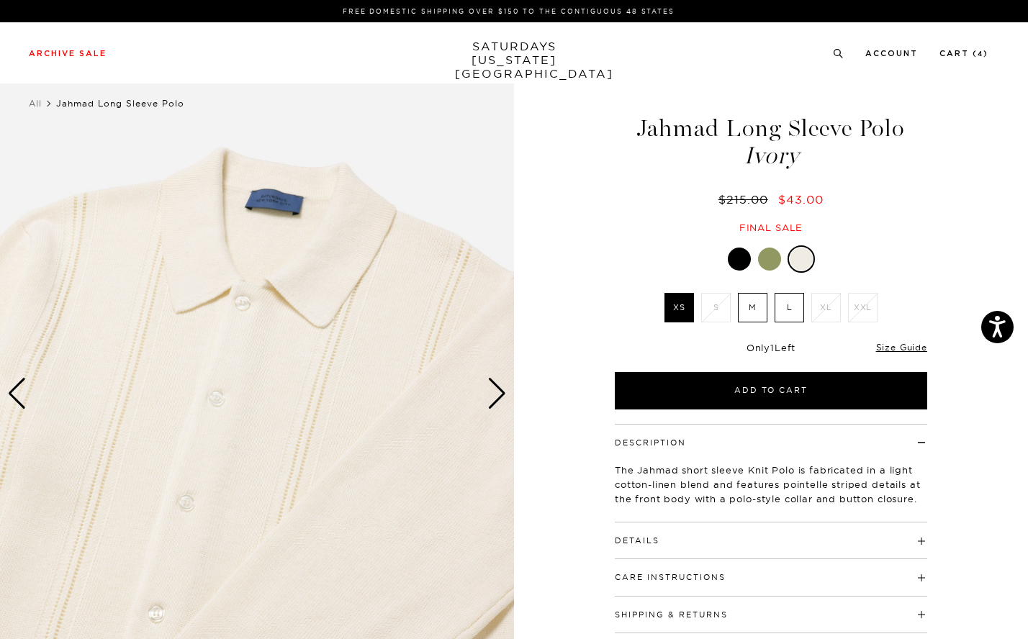
click at [731, 267] on div at bounding box center [739, 259] width 23 height 23
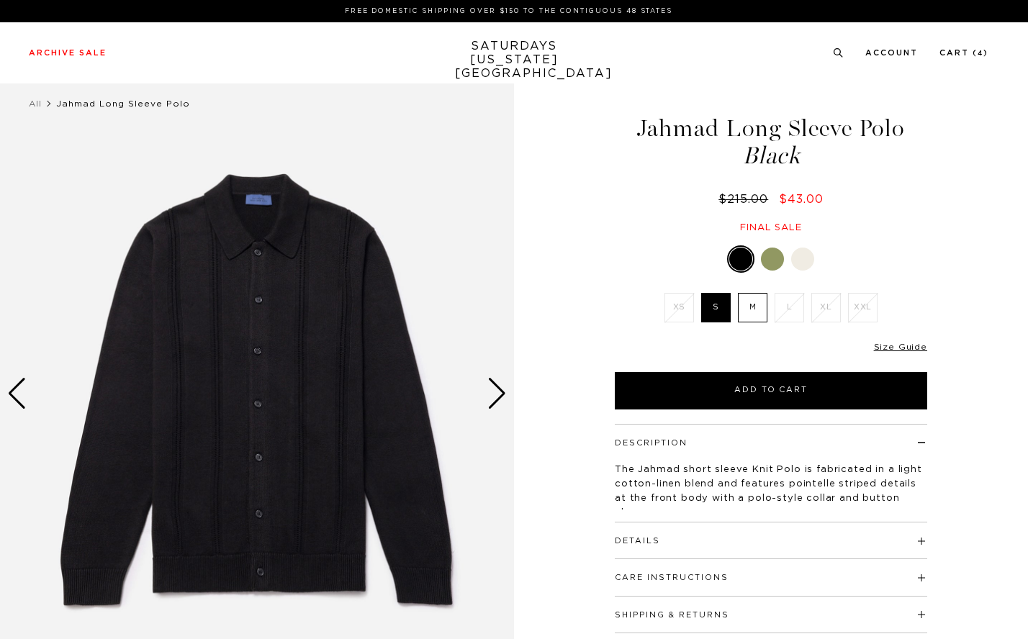
click at [504, 396] on div "Next slide" at bounding box center [496, 394] width 19 height 32
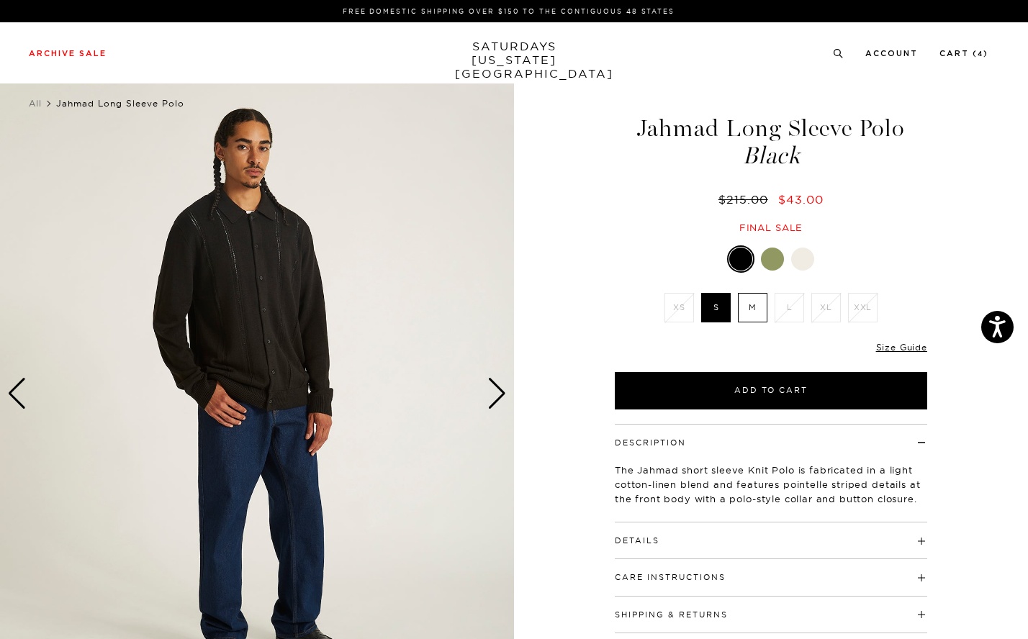
click at [800, 264] on div at bounding box center [802, 259] width 23 height 23
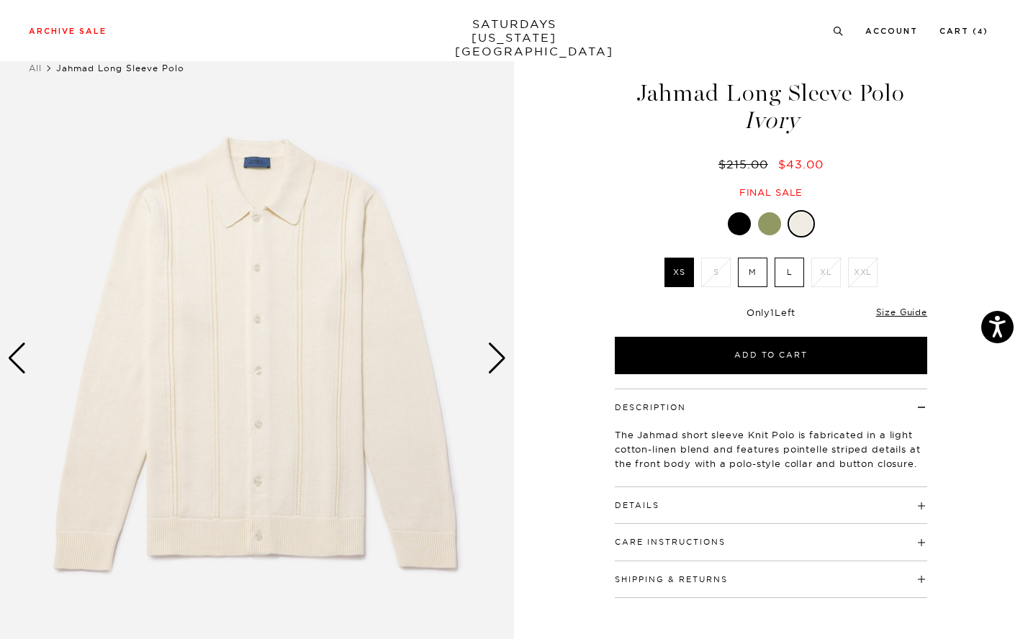
scroll to position [118, 0]
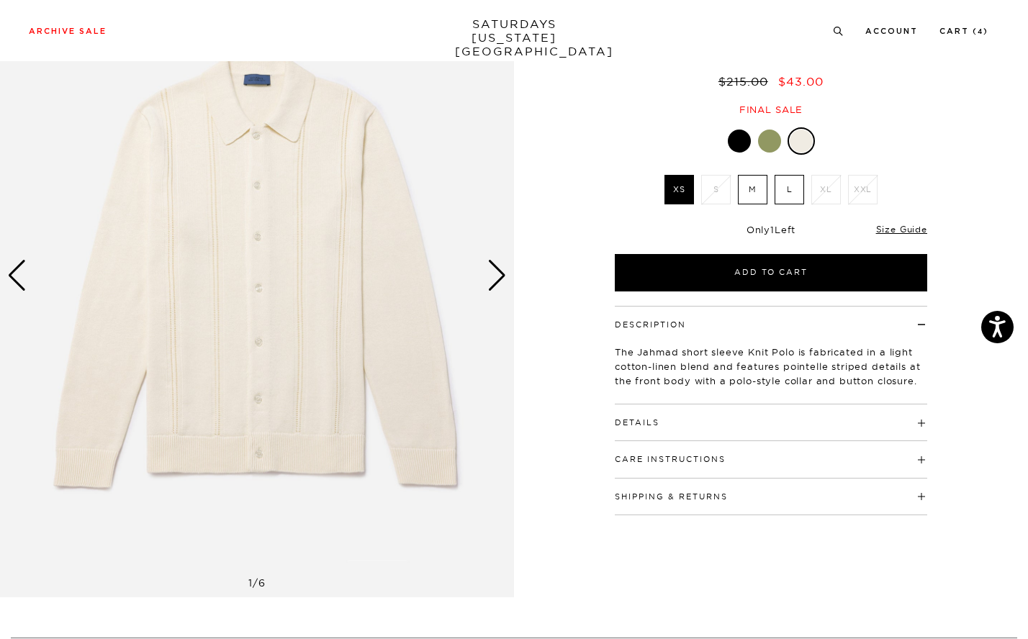
click at [495, 270] on div "Next slide" at bounding box center [496, 276] width 19 height 32
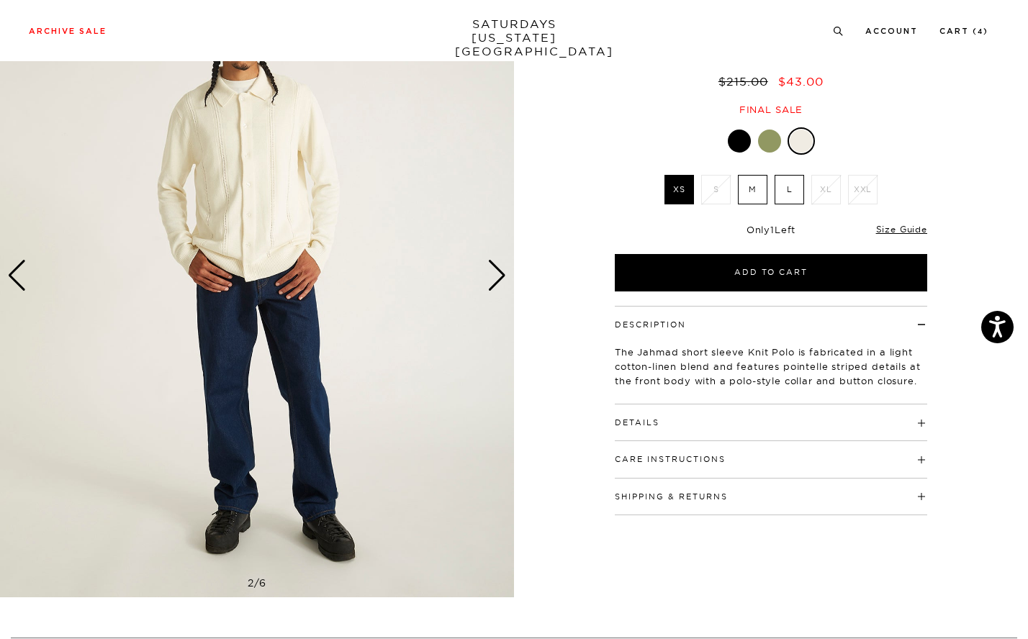
click at [495, 285] on div "Next slide" at bounding box center [496, 276] width 19 height 32
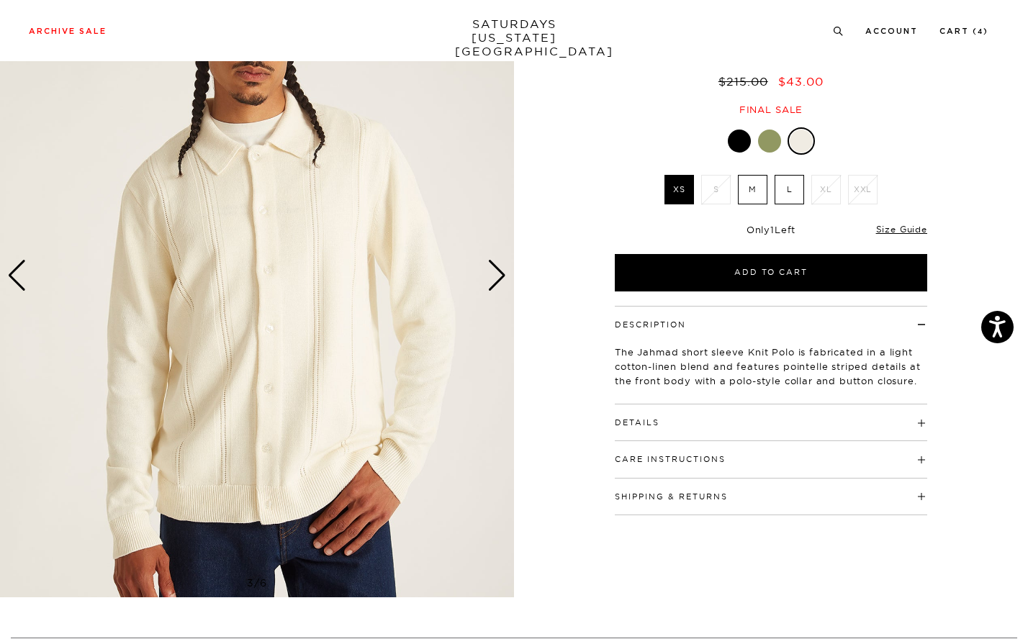
click at [495, 285] on div "Next slide" at bounding box center [496, 276] width 19 height 32
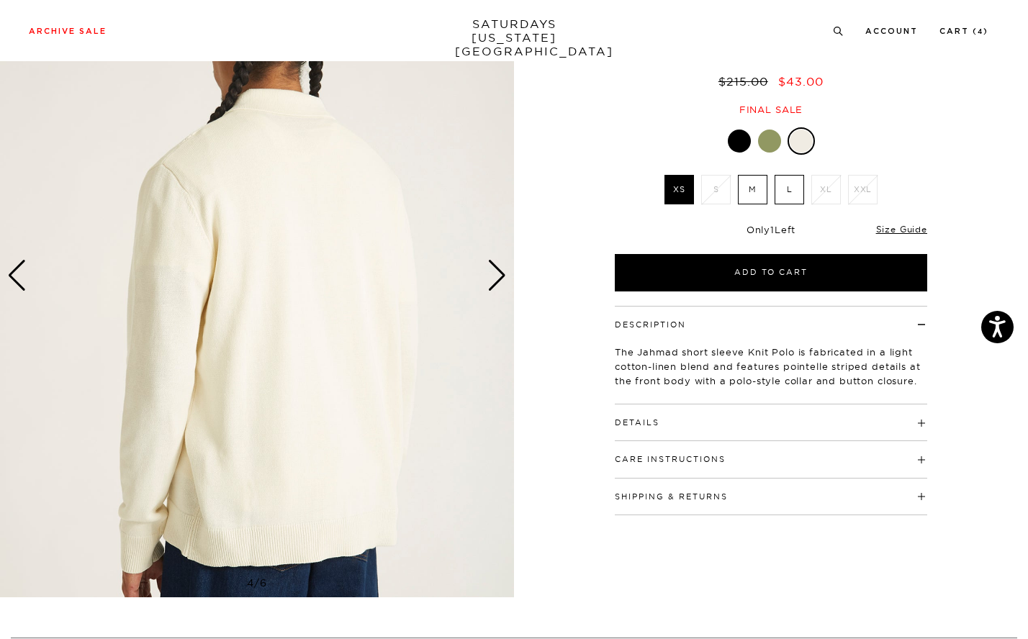
click at [495, 285] on div "Next slide" at bounding box center [496, 276] width 19 height 32
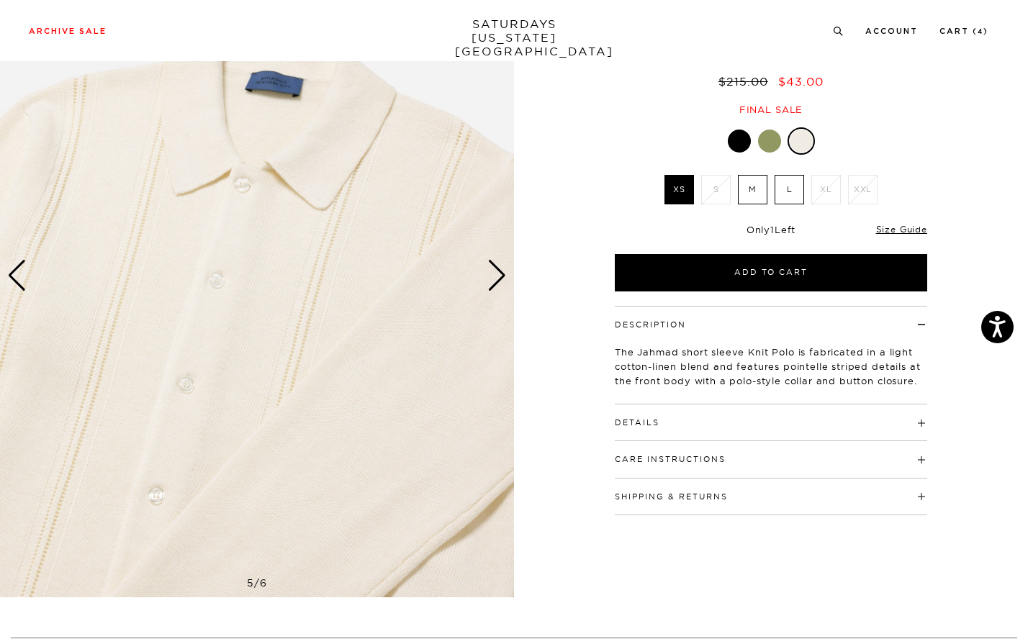
click at [744, 197] on label "M" at bounding box center [753, 190] width 30 height 30
click at [0, 0] on input "M" at bounding box center [0, 0] width 0 height 0
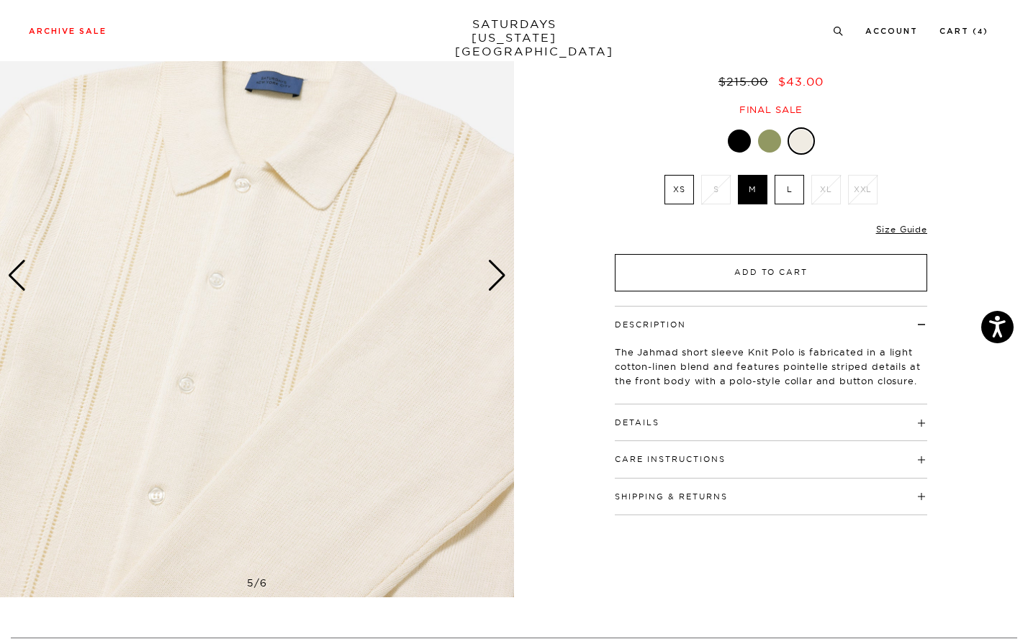
click at [758, 271] on button "Add to Cart" at bounding box center [771, 272] width 312 height 37
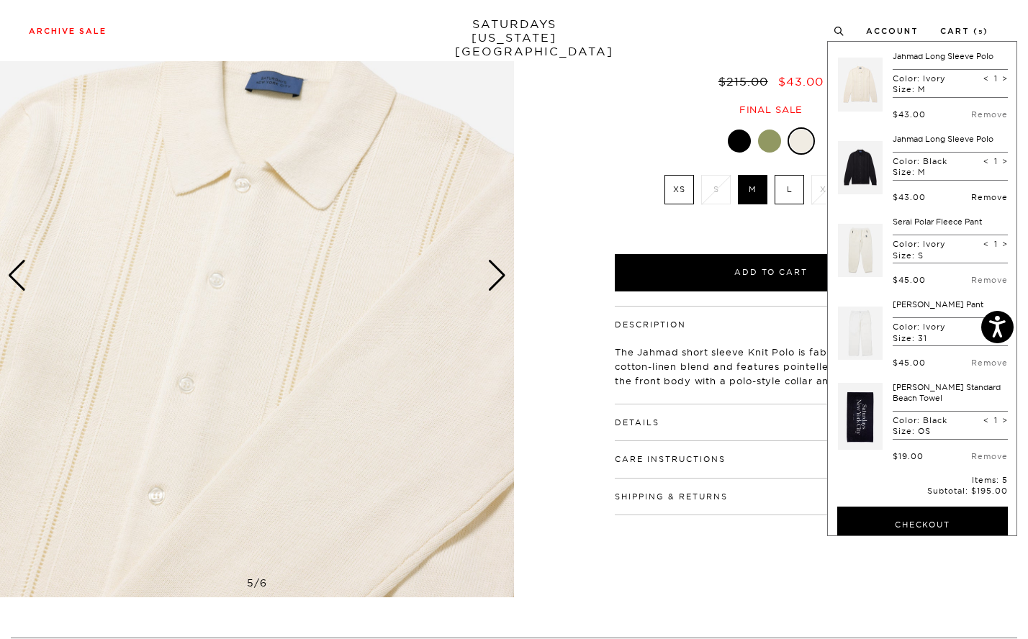
click at [971, 194] on link "Remove" at bounding box center [989, 197] width 37 height 10
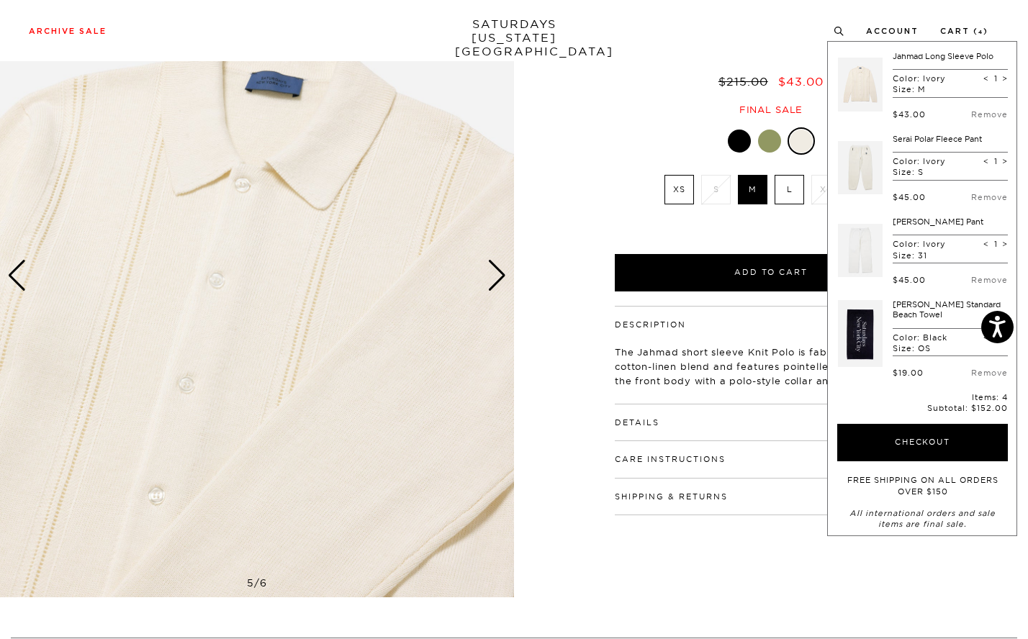
click at [721, 231] on div "Only 0 Left" at bounding box center [771, 230] width 312 height 12
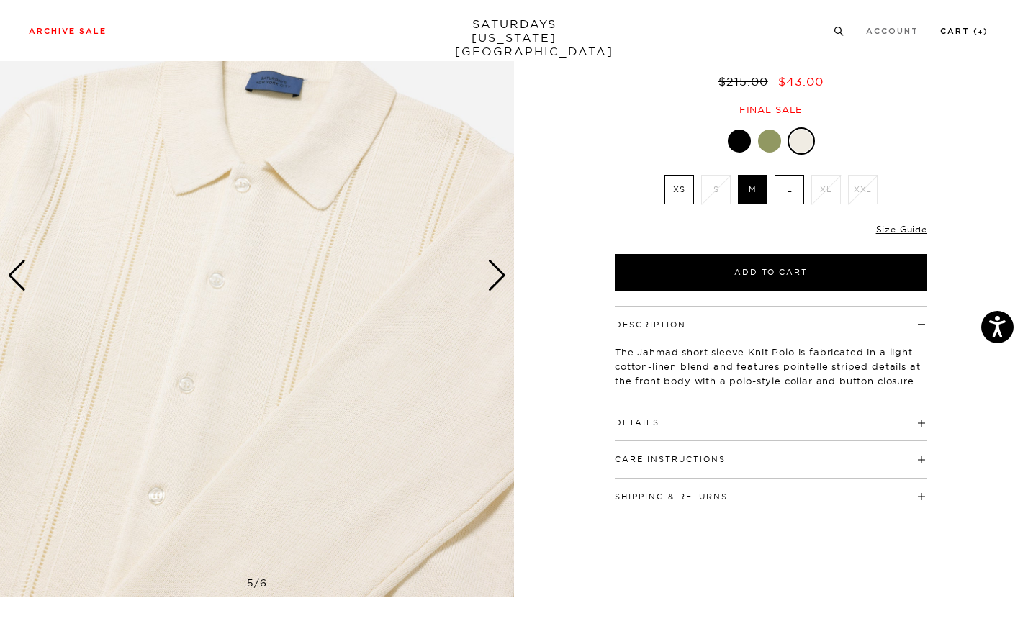
click at [983, 30] on link "Cart ( 4 )" at bounding box center [964, 31] width 48 height 8
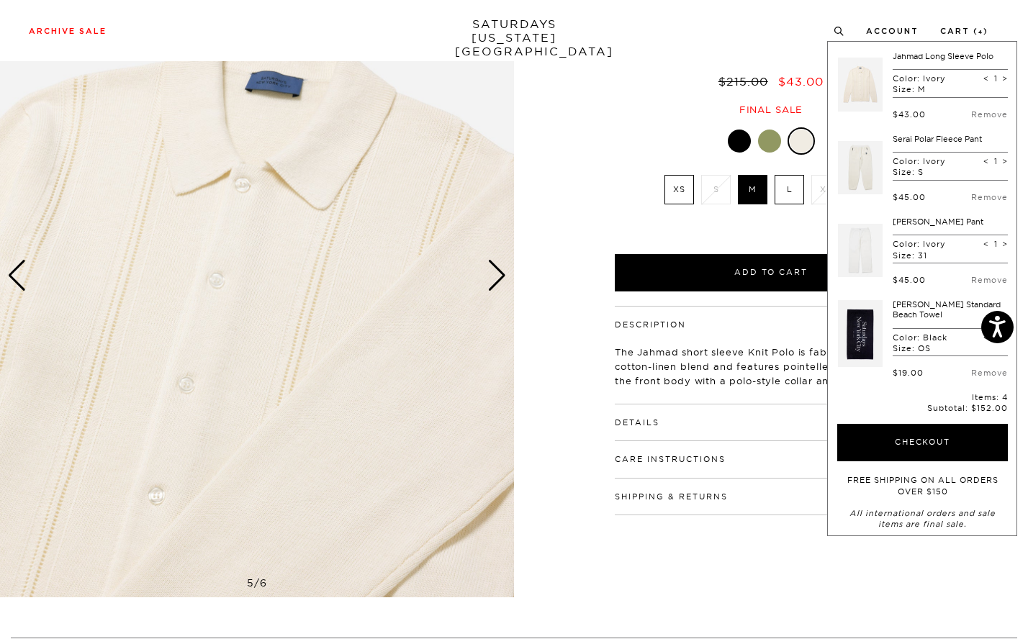
click at [895, 140] on link "Serai Polar Fleece Pant" at bounding box center [937, 139] width 89 height 10
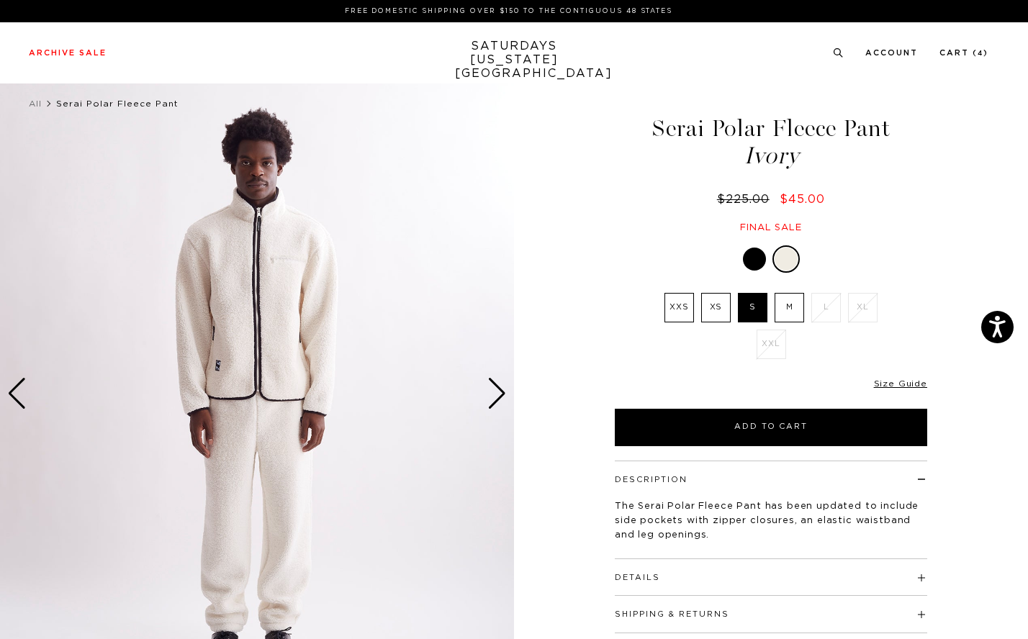
click at [495, 394] on div "Next slide" at bounding box center [496, 394] width 19 height 32
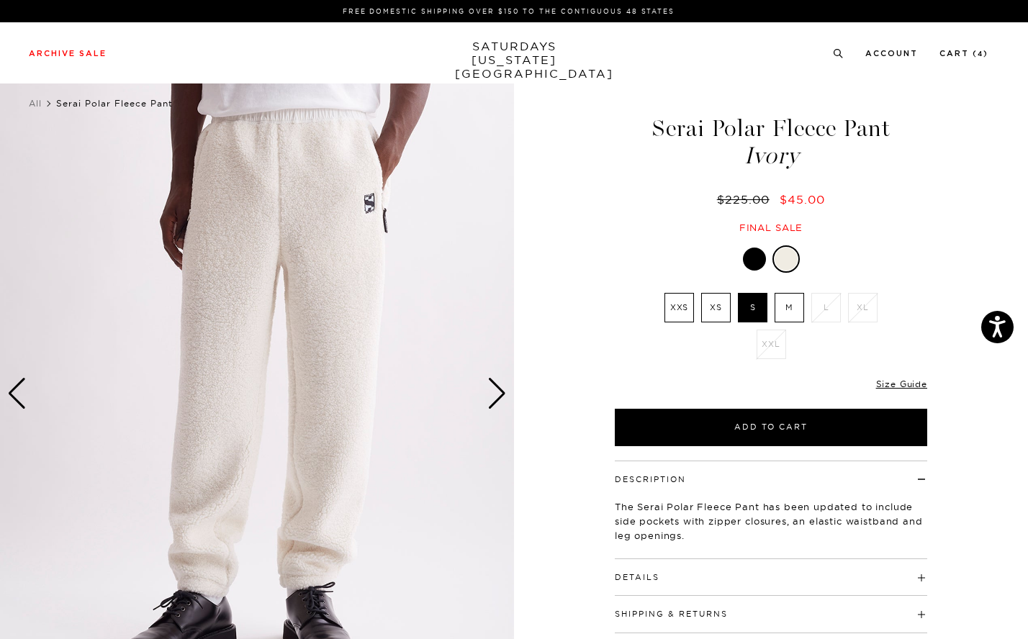
click at [495, 394] on div "Next slide" at bounding box center [496, 394] width 19 height 32
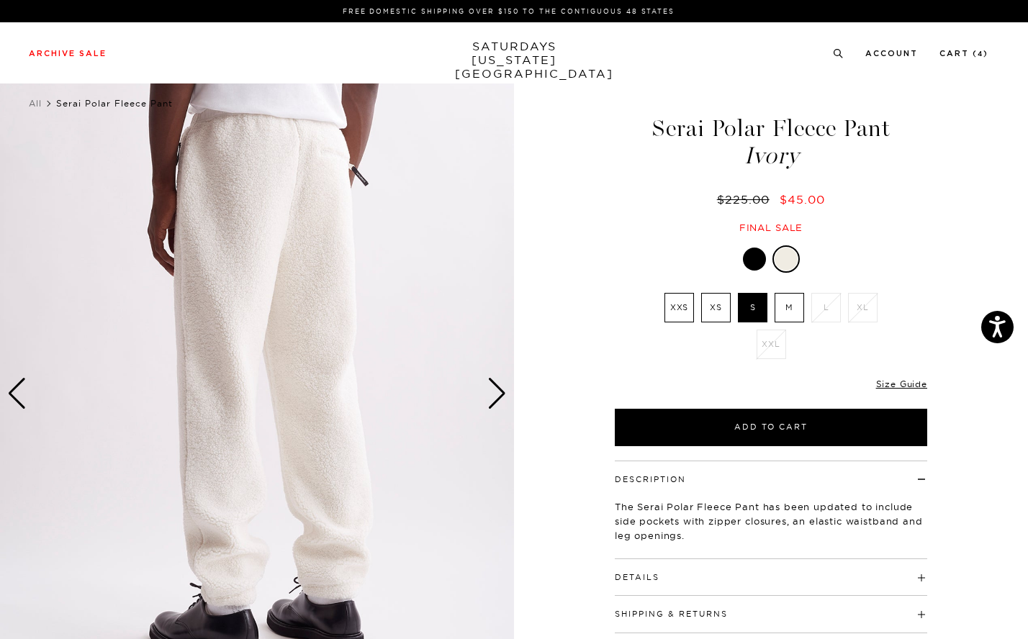
click at [495, 394] on div "Next slide" at bounding box center [496, 394] width 19 height 32
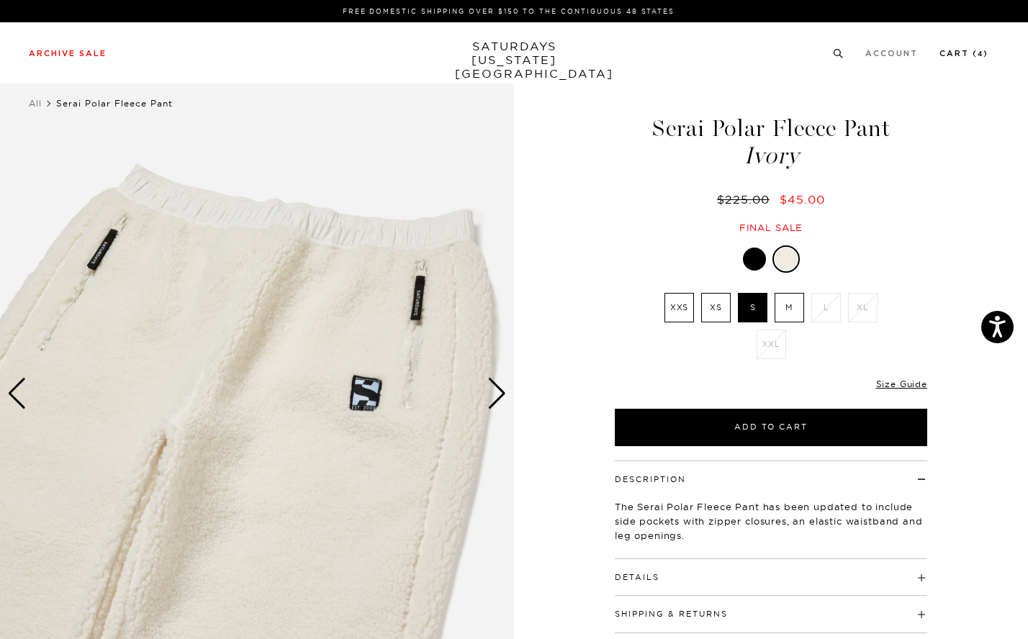
click at [973, 55] on link "Cart ( 4 )" at bounding box center [964, 54] width 49 height 8
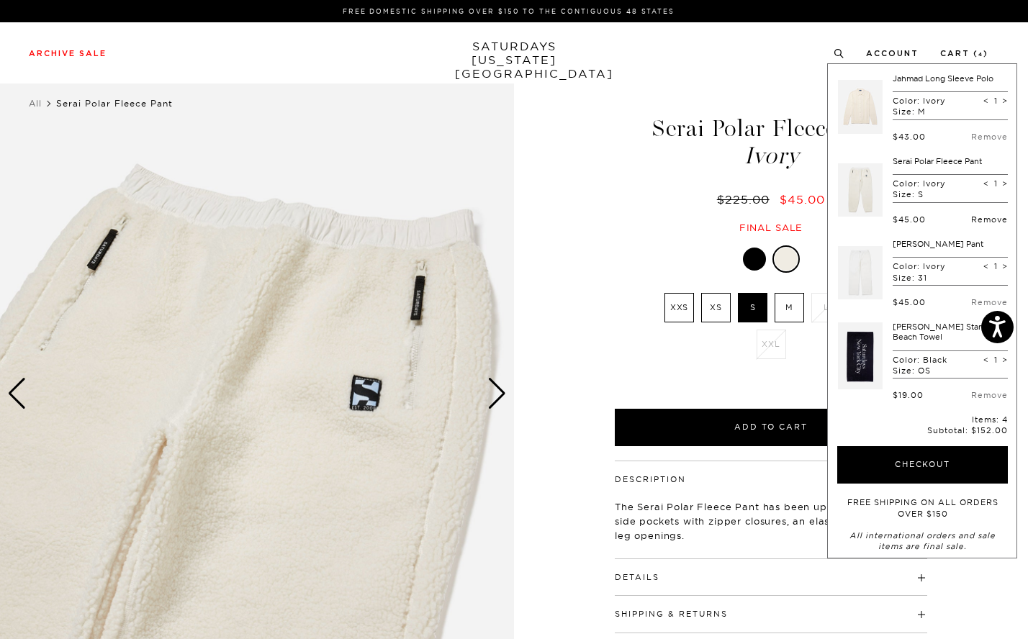
click at [971, 220] on link "Remove" at bounding box center [989, 220] width 37 height 10
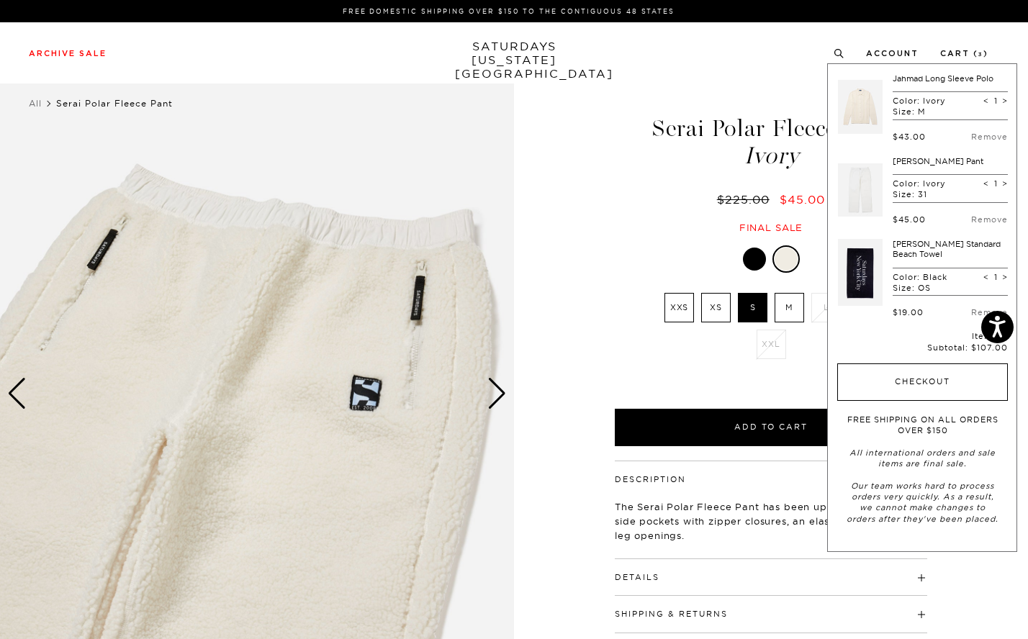
click at [904, 364] on button "Checkout" at bounding box center [922, 382] width 171 height 37
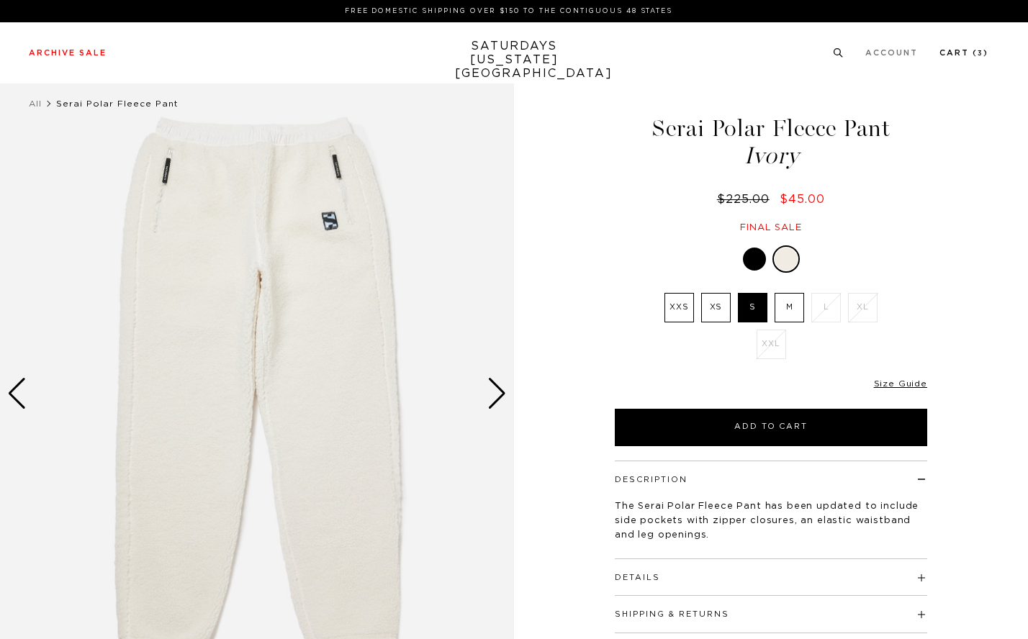
click at [978, 47] on li "Cart ( 3 )" at bounding box center [964, 52] width 49 height 13
click at [978, 51] on link "Cart ( 3 )" at bounding box center [964, 53] width 49 height 8
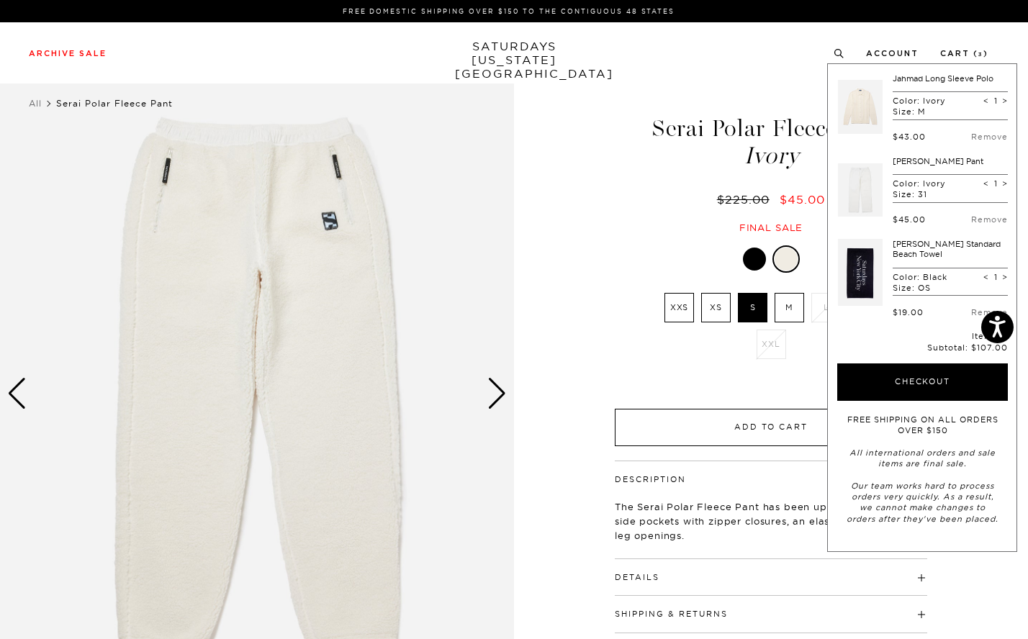
click at [731, 426] on button "Add to Cart" at bounding box center [771, 427] width 312 height 37
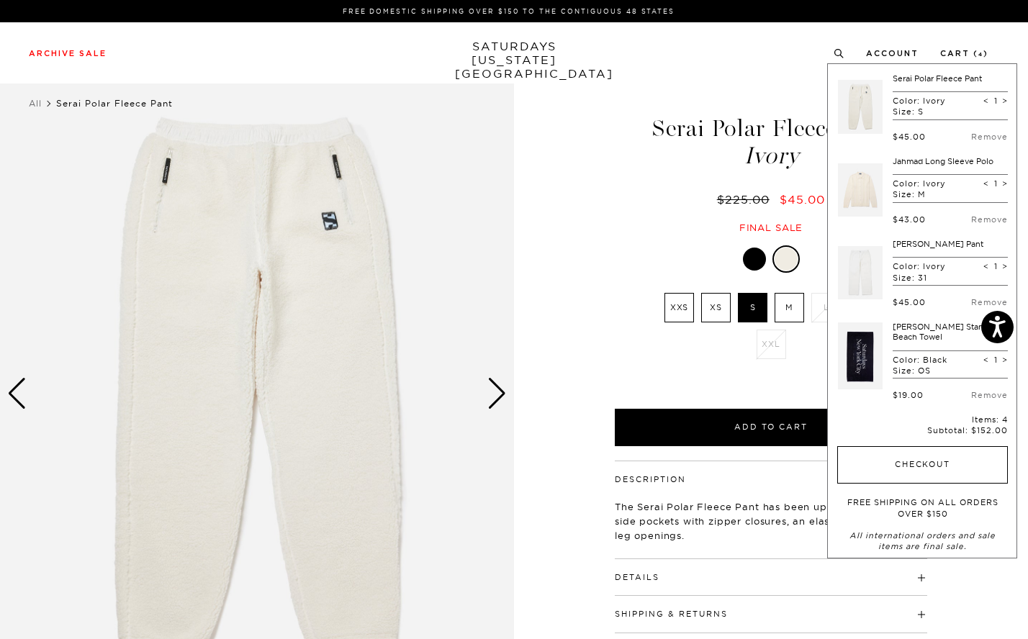
click at [902, 456] on button "Checkout" at bounding box center [922, 464] width 171 height 37
